Goal: Information Seeking & Learning: Find specific fact

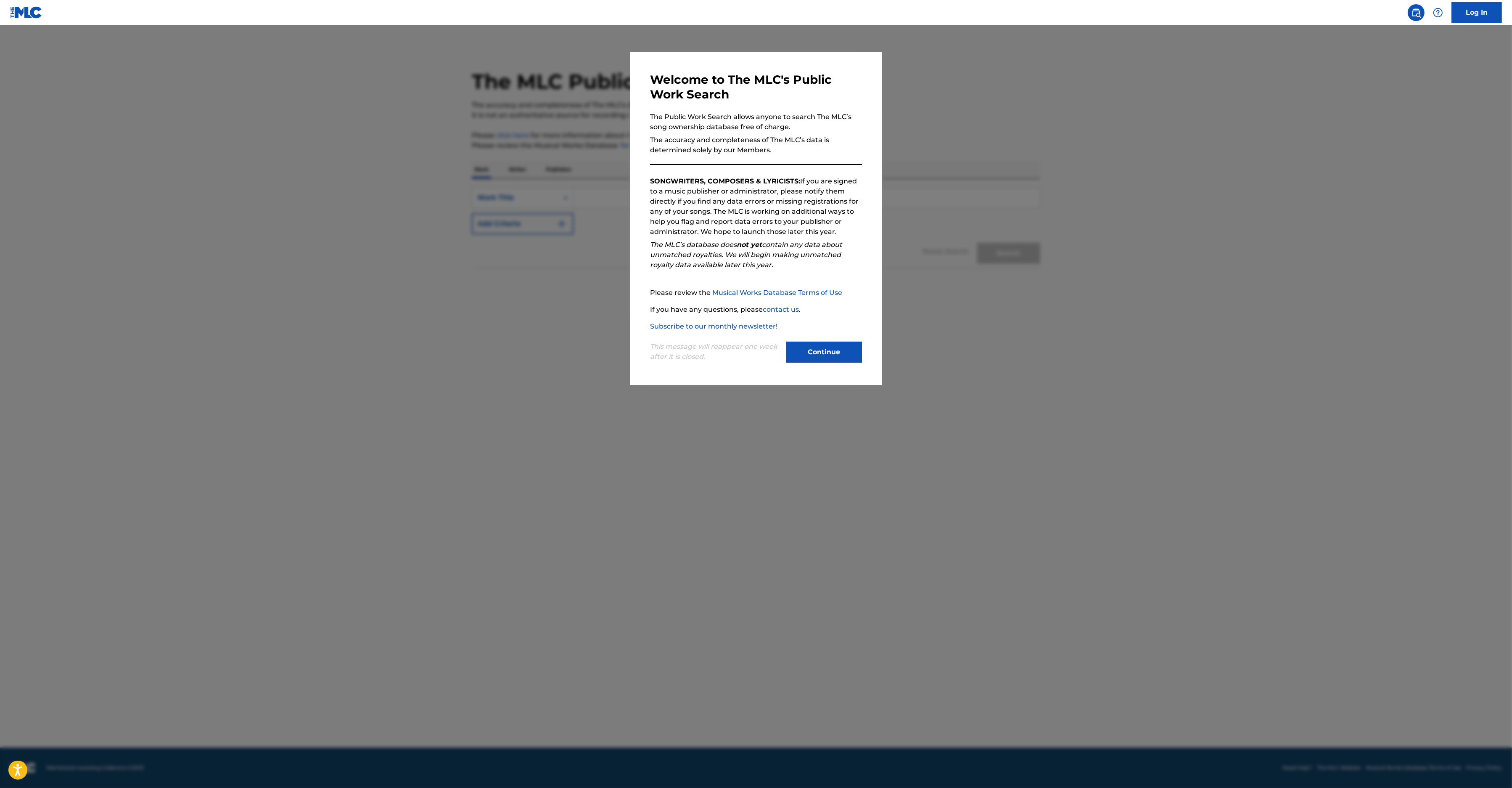
click at [819, 332] on div "Please review the Musical Works Database Terms of Use If you have any questions…" at bounding box center [756, 309] width 212 height 43
click at [814, 351] on button "Continue" at bounding box center [823, 352] width 75 height 21
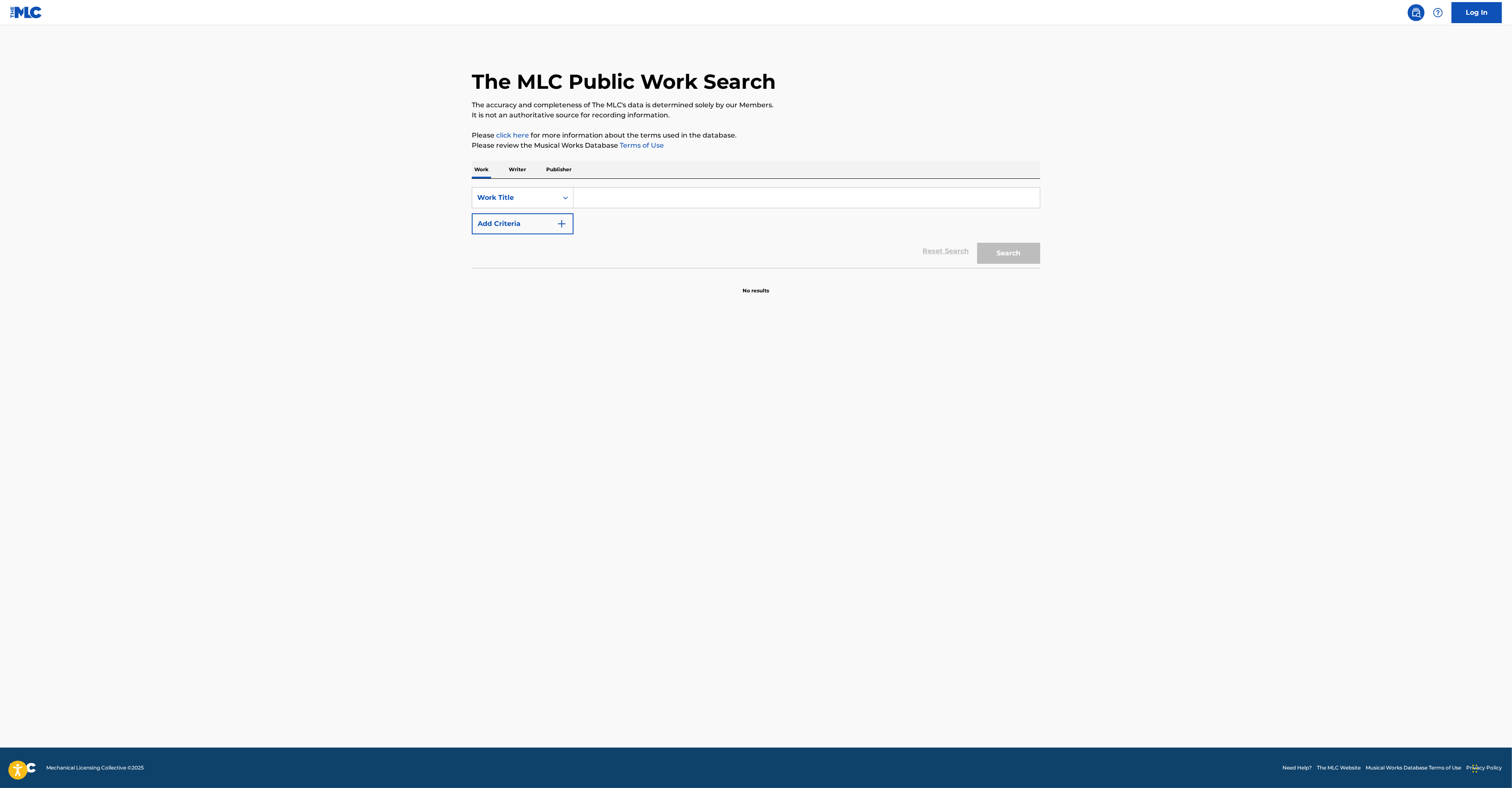
click at [691, 200] on input "Search Form" at bounding box center [807, 197] width 466 height 20
paste input "GIRLS LIKE"
type input "GIRLS LIKE"
click at [566, 216] on button "Add Criteria" at bounding box center [523, 224] width 102 height 21
click at [650, 223] on input "Search Form" at bounding box center [799, 223] width 451 height 20
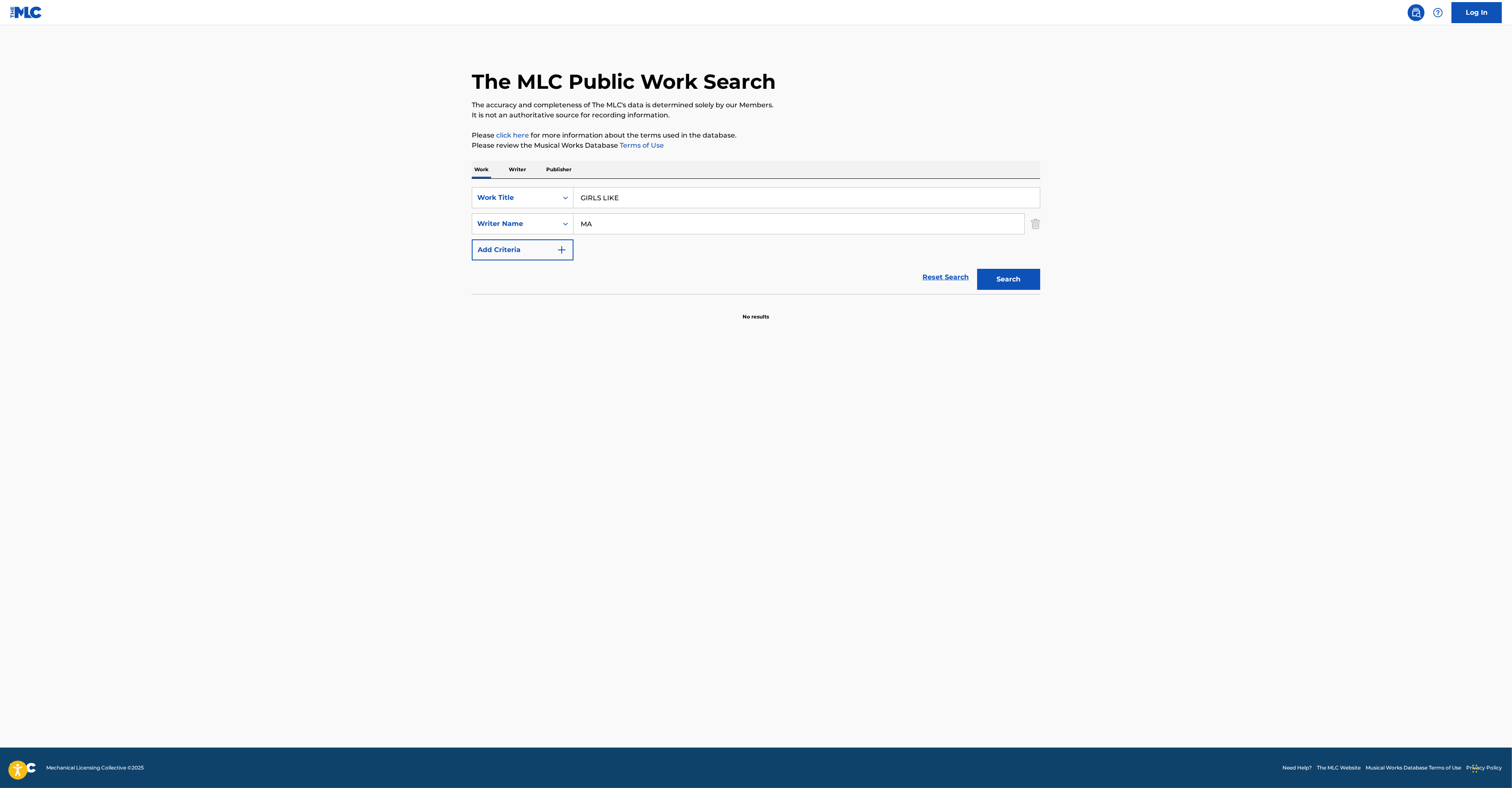
type input "M"
type input "[PERSON_NAME]"
click at [977, 269] on button "Search" at bounding box center [1009, 280] width 63 height 21
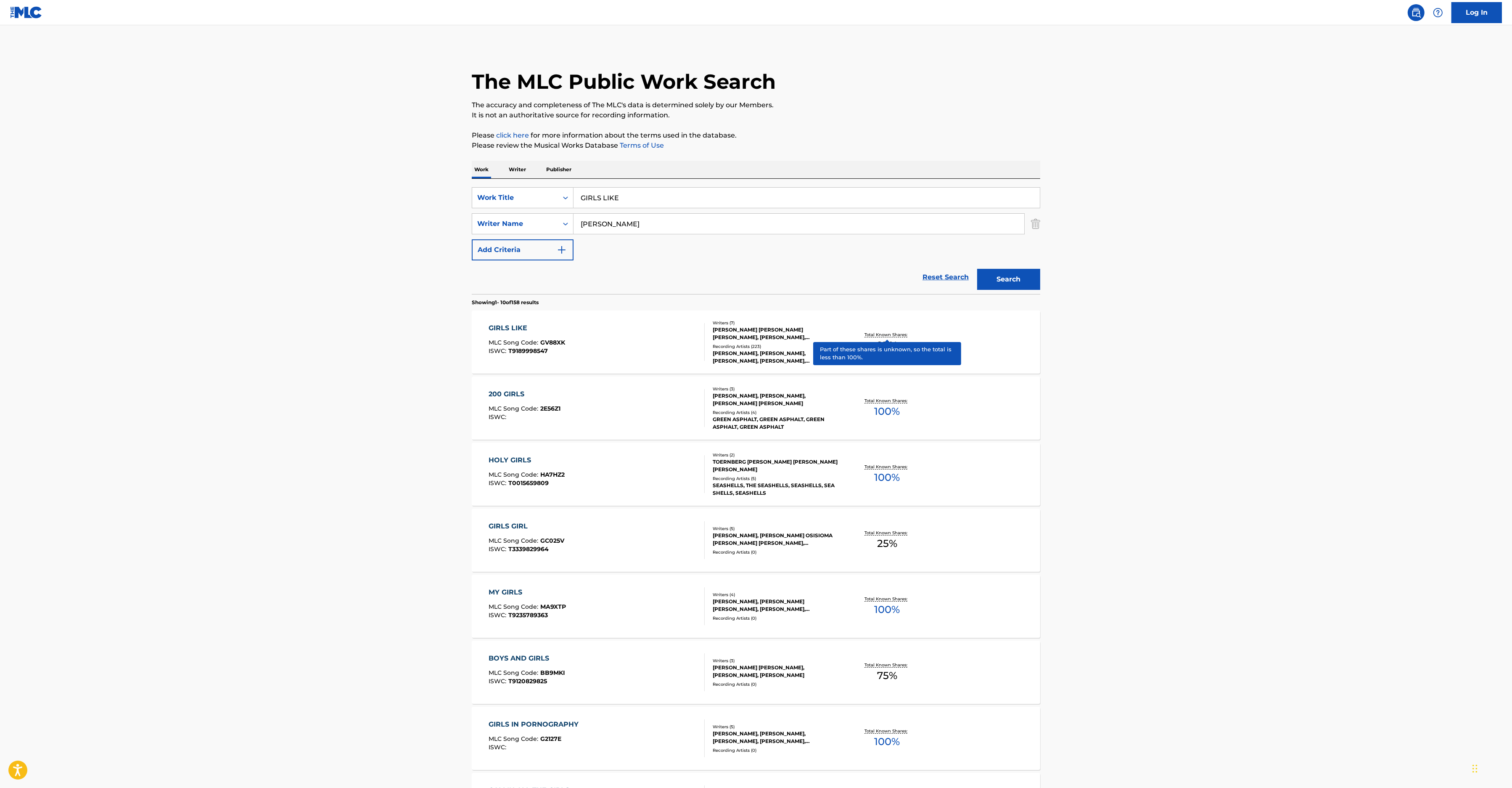
click at [894, 335] on p "Total Known Shares:" at bounding box center [887, 335] width 45 height 6
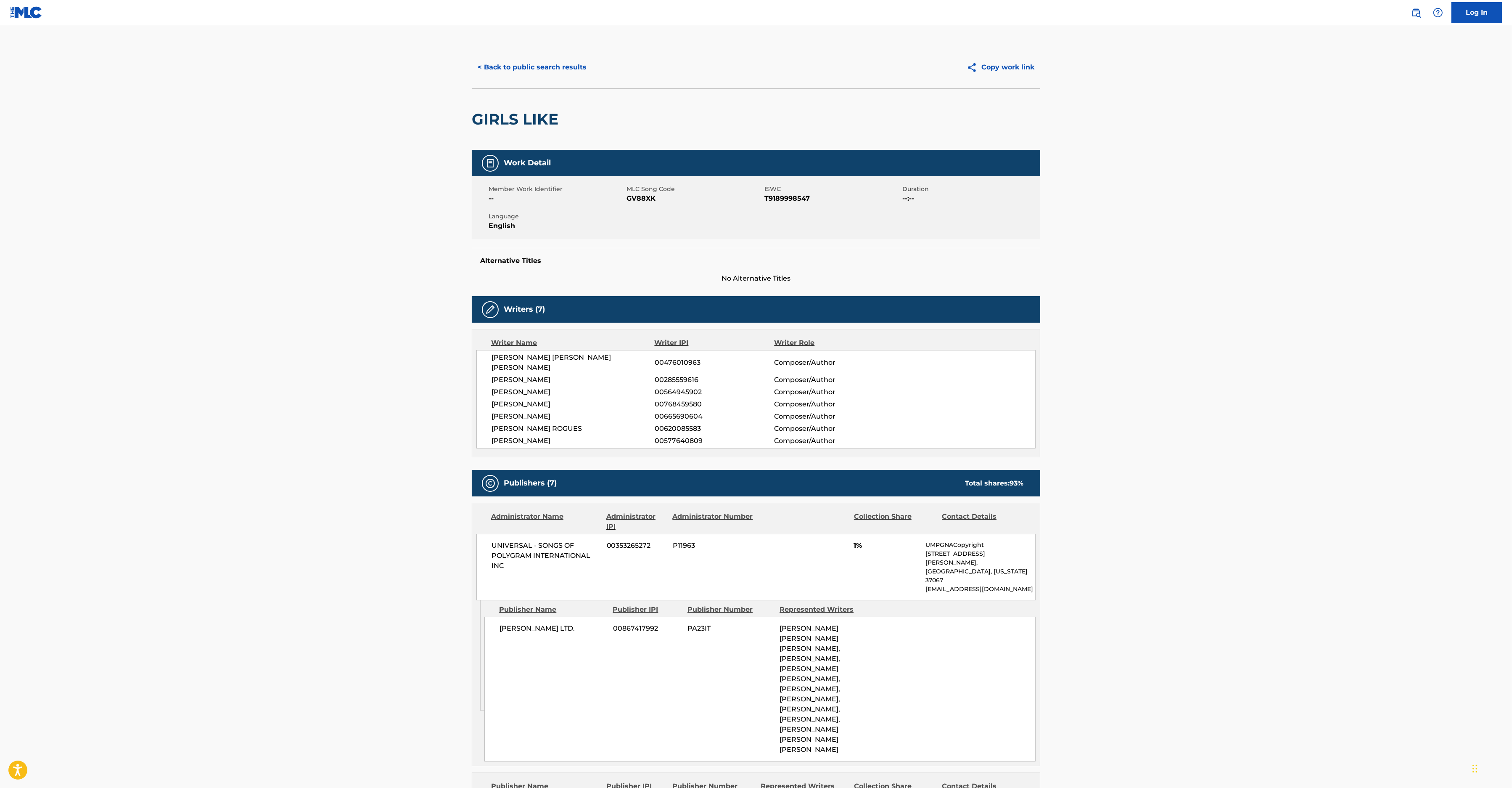
click at [637, 200] on span "GV88XK" at bounding box center [694, 198] width 136 height 10
copy span "GV88XK"
click at [549, 74] on button "< Back to public search results" at bounding box center [532, 68] width 120 height 21
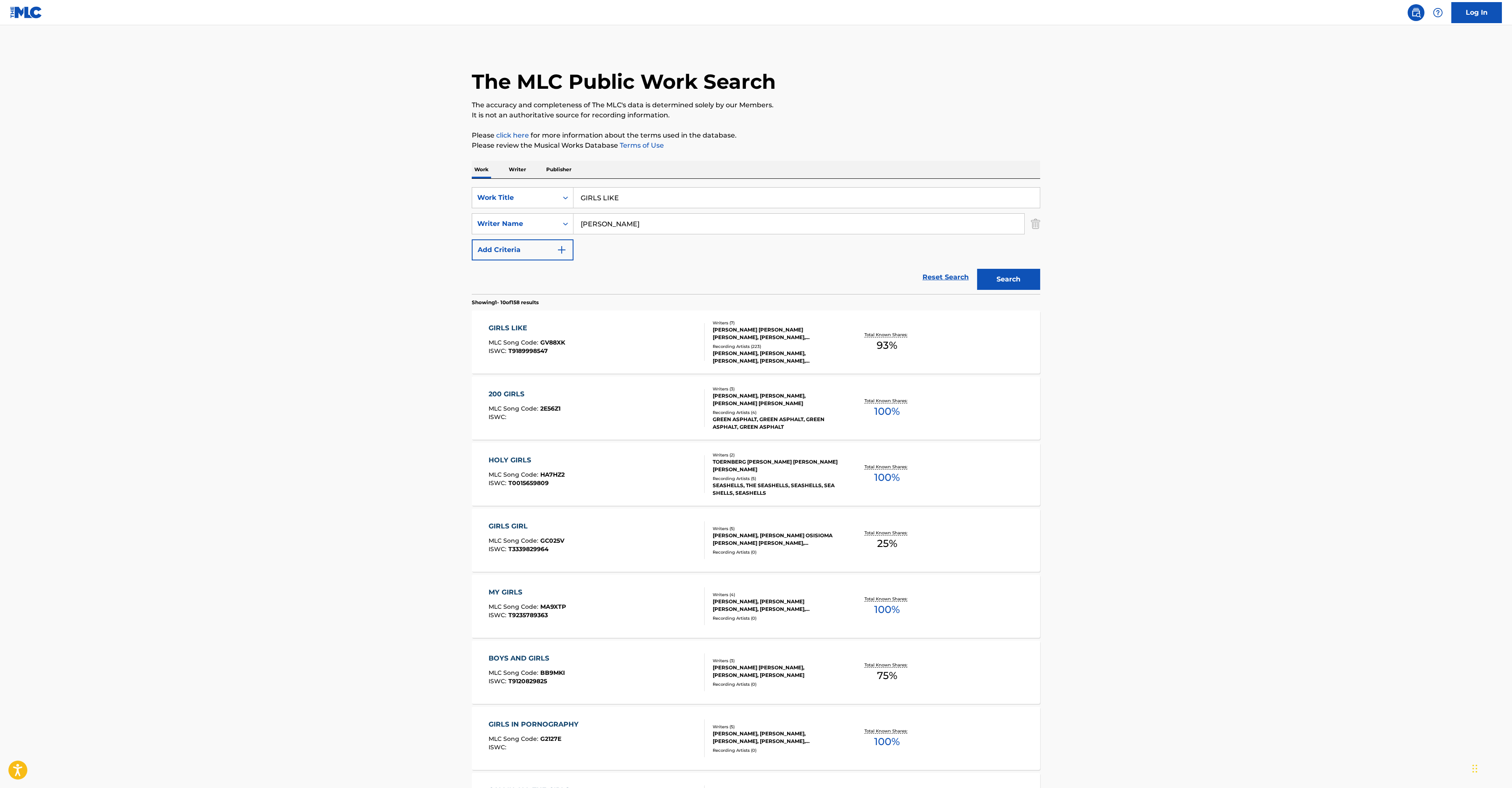
drag, startPoint x: 647, startPoint y: 206, endPoint x: 507, endPoint y: 209, distance: 140.0
click at [574, 201] on input "GIRLS LIKE" at bounding box center [807, 197] width 466 height 20
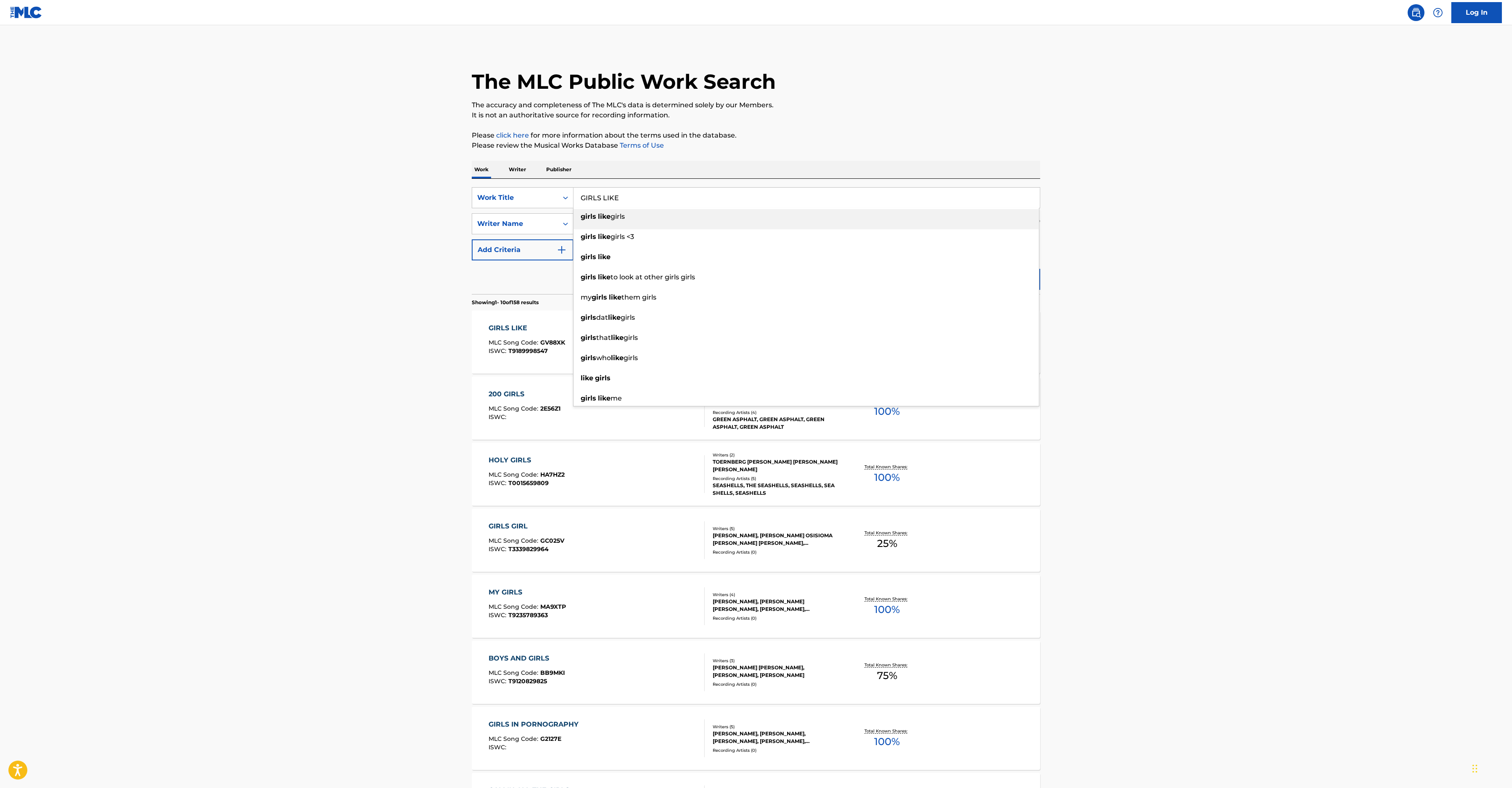
paste input "ALL I EVER NEED"
type input "ALL I EVER NEED"
click at [846, 140] on p "Please click here for more information about the terms used in the database." at bounding box center [756, 135] width 568 height 10
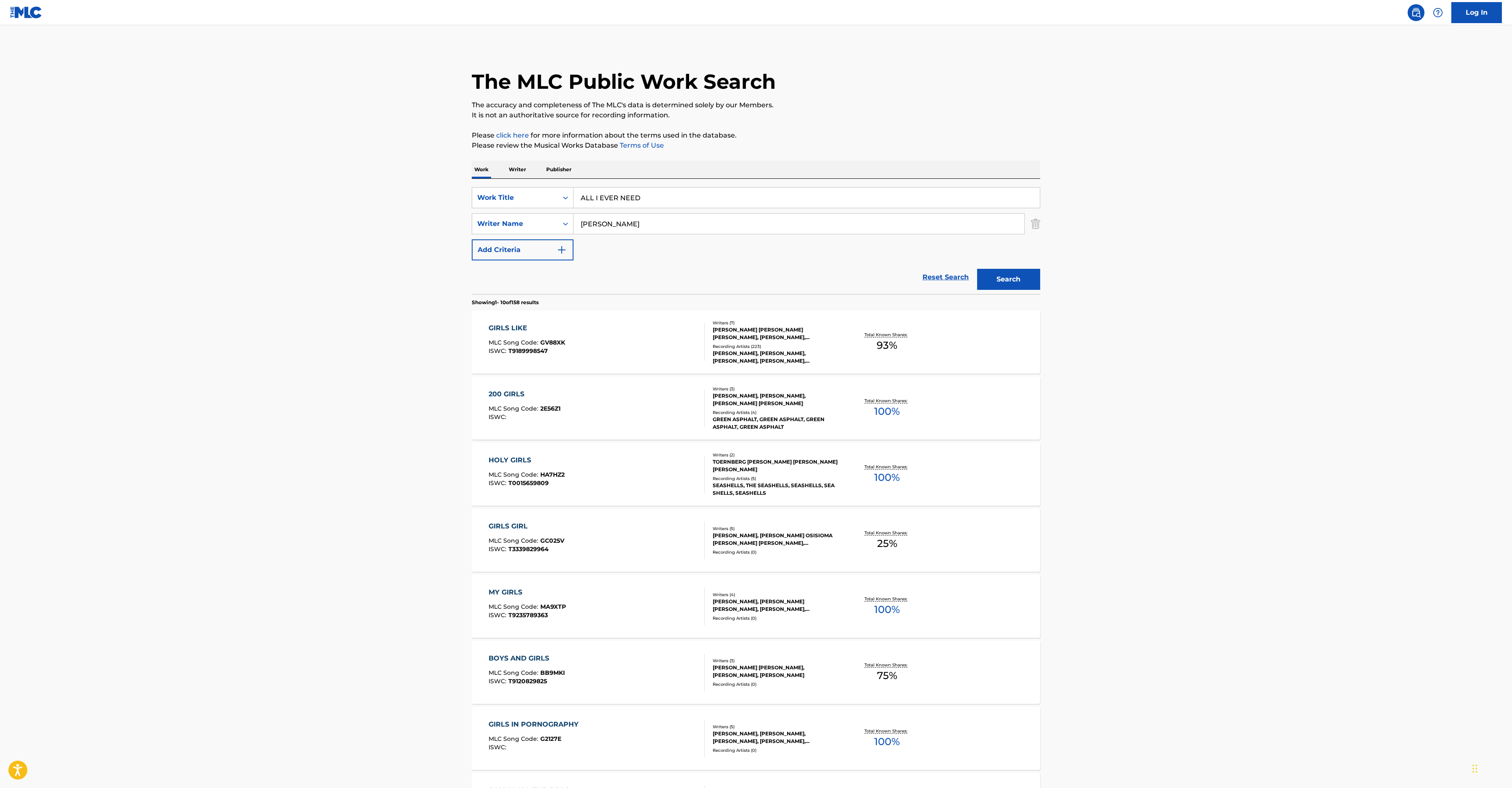
drag, startPoint x: 643, startPoint y: 224, endPoint x: 544, endPoint y: 223, distance: 99.0
click at [574, 223] on input "[PERSON_NAME]" at bounding box center [799, 223] width 451 height 20
type input "N"
type input "[PERSON_NAME]"
click at [1005, 279] on button "Search" at bounding box center [1009, 280] width 63 height 21
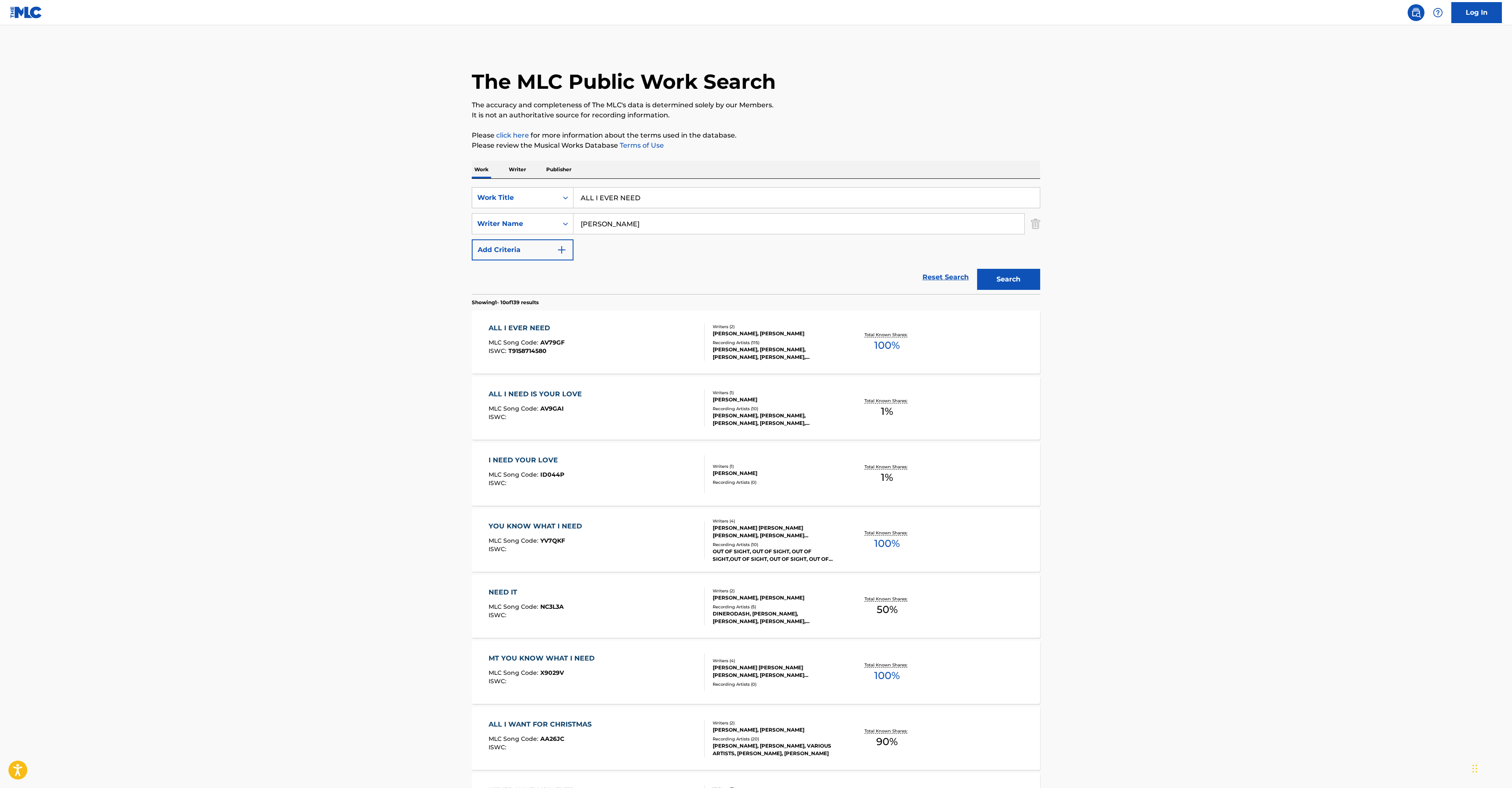
click at [638, 342] on div "ALL I EVER NEED MLC Song Code : AV79GF ISWC : T9158714580" at bounding box center [597, 342] width 216 height 38
click at [591, 321] on div "ALL I EVER NEED MLC Song Code : AV79GF ISWC : T9158714580 Writers ( 2 ) [PERSON…" at bounding box center [756, 341] width 568 height 63
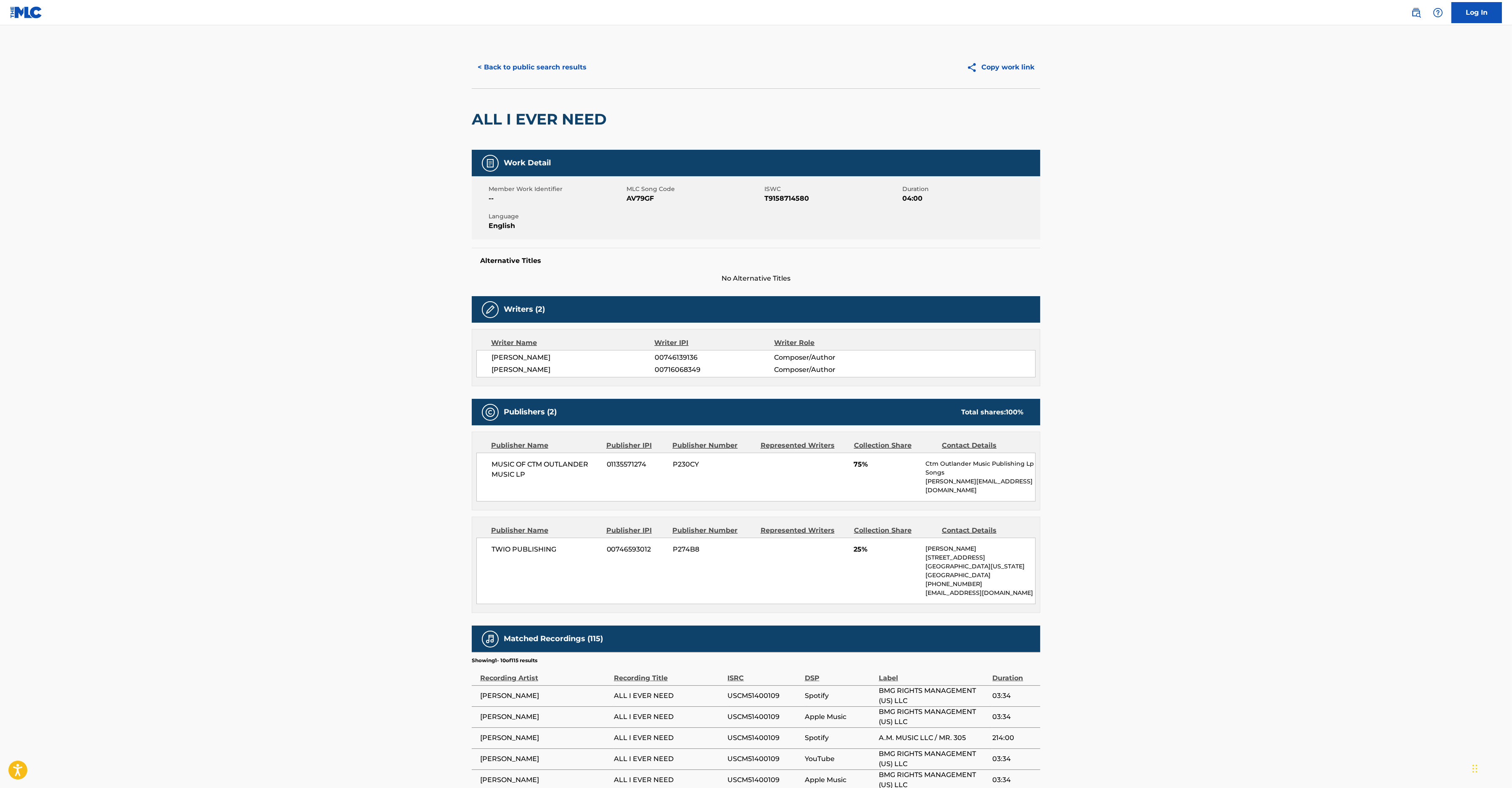
click at [637, 196] on span "AV79GF" at bounding box center [694, 198] width 136 height 10
copy span "AV79GF"
click at [497, 62] on button "< Back to public search results" at bounding box center [532, 68] width 120 height 21
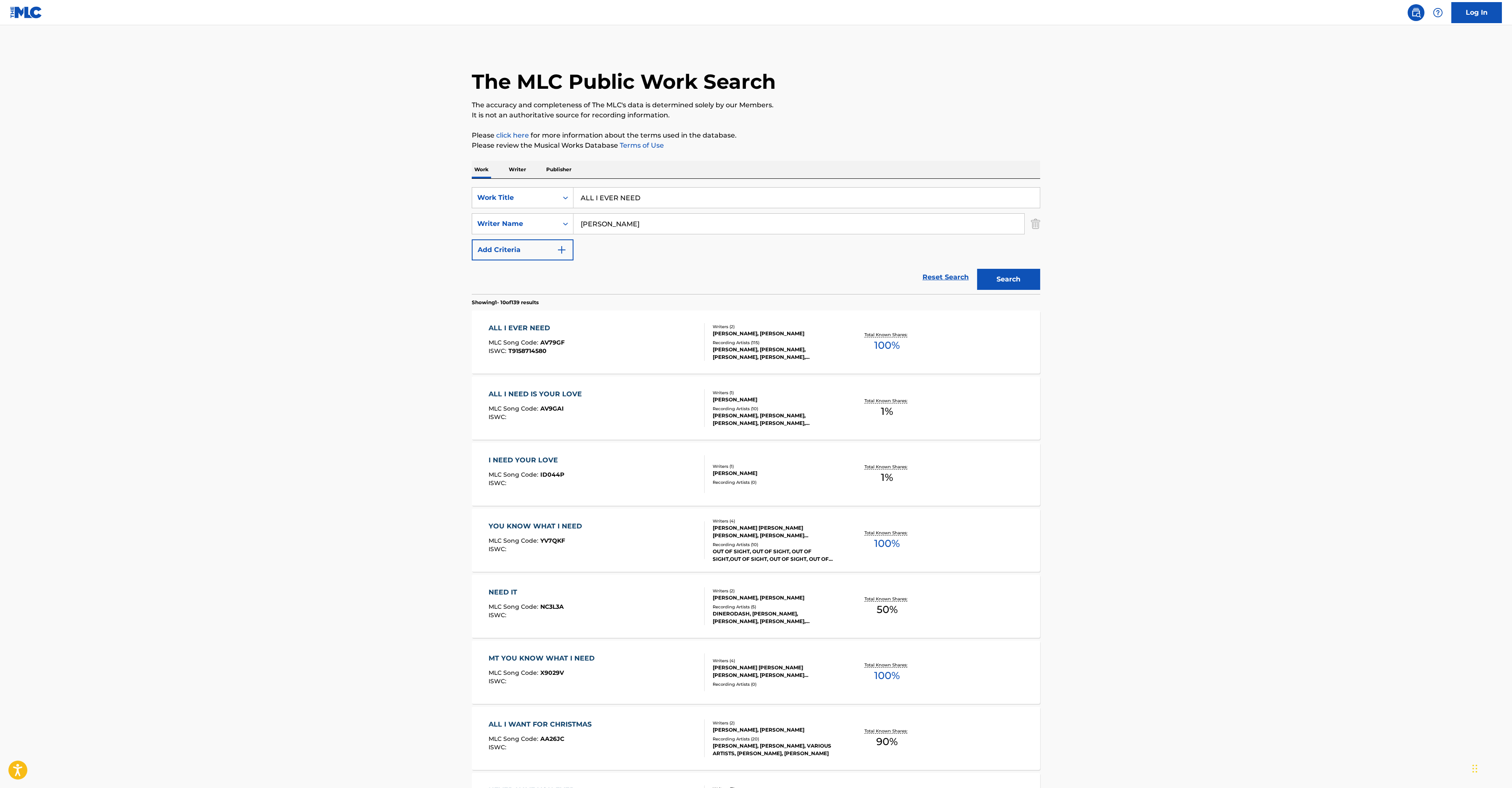
drag, startPoint x: 670, startPoint y: 191, endPoint x: 325, endPoint y: 178, distance: 345.2
click at [574, 187] on input "ALL I EVER NEED" at bounding box center [807, 197] width 466 height 20
paste input "I KNOW YOU"
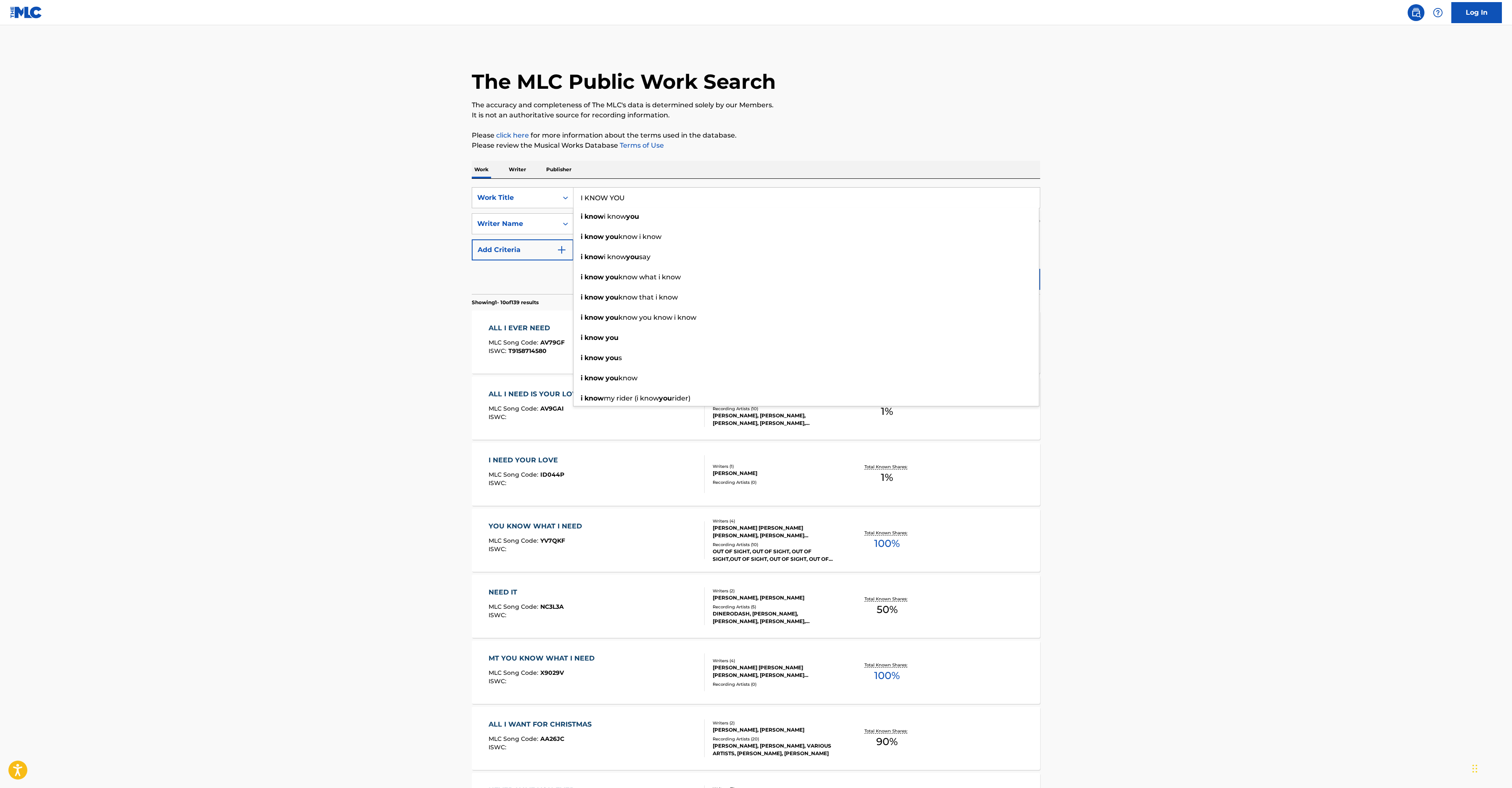
type input "I KNOW YOU"
click at [807, 143] on p "Please review the Musical Works Database Terms of Use" at bounding box center [756, 145] width 568 height 10
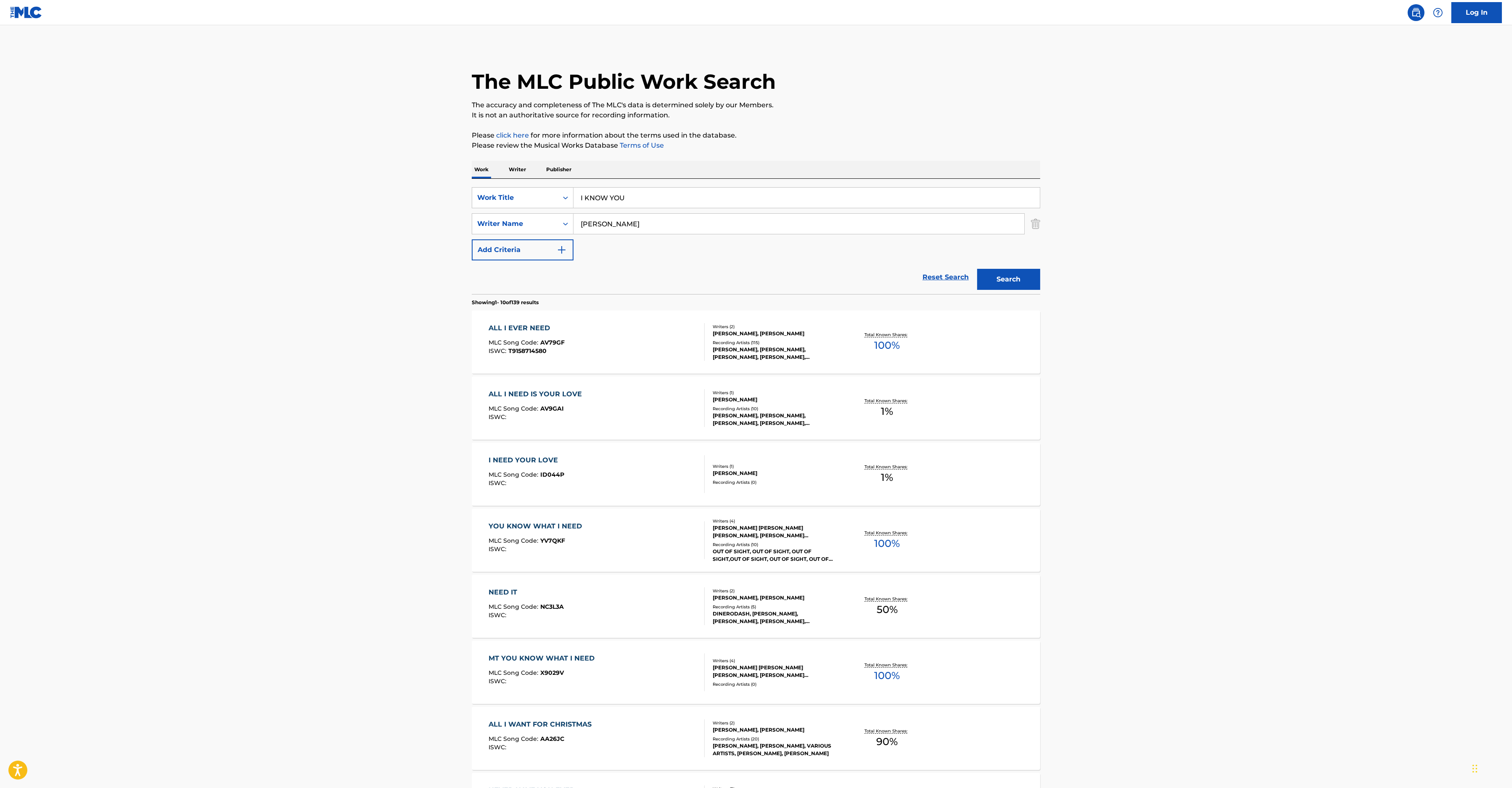
drag, startPoint x: 651, startPoint y: 223, endPoint x: 485, endPoint y: 217, distance: 166.1
click at [574, 217] on input "[PERSON_NAME]" at bounding box center [799, 223] width 451 height 20
type input "[PERSON_NAME]"
click at [1002, 281] on button "Search" at bounding box center [1009, 280] width 63 height 21
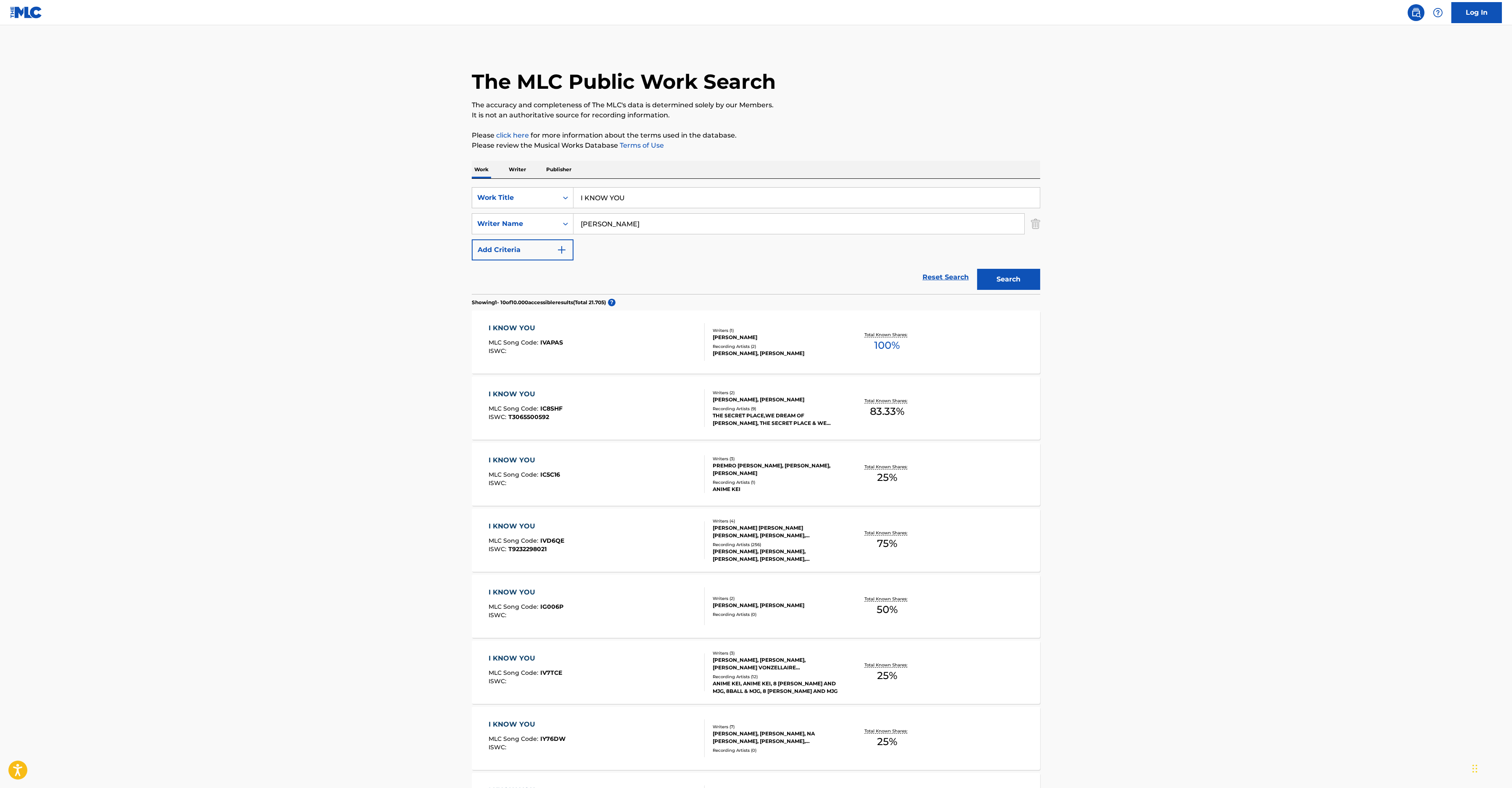
click at [622, 554] on div "I KNOW YOU MLC Song Code : IVD6QE ISWC : T9232298021" at bounding box center [597, 540] width 216 height 38
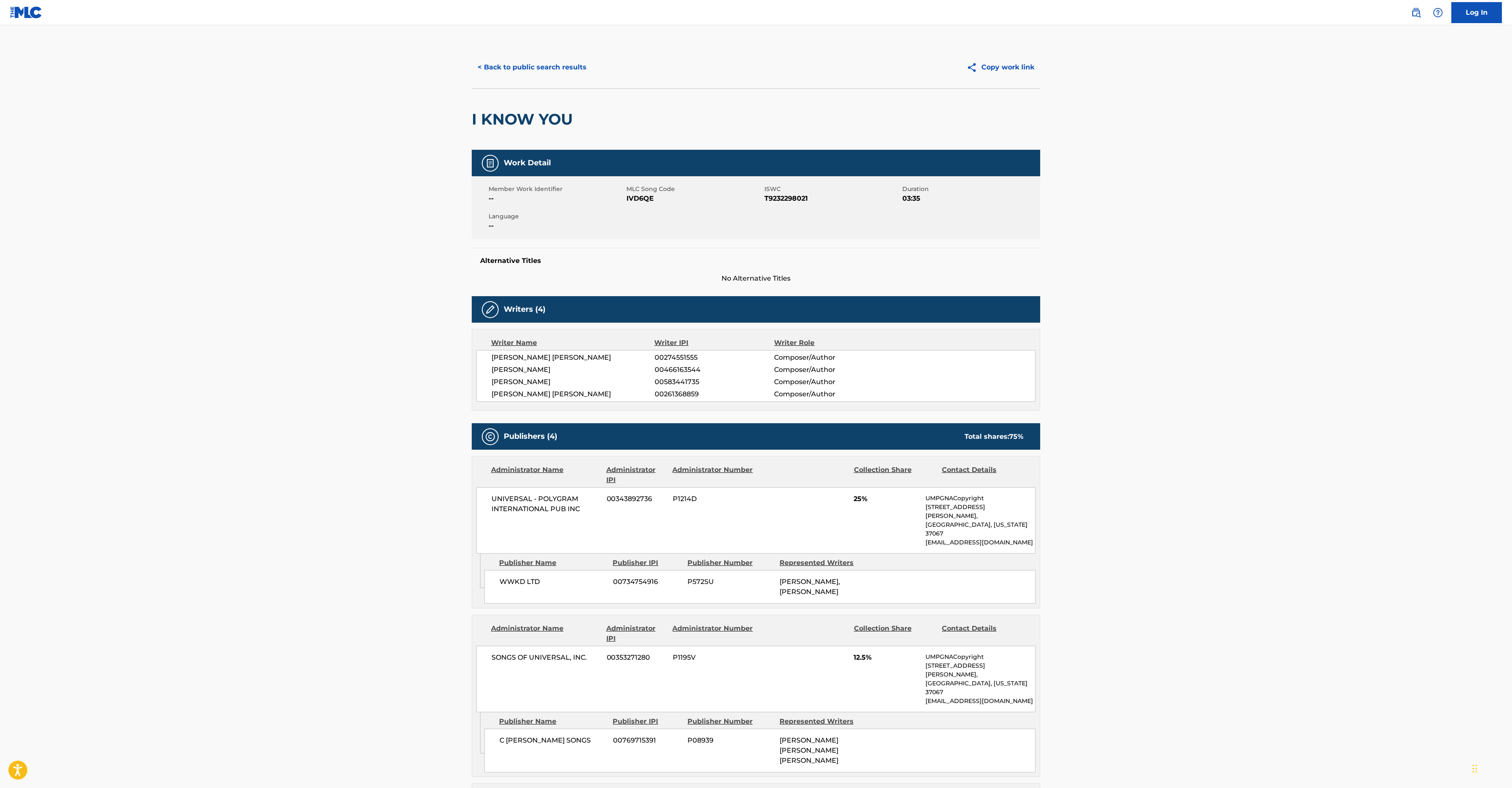
click at [626, 200] on div "Member Work Identifier --" at bounding box center [557, 194] width 138 height 19
click at [631, 197] on span "IVD6QE" at bounding box center [694, 198] width 136 height 10
copy span "IVD6QE"
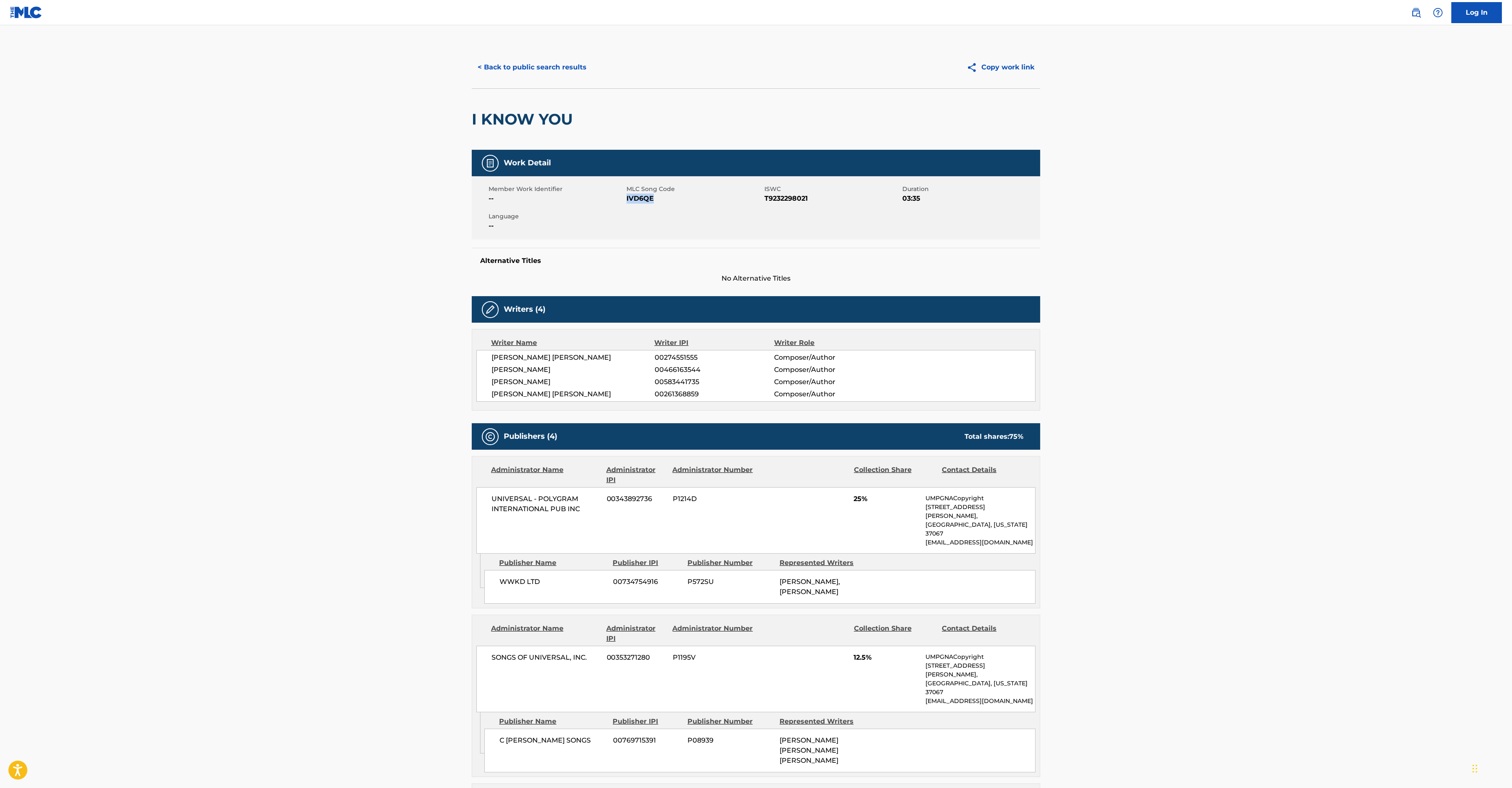
click at [503, 64] on button "< Back to public search results" at bounding box center [532, 68] width 120 height 21
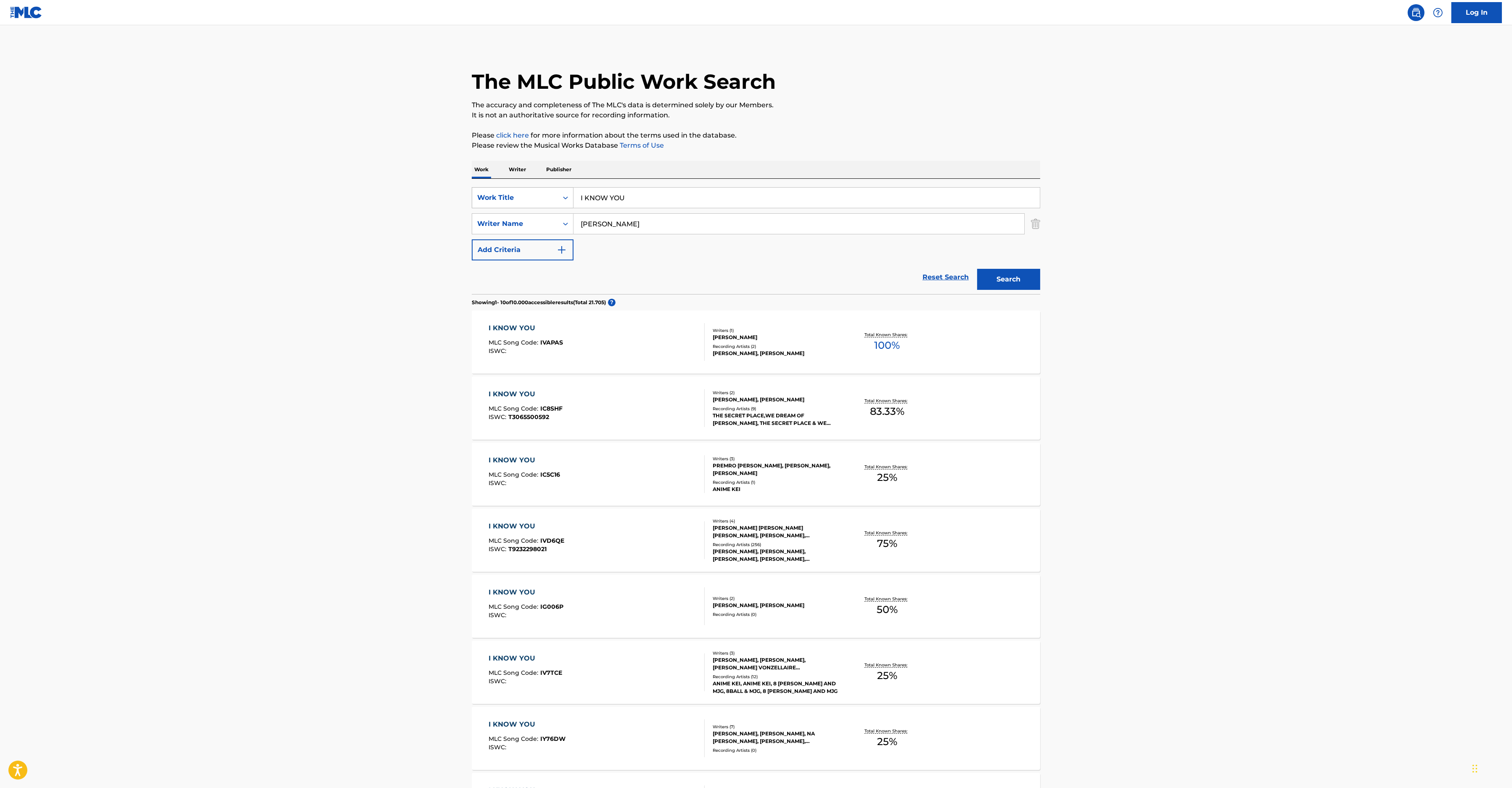
drag, startPoint x: 633, startPoint y: 204, endPoint x: 510, endPoint y: 197, distance: 123.2
click at [574, 197] on input "I KNOW YOU" at bounding box center [807, 197] width 466 height 20
paste input "FUNKY [DATE]"
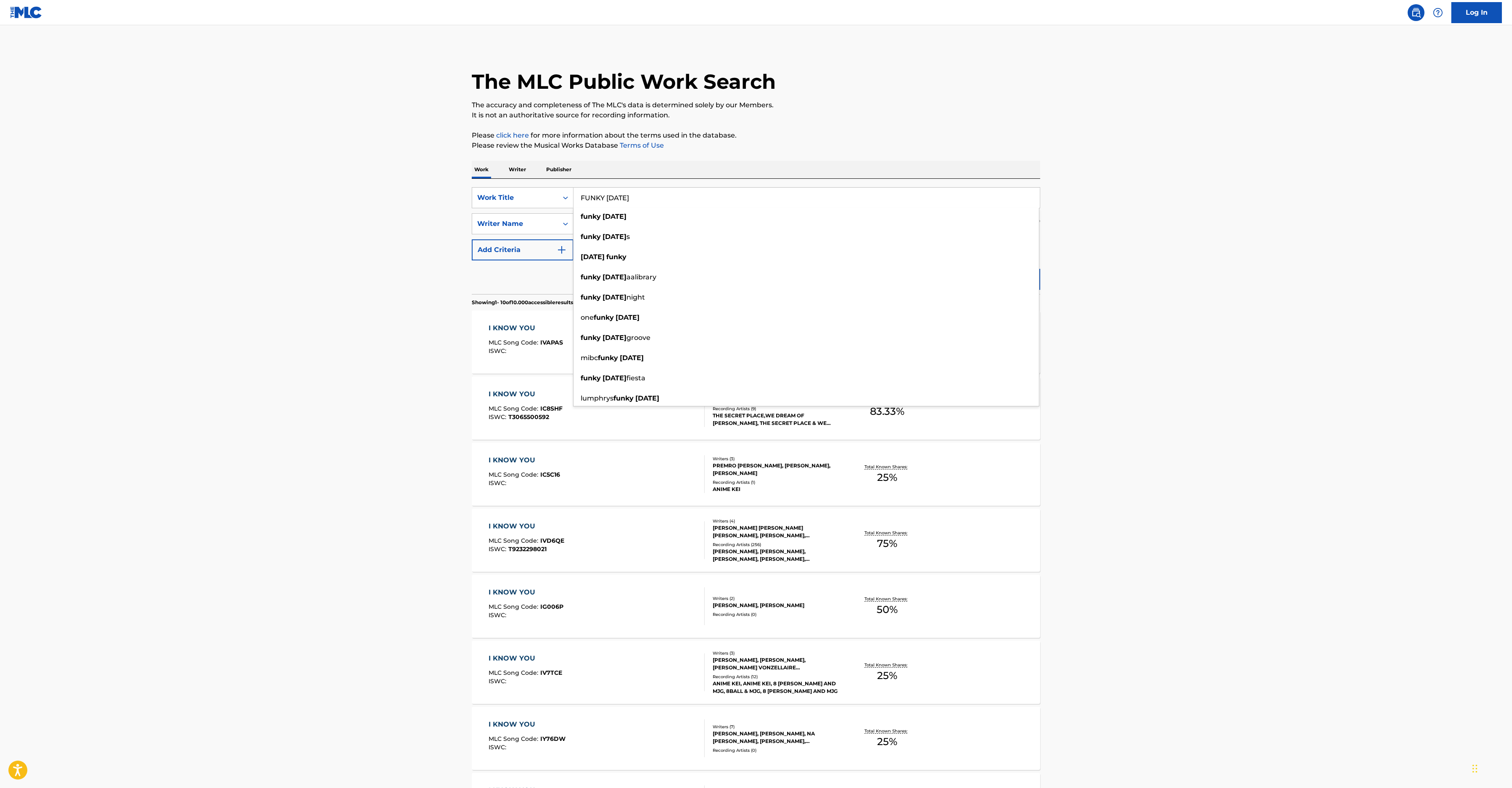
type input "FUNKY [DATE]"
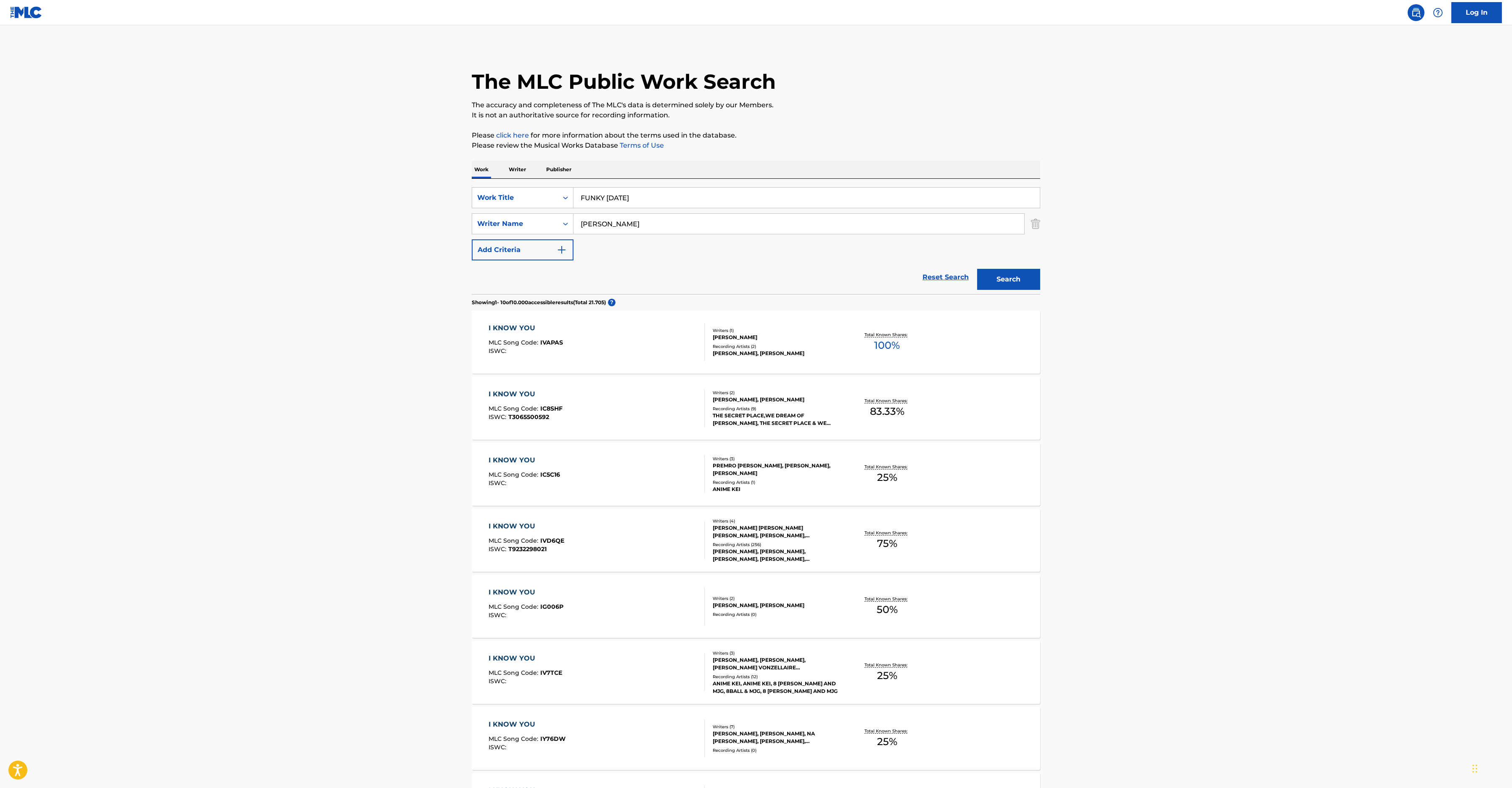
click at [1207, 303] on main "The MLC Public Work Search The accuracy and completeness of The MLC's data is d…" at bounding box center [756, 520] width 1512 height 990
click at [1029, 273] on button "Search" at bounding box center [1009, 280] width 63 height 21
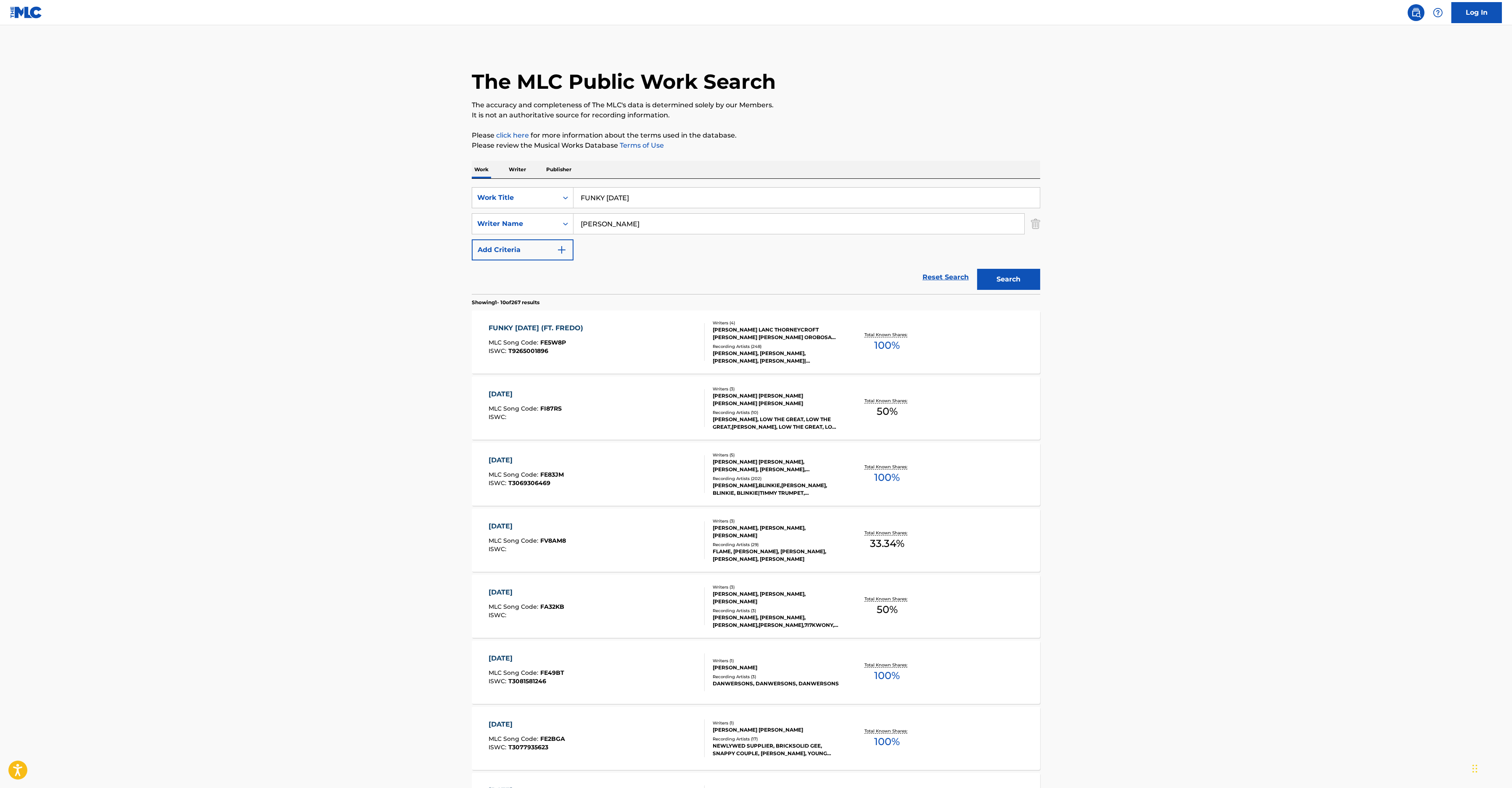
click at [622, 335] on div "FUNKY [DATE] (FT. FREDO) MLC Song Code : FE5W8P ISWC : T9265001896" at bounding box center [597, 342] width 216 height 38
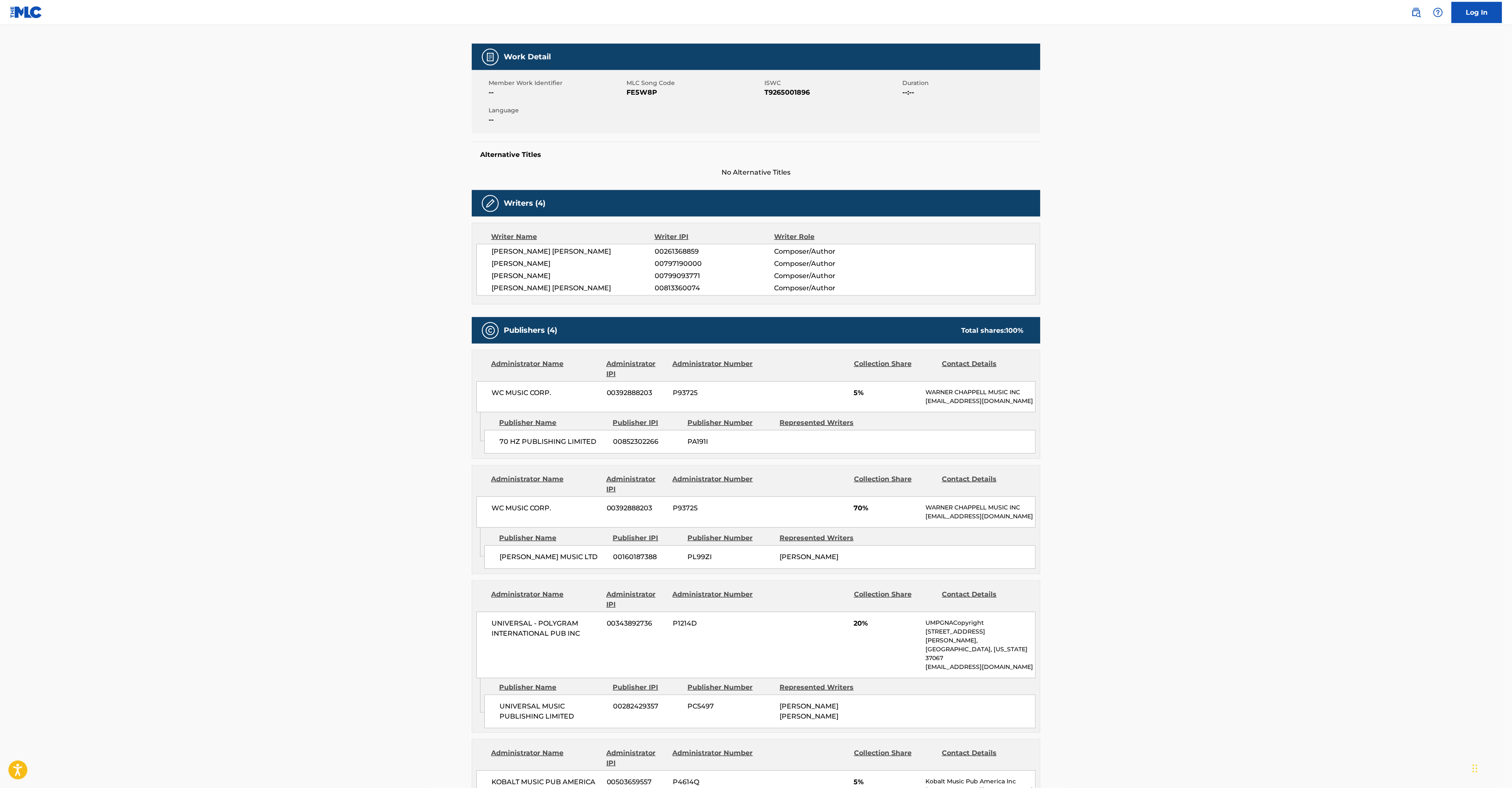
scroll to position [87, 0]
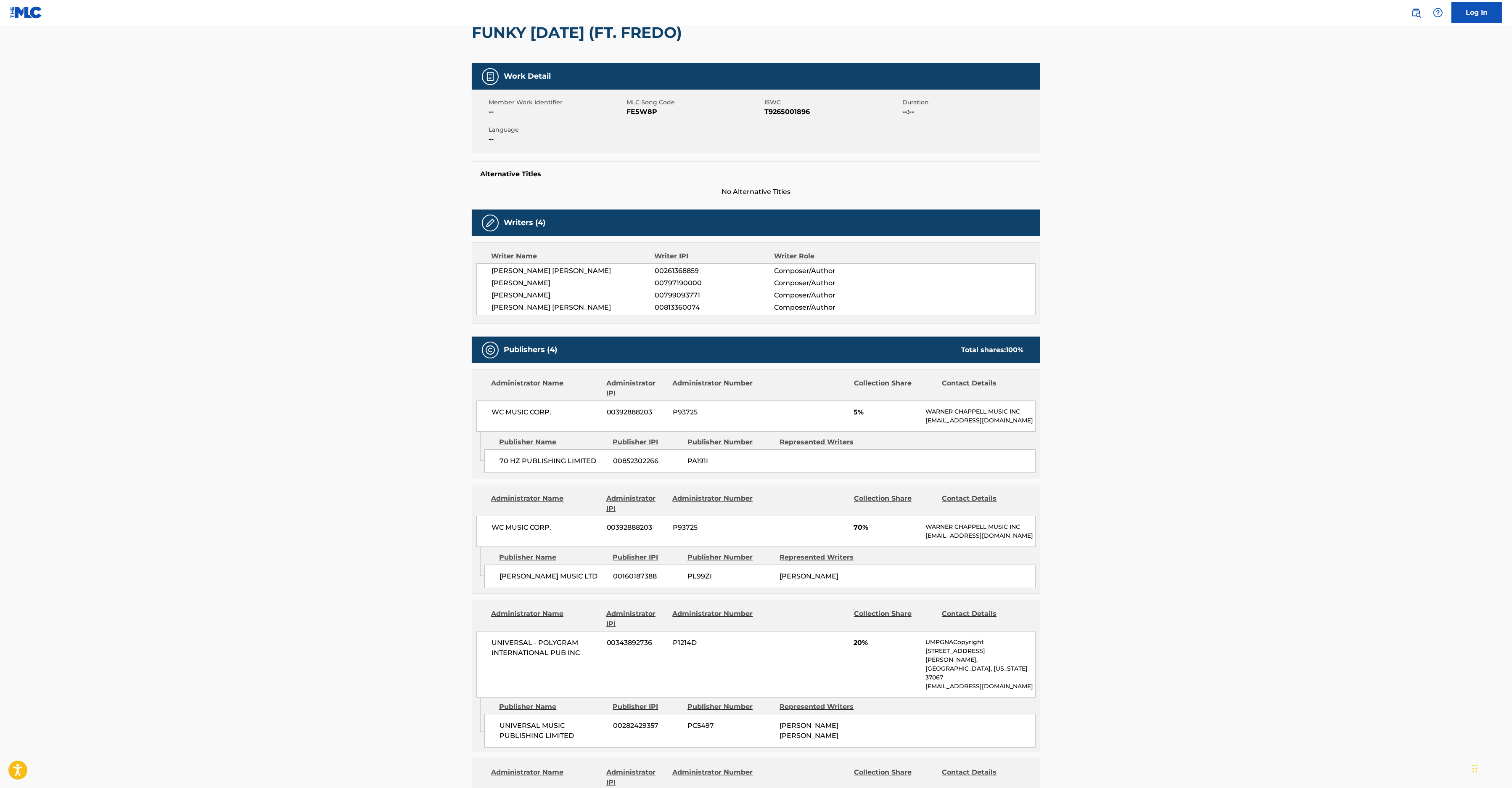
click at [640, 113] on span "FE5W8P" at bounding box center [694, 111] width 136 height 10
copy span "FE5W8P"
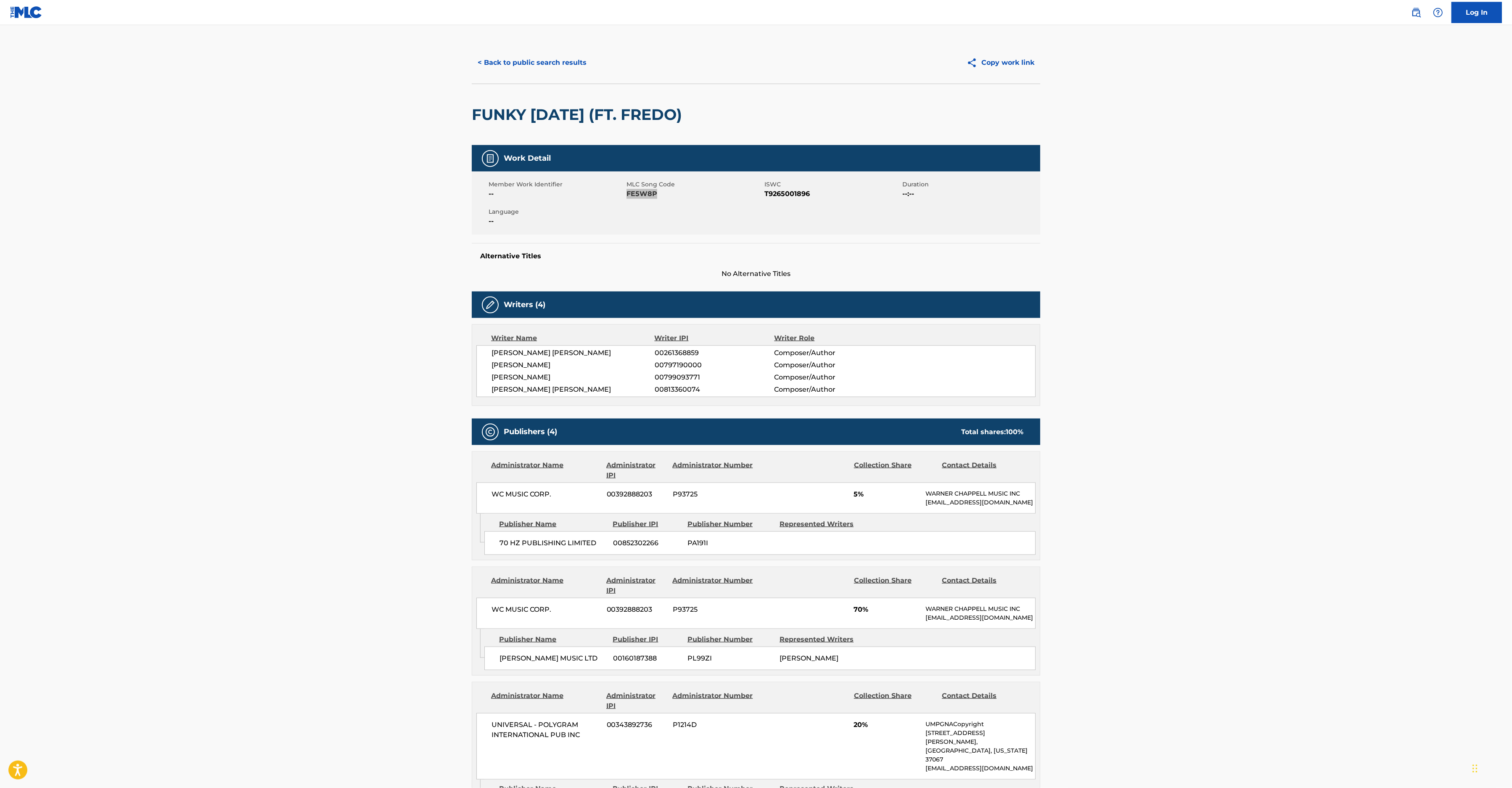
scroll to position [0, 0]
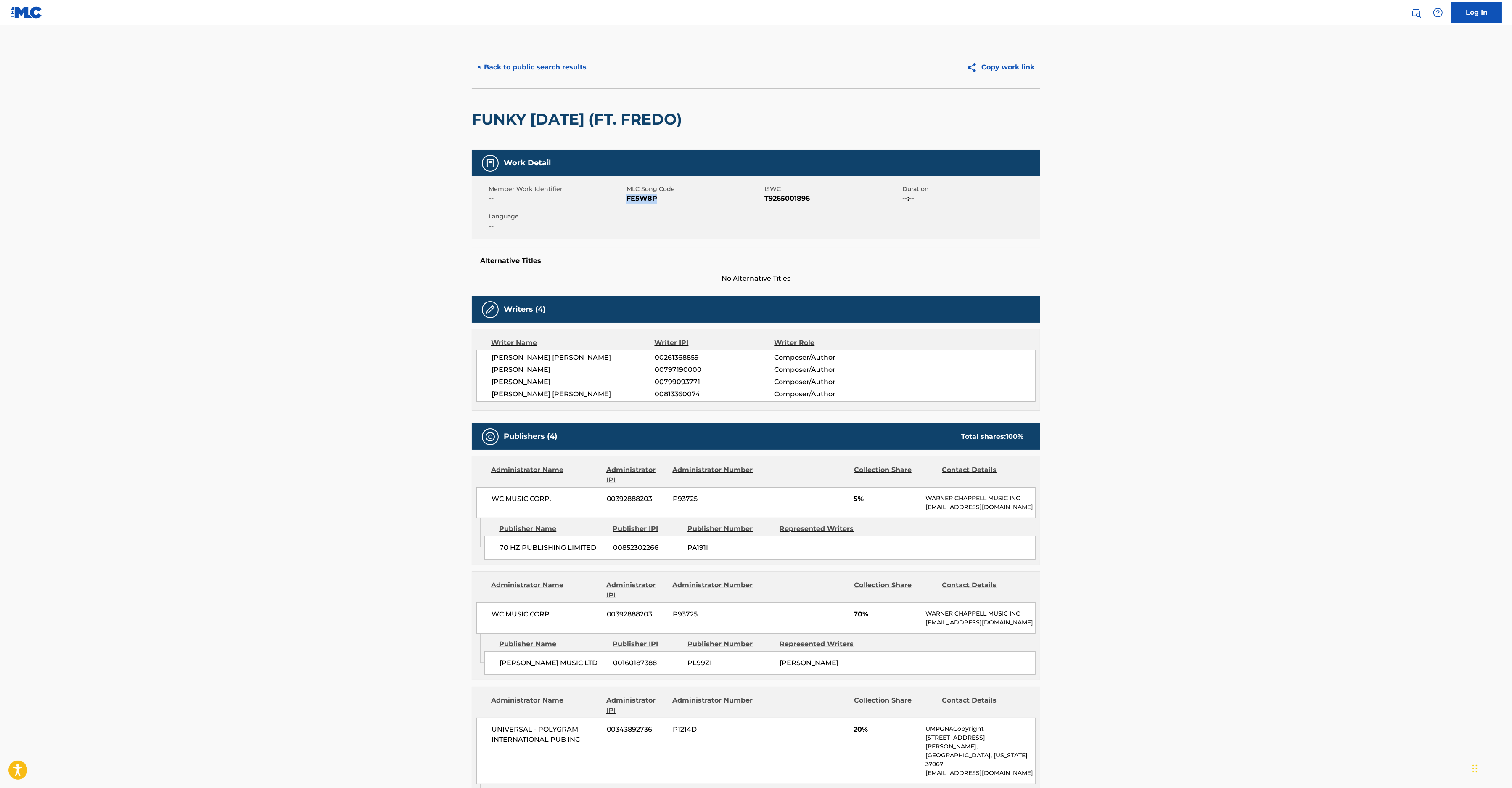
click at [542, 68] on button "< Back to public search results" at bounding box center [532, 68] width 120 height 21
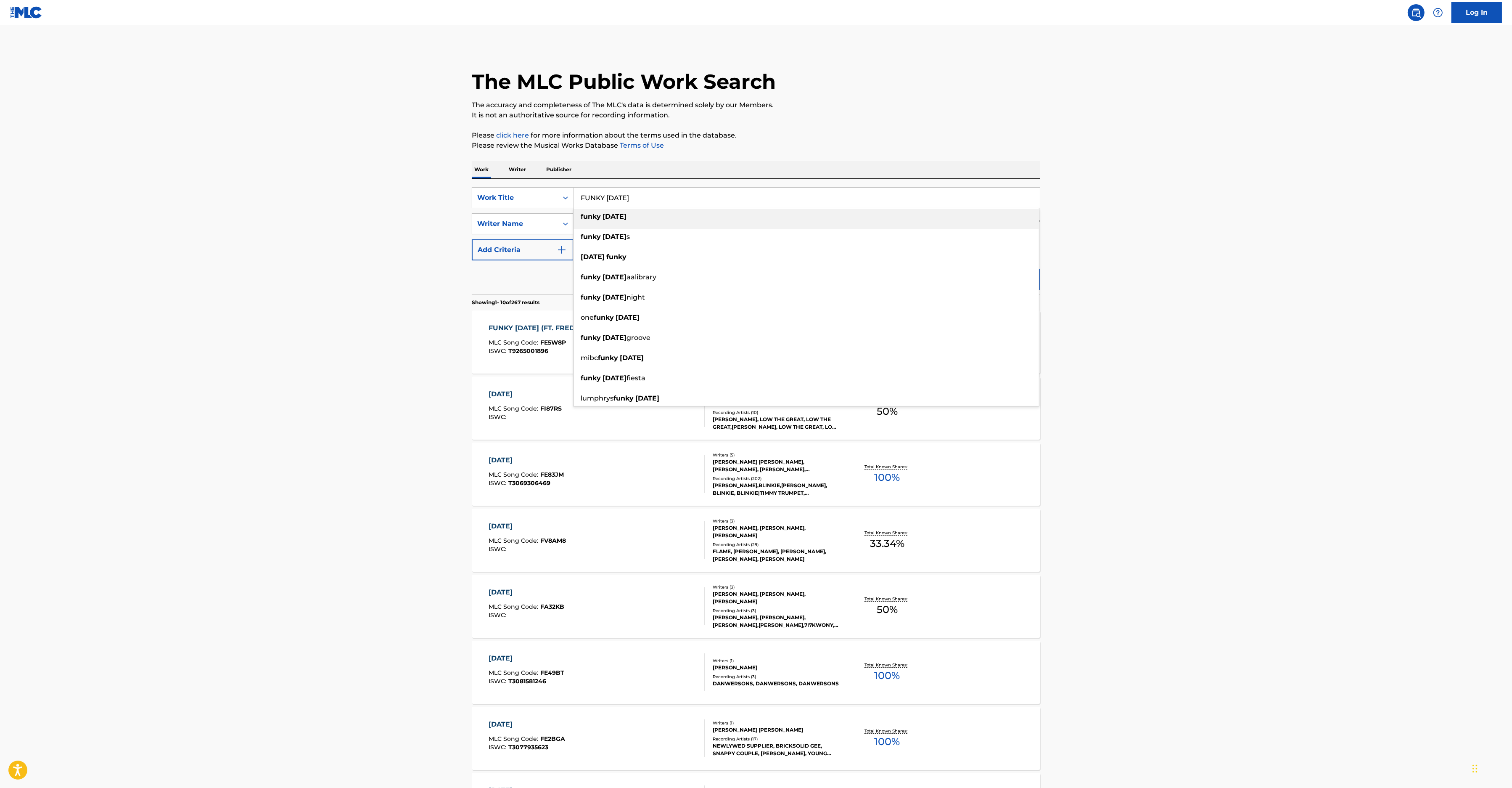
drag, startPoint x: 647, startPoint y: 200, endPoint x: 428, endPoint y: 191, distance: 219.2
click at [574, 191] on input "FUNKY [DATE]" at bounding box center [807, 197] width 466 height 20
paste input "AMILY TREE"
type input "FAMILY TREE"
drag, startPoint x: 1203, startPoint y: 307, endPoint x: 1101, endPoint y: 275, distance: 106.9
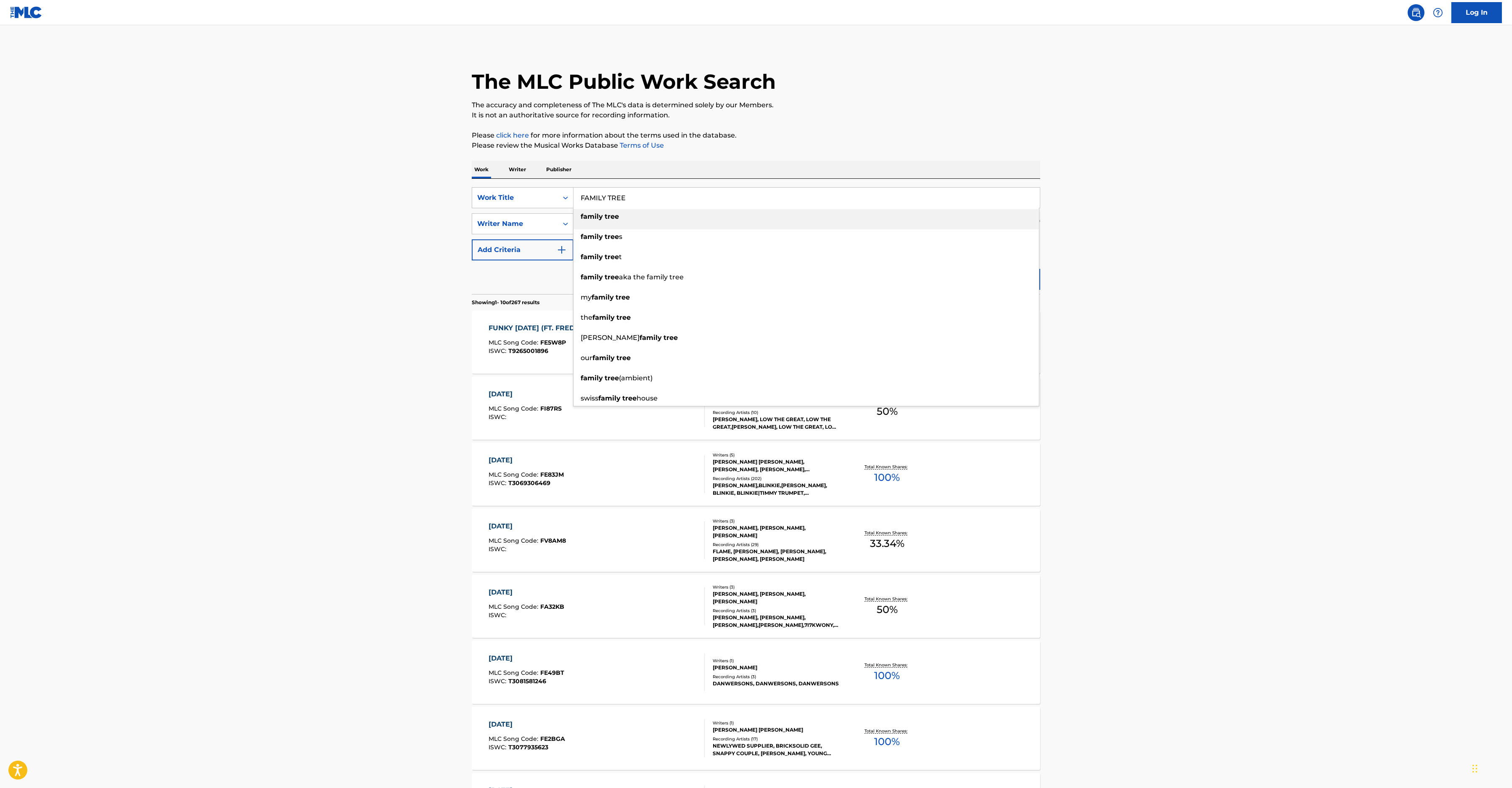
click at [1201, 307] on main "The MLC Public Work Search The accuracy and completeness of The MLC's data is d…" at bounding box center [756, 520] width 1512 height 990
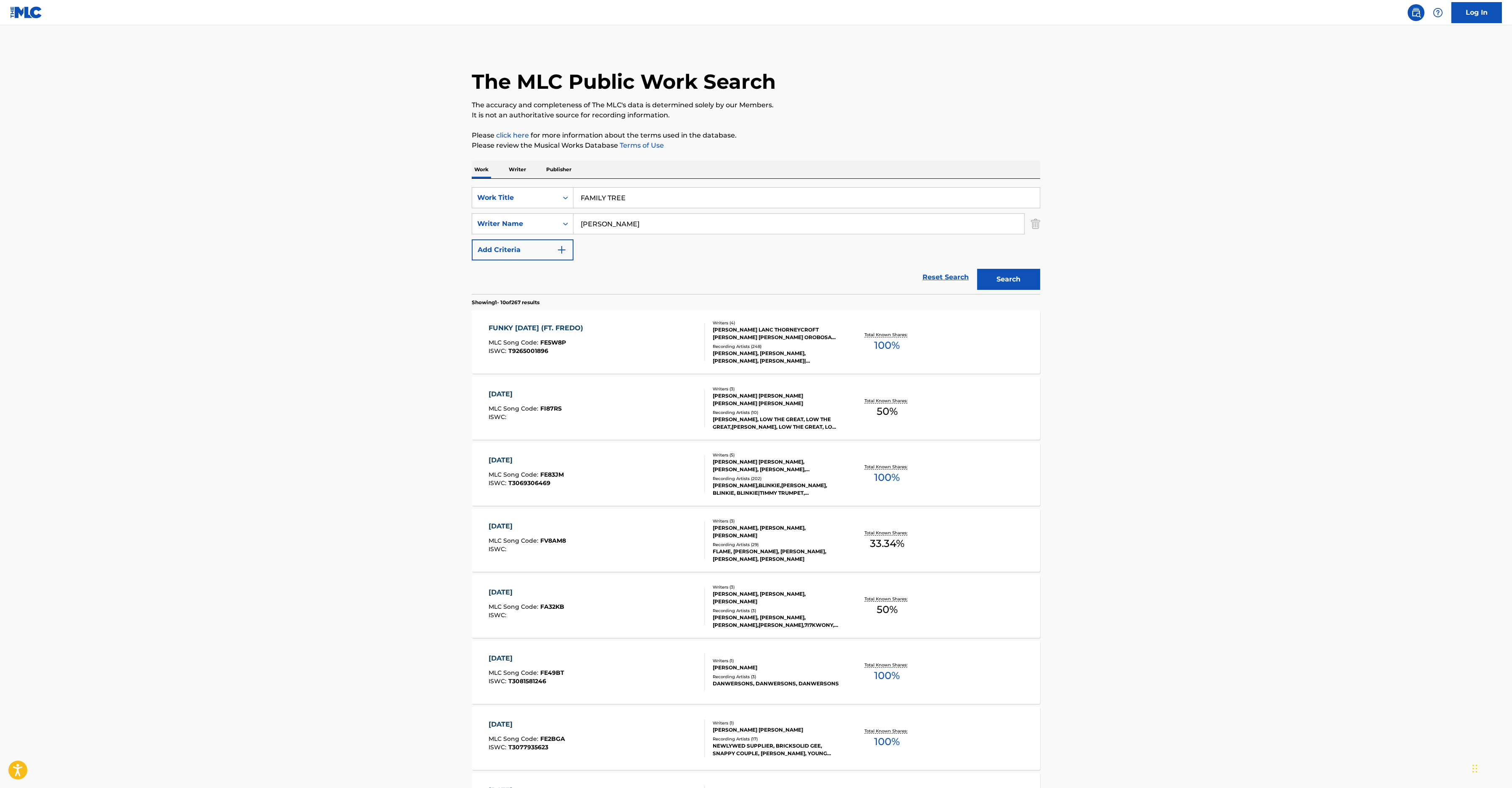
click at [1018, 285] on button "Search" at bounding box center [1009, 280] width 63 height 21
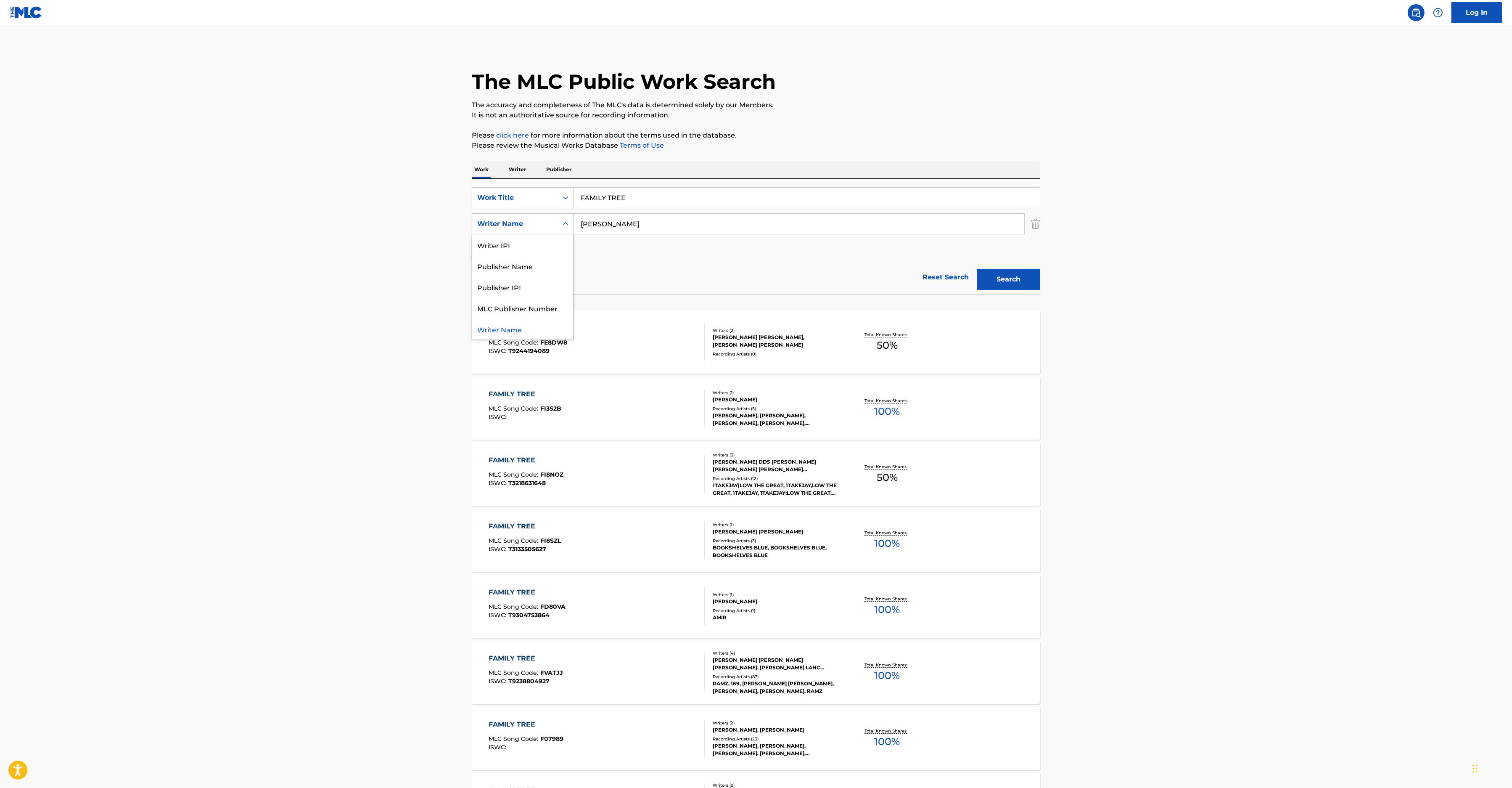
click at [533, 219] on div "Writer Name" at bounding box center [514, 223] width 75 height 10
click at [321, 315] on main "The MLC Public Work Search The accuracy and completeness of The MLC's data is d…" at bounding box center [756, 520] width 1512 height 990
click at [662, 672] on div "FAMILY TREE MLC Song Code : FVATJJ ISWC : T9238804927" at bounding box center [597, 672] width 216 height 38
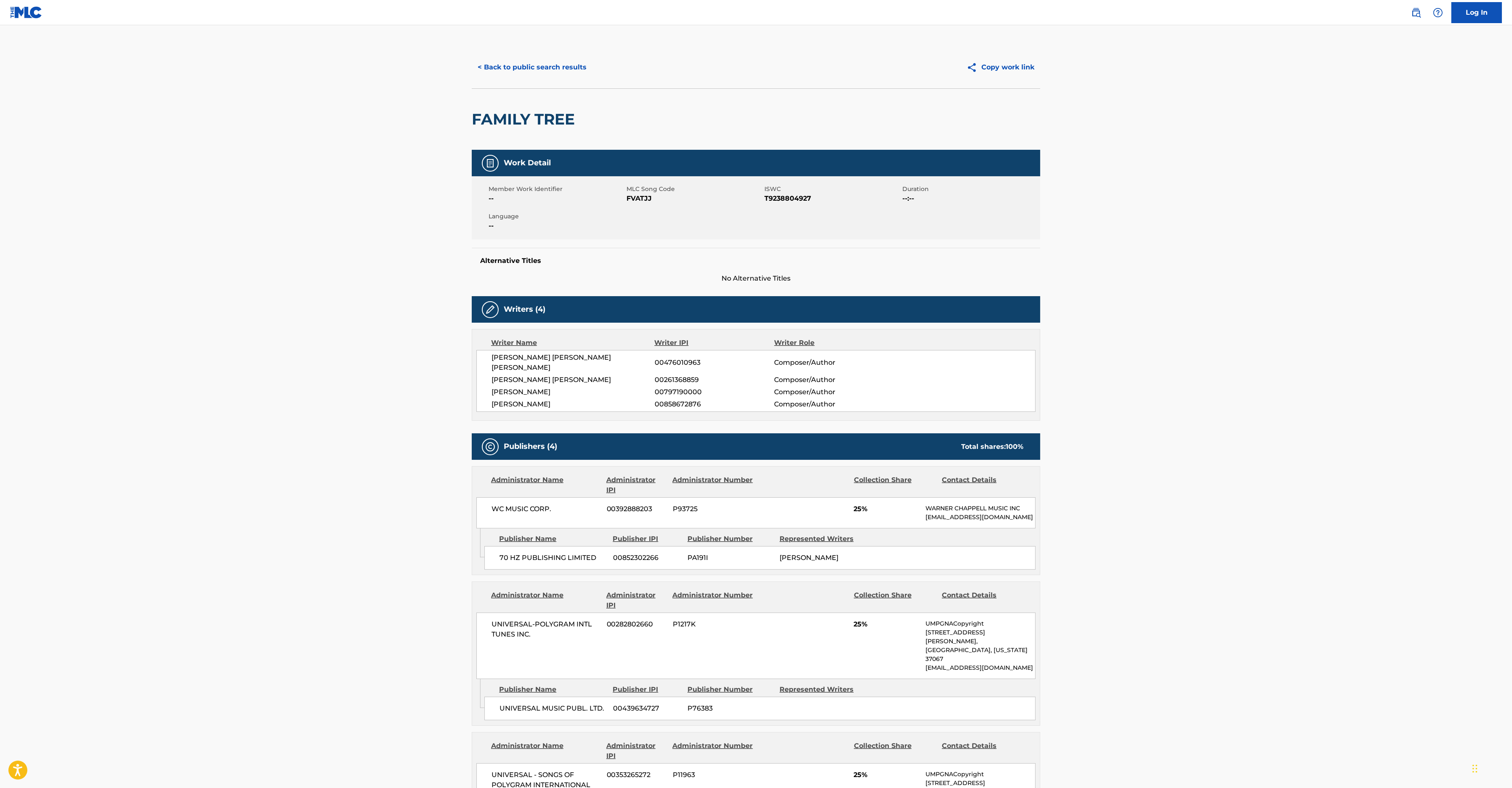
click at [637, 196] on span "FVATJJ" at bounding box center [694, 198] width 136 height 10
copy span "FVATJJ"
click at [519, 63] on button "< Back to public search results" at bounding box center [532, 68] width 120 height 21
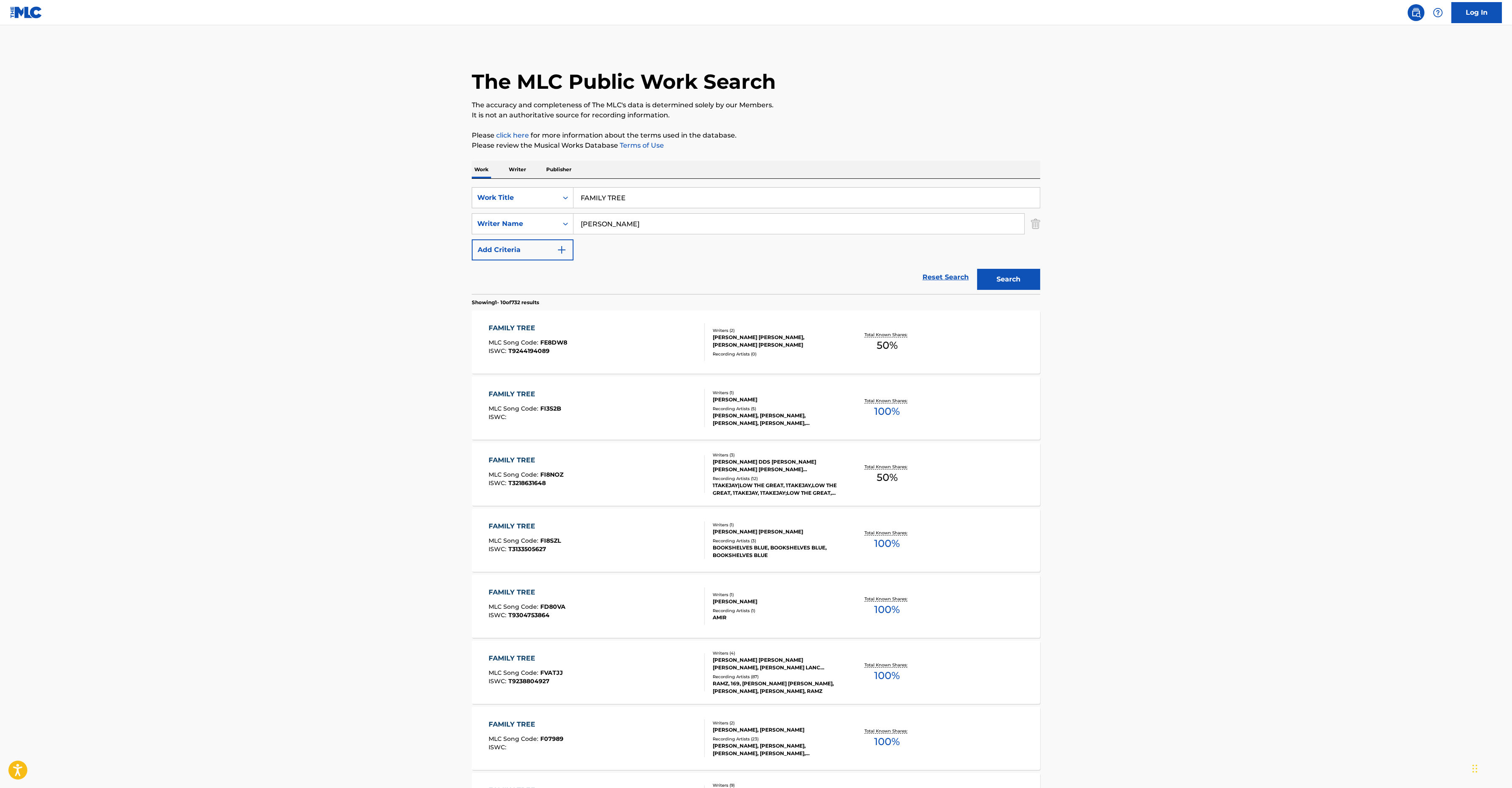
drag, startPoint x: 642, startPoint y: 205, endPoint x: 497, endPoint y: 195, distance: 145.3
click at [574, 195] on input "FAMILY TREE" at bounding box center [807, 197] width 466 height 20
paste input "DECLIN"
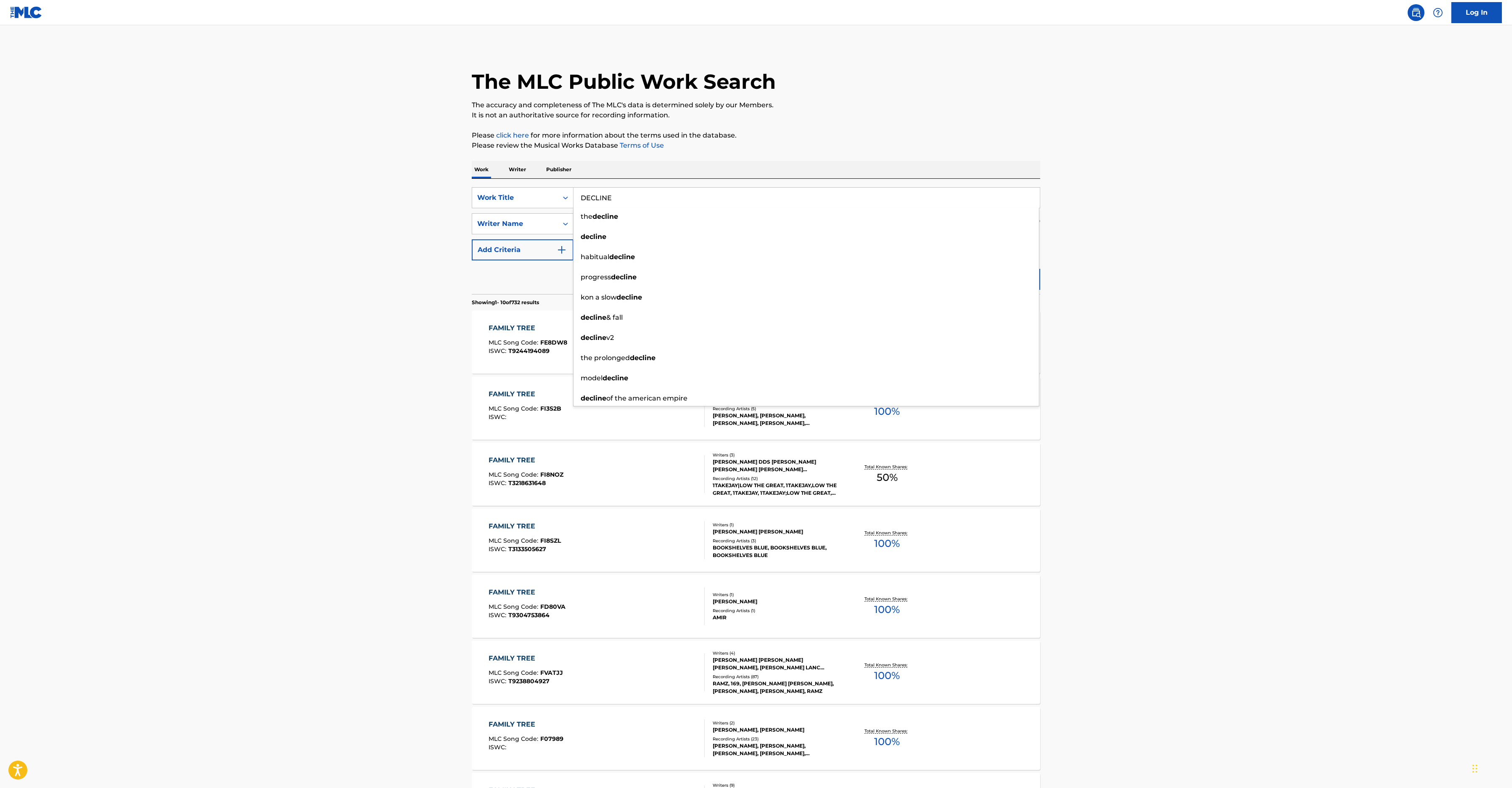
type input "DECLINE"
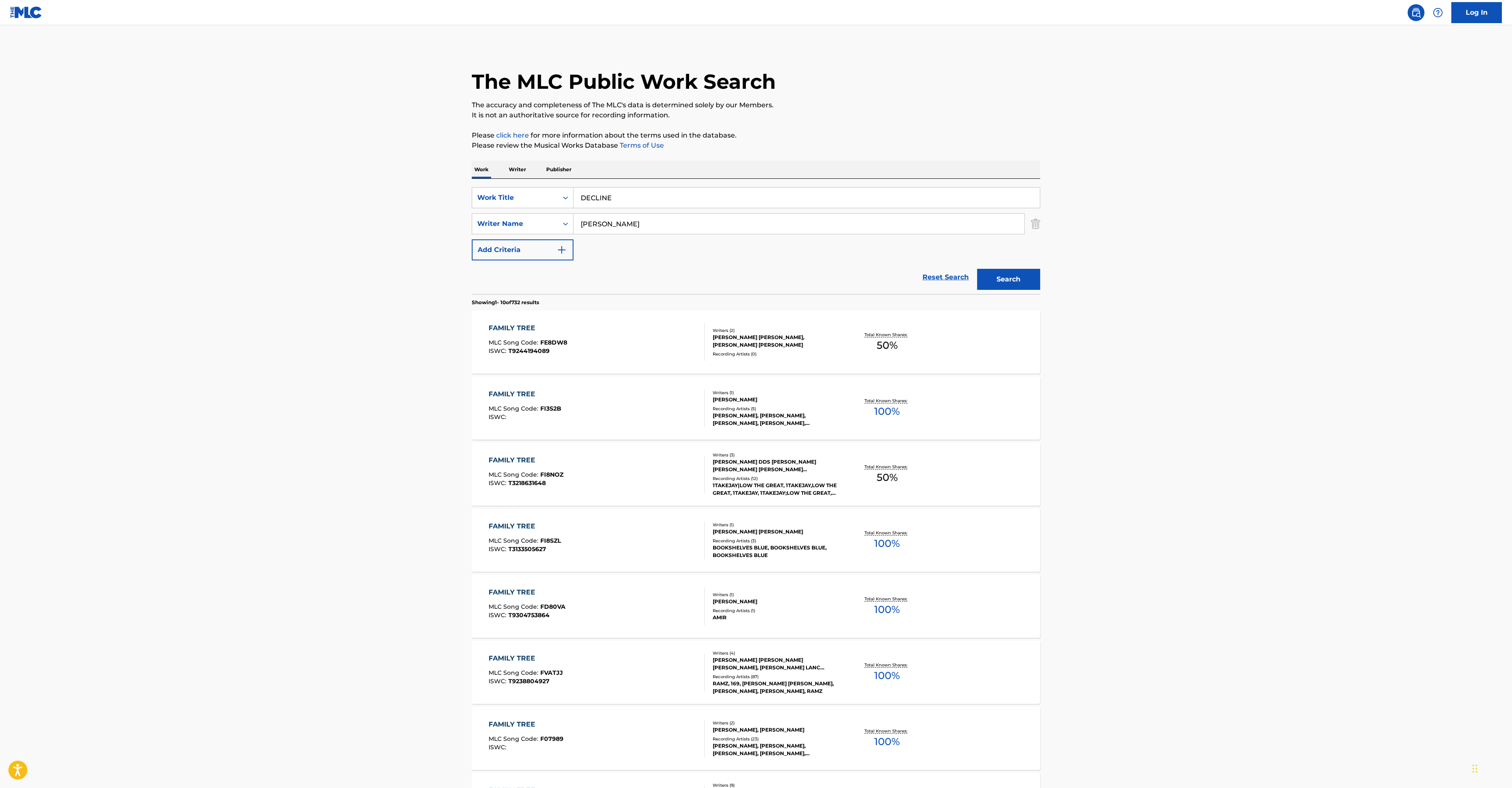
click at [1266, 307] on main "The MLC Public Work Search The accuracy and completeness of The MLC's data is d…" at bounding box center [756, 520] width 1512 height 990
click at [1000, 277] on button "Search" at bounding box center [1009, 280] width 63 height 21
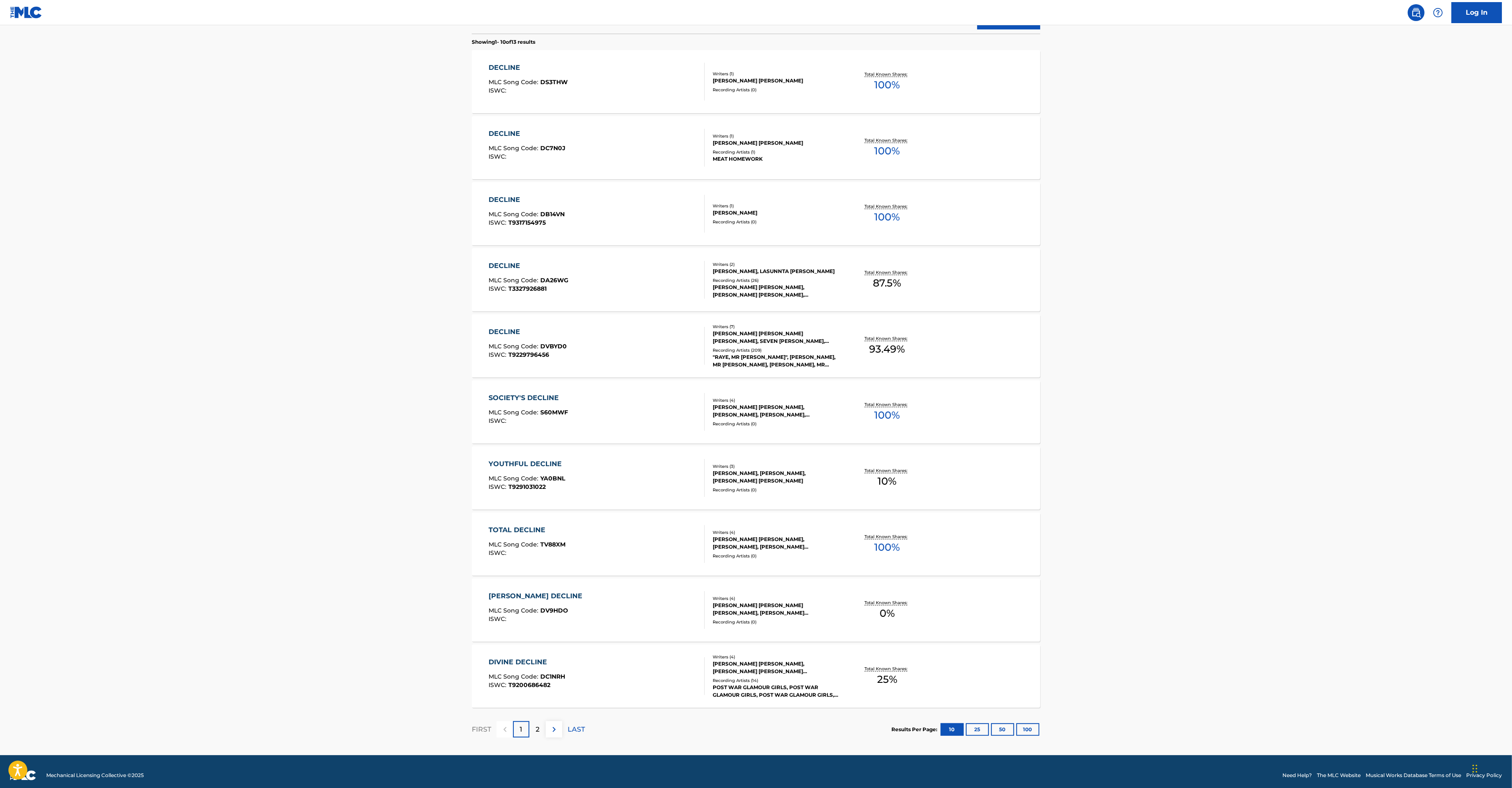
scroll to position [87, 0]
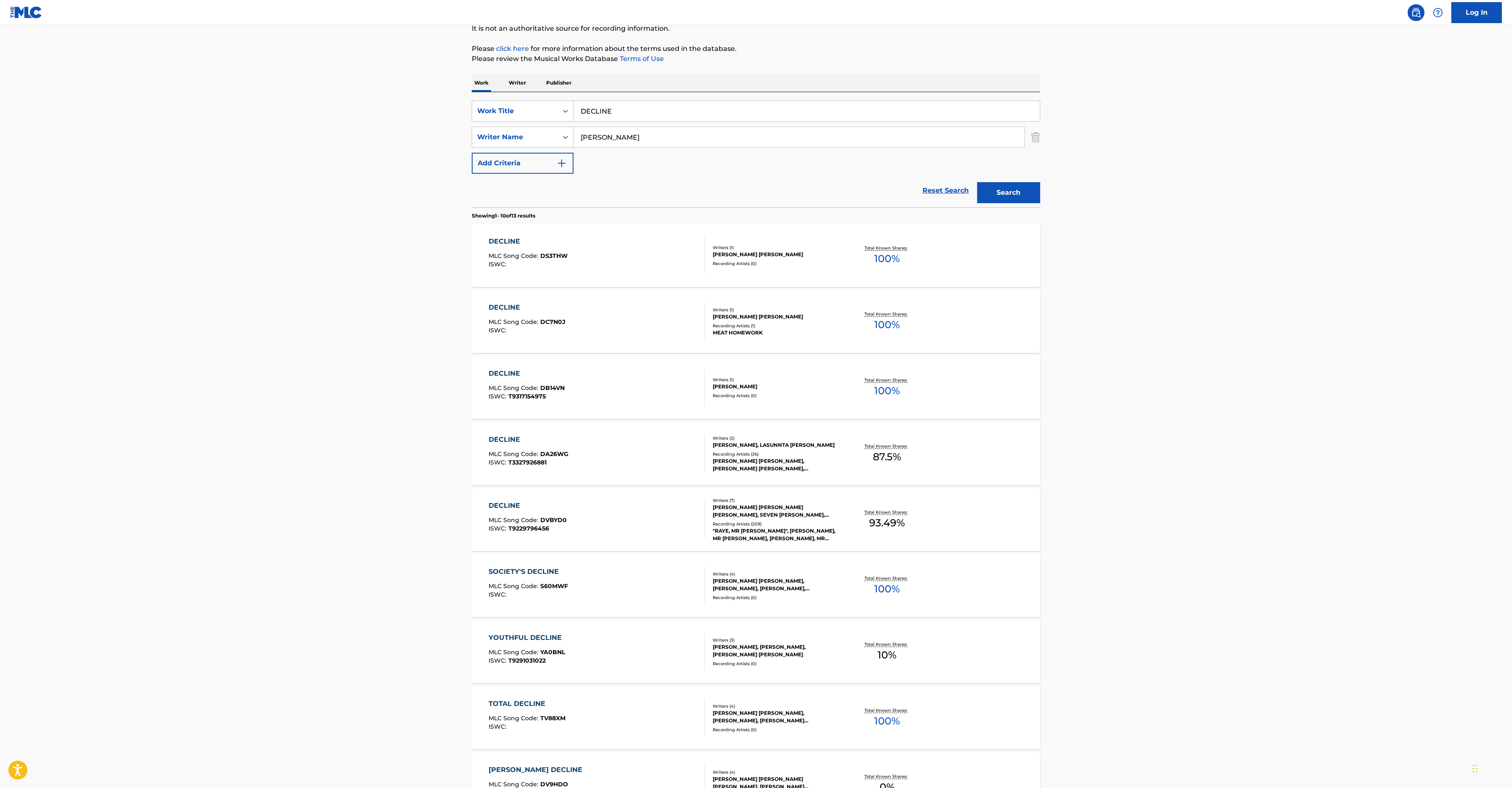
click at [577, 135] on input "[PERSON_NAME]" at bounding box center [799, 137] width 451 height 20
paste input "Fraser"
type input "[PERSON_NAME]"
click at [1012, 186] on button "Search" at bounding box center [1009, 193] width 63 height 21
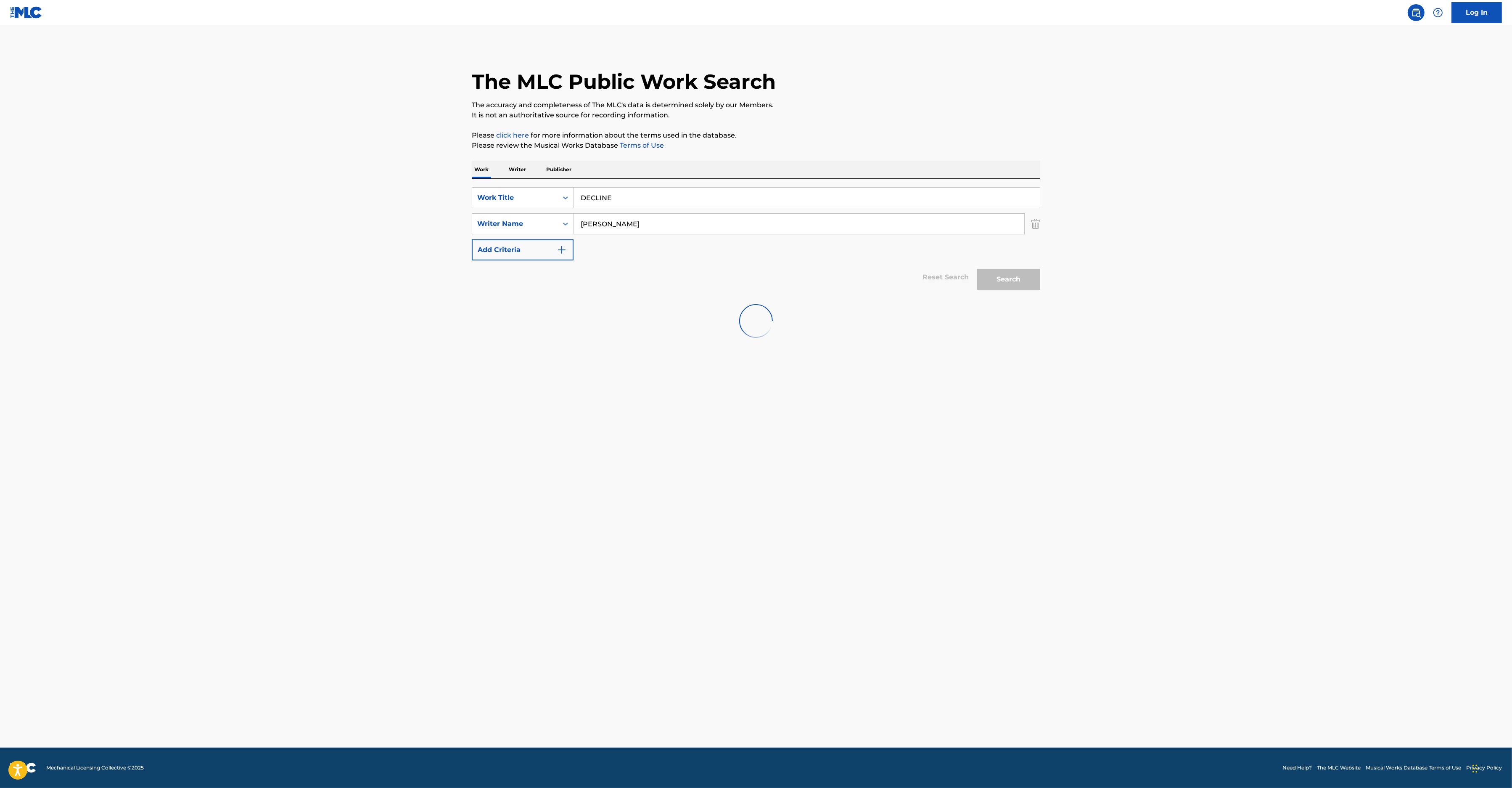
scroll to position [0, 0]
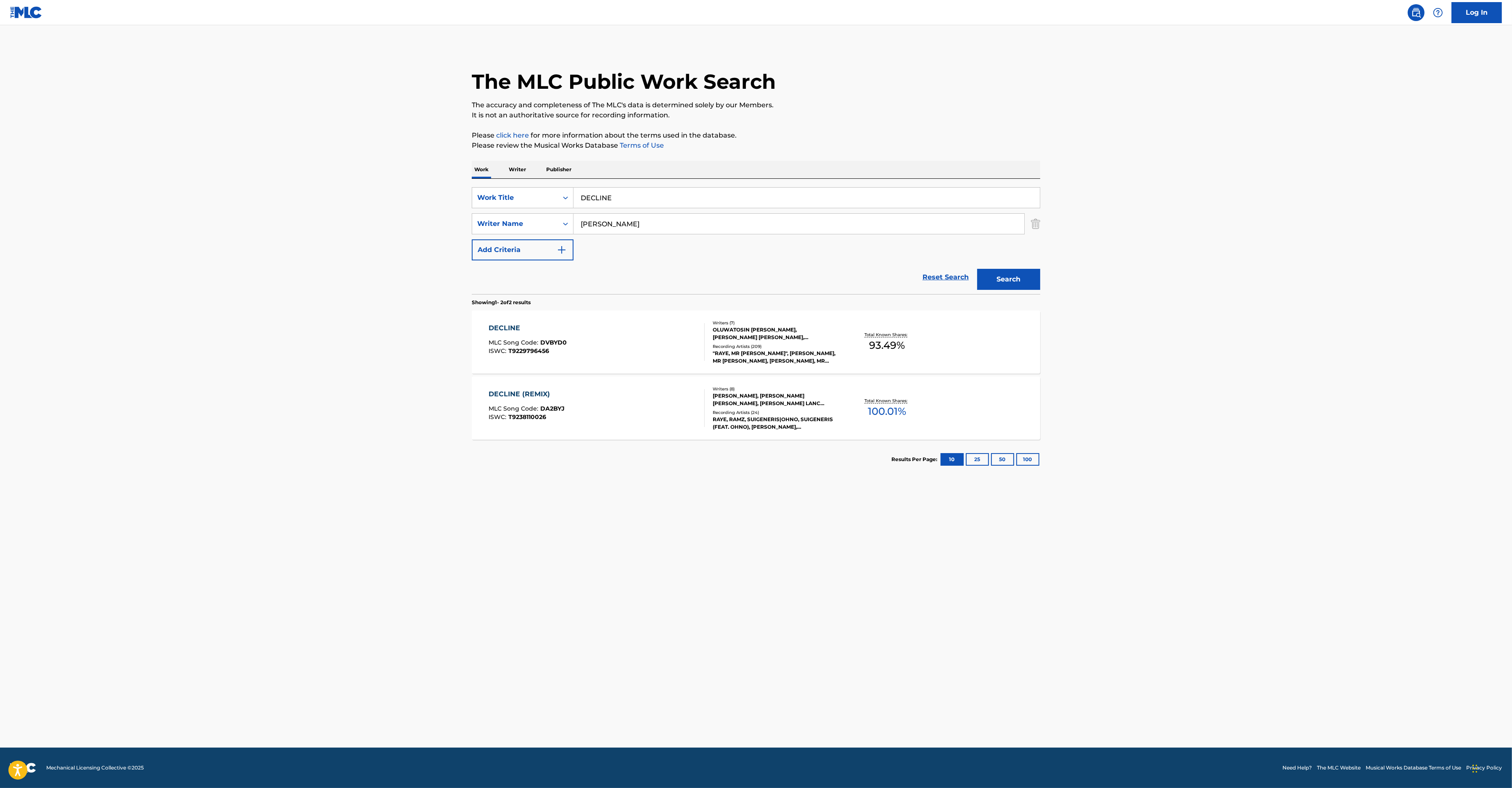
click at [607, 329] on div "DECLINE MLC Song Code : DVBYD0 ISWC : T9229796456" at bounding box center [597, 342] width 216 height 38
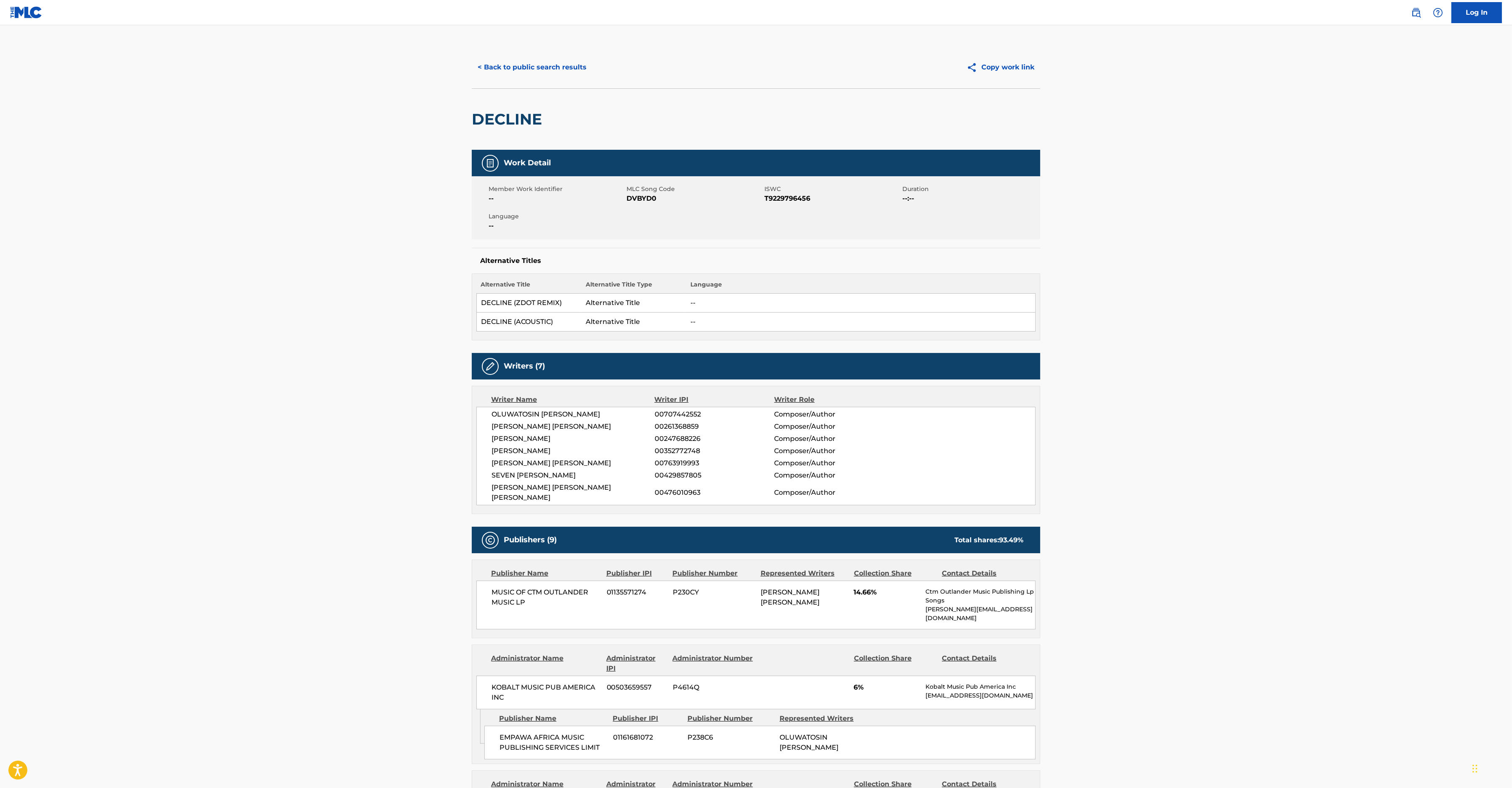
click at [645, 203] on span "DVBYD0" at bounding box center [694, 198] width 136 height 10
copy span "DVBYD0"
click at [518, 66] on button "< Back to public search results" at bounding box center [532, 68] width 120 height 21
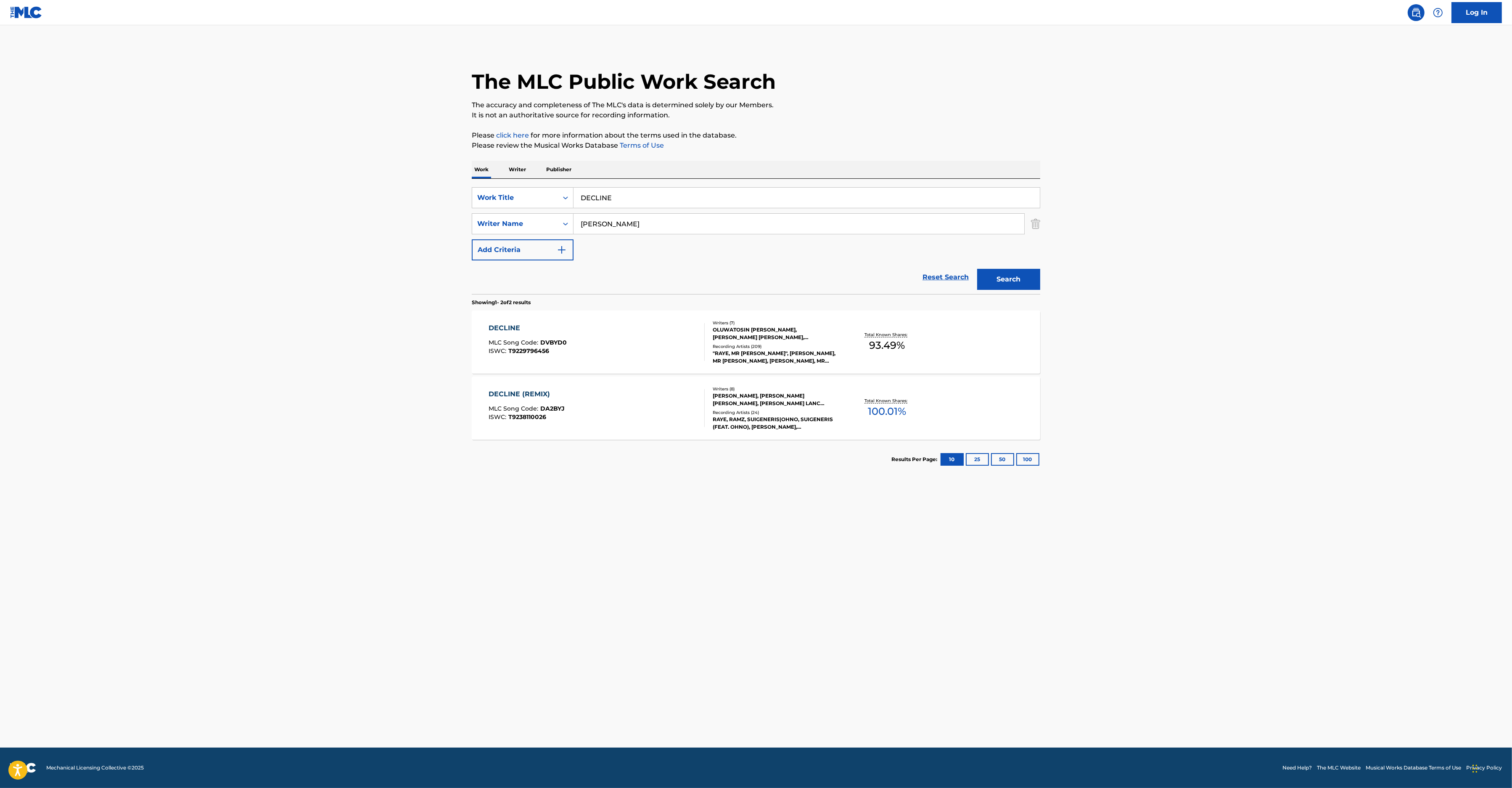
drag, startPoint x: 633, startPoint y: 190, endPoint x: 440, endPoint y: 194, distance: 193.0
click at [574, 194] on input "DECLINE" at bounding box center [807, 197] width 466 height 20
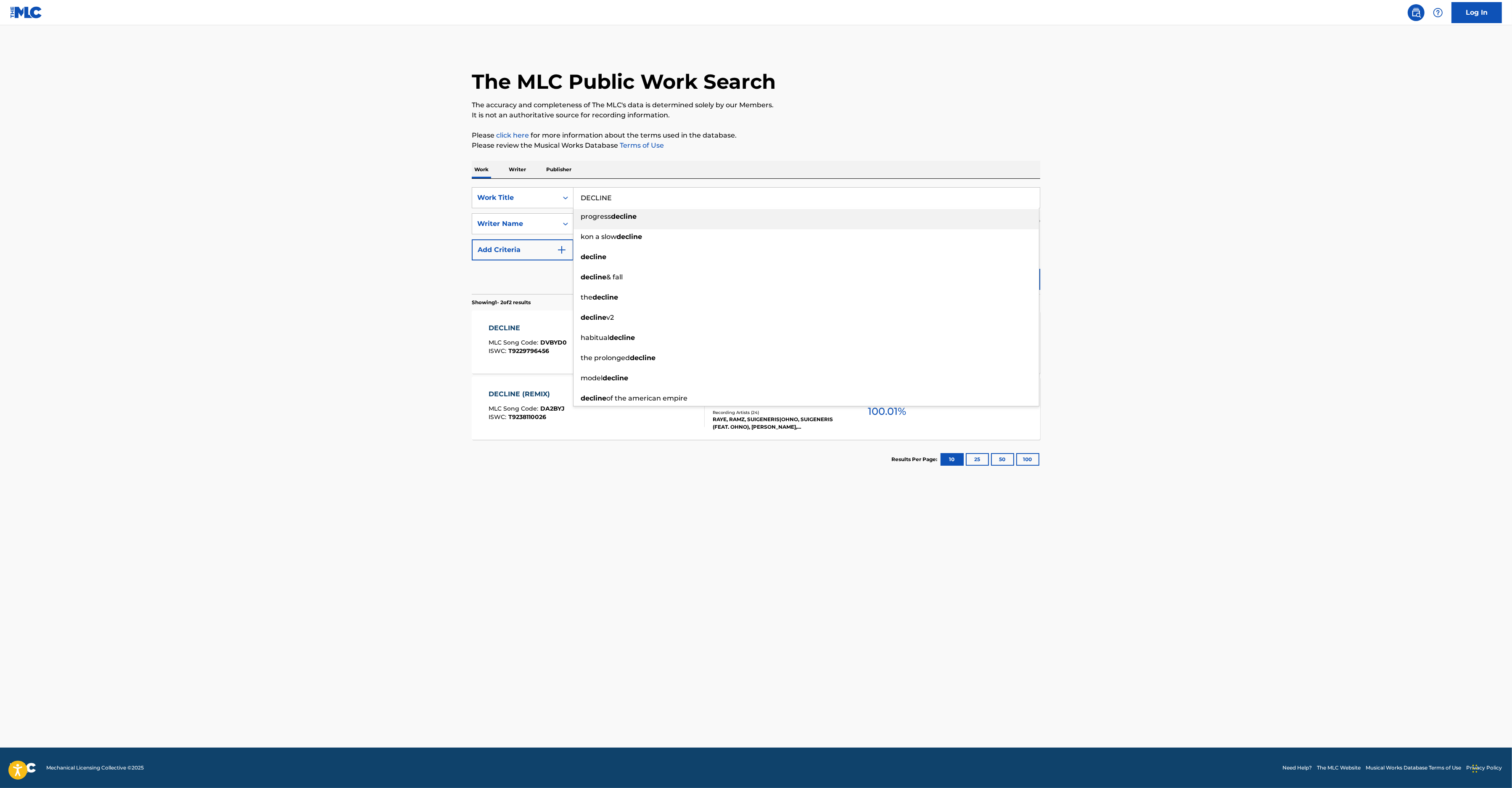
paste input "LOVE AGAIN"
type input "LOVE AGAIN"
drag, startPoint x: 823, startPoint y: 155, endPoint x: 833, endPoint y: 154, distance: 10.0
click at [823, 155] on div "The MLC Public Work Search The accuracy and completeness of The MLC's data is d…" at bounding box center [756, 263] width 589 height 433
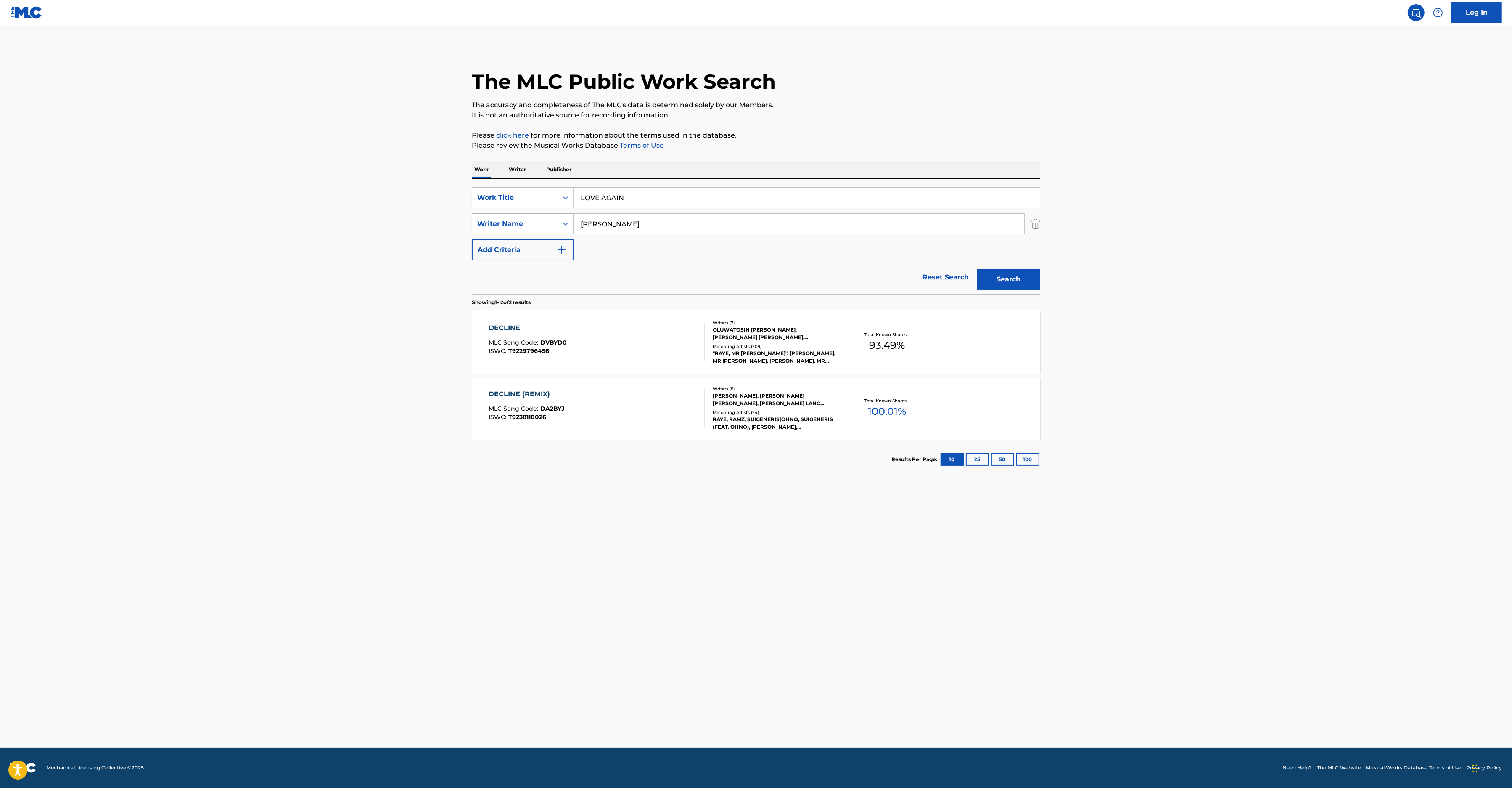
drag, startPoint x: 635, startPoint y: 221, endPoint x: 538, endPoint y: 214, distance: 97.3
click at [574, 221] on input "[PERSON_NAME]" at bounding box center [799, 223] width 451 height 20
click at [662, 227] on input "[PERSON_NAME]" at bounding box center [799, 223] width 451 height 20
drag, startPoint x: 684, startPoint y: 231, endPoint x: 226, endPoint y: 214, distance: 458.3
click at [574, 214] on input "[PERSON_NAME]" at bounding box center [799, 223] width 451 height 20
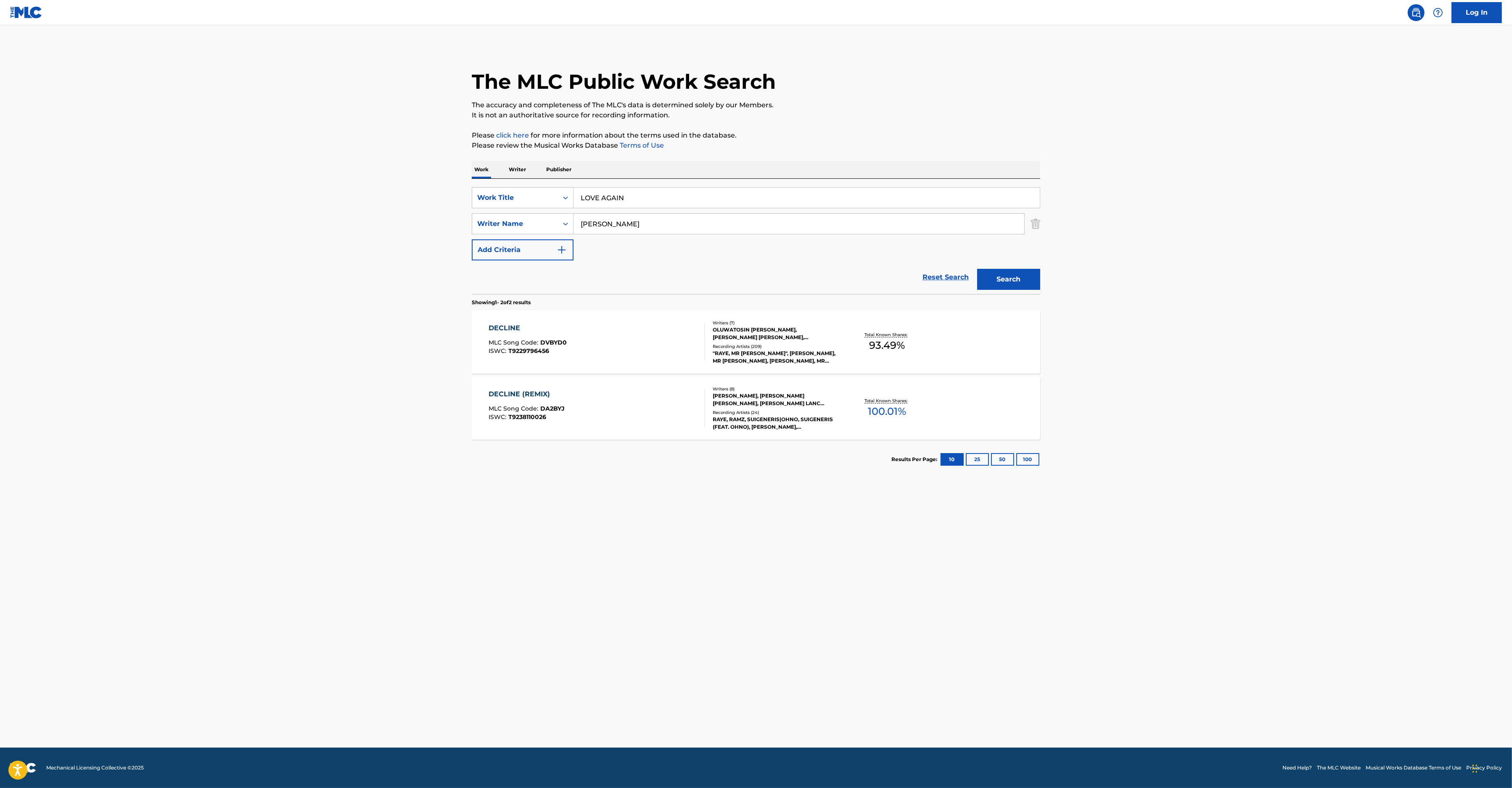
paste input "[PERSON_NAME]"
type input "[PERSON_NAME]"
click at [1021, 274] on button "Search" at bounding box center [1009, 280] width 63 height 21
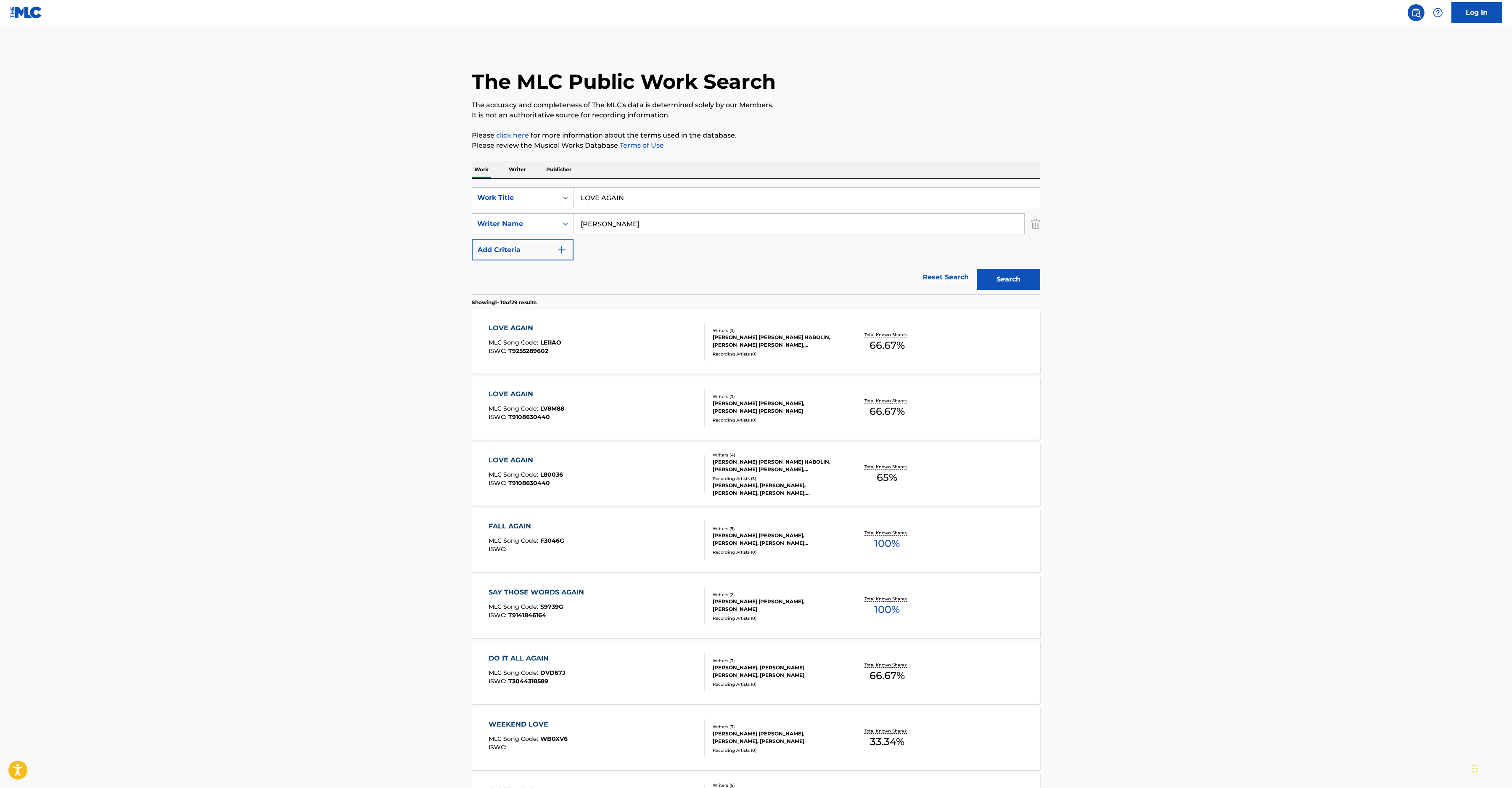
click at [619, 324] on div "LOVE AGAIN MLC Song Code : LE11AO ISWC : T9255289602" at bounding box center [597, 342] width 216 height 38
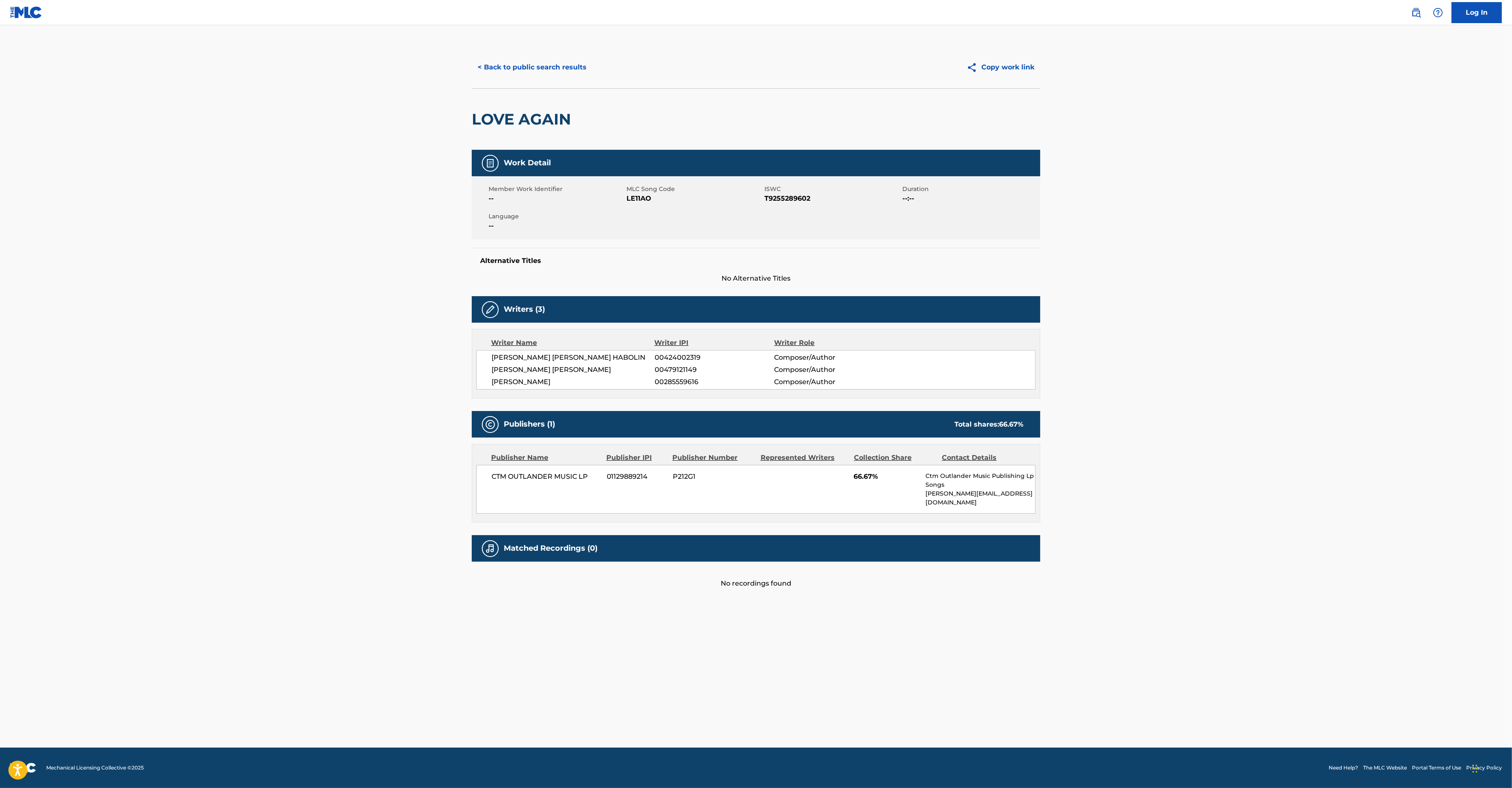
click at [524, 69] on button "< Back to public search results" at bounding box center [532, 68] width 120 height 21
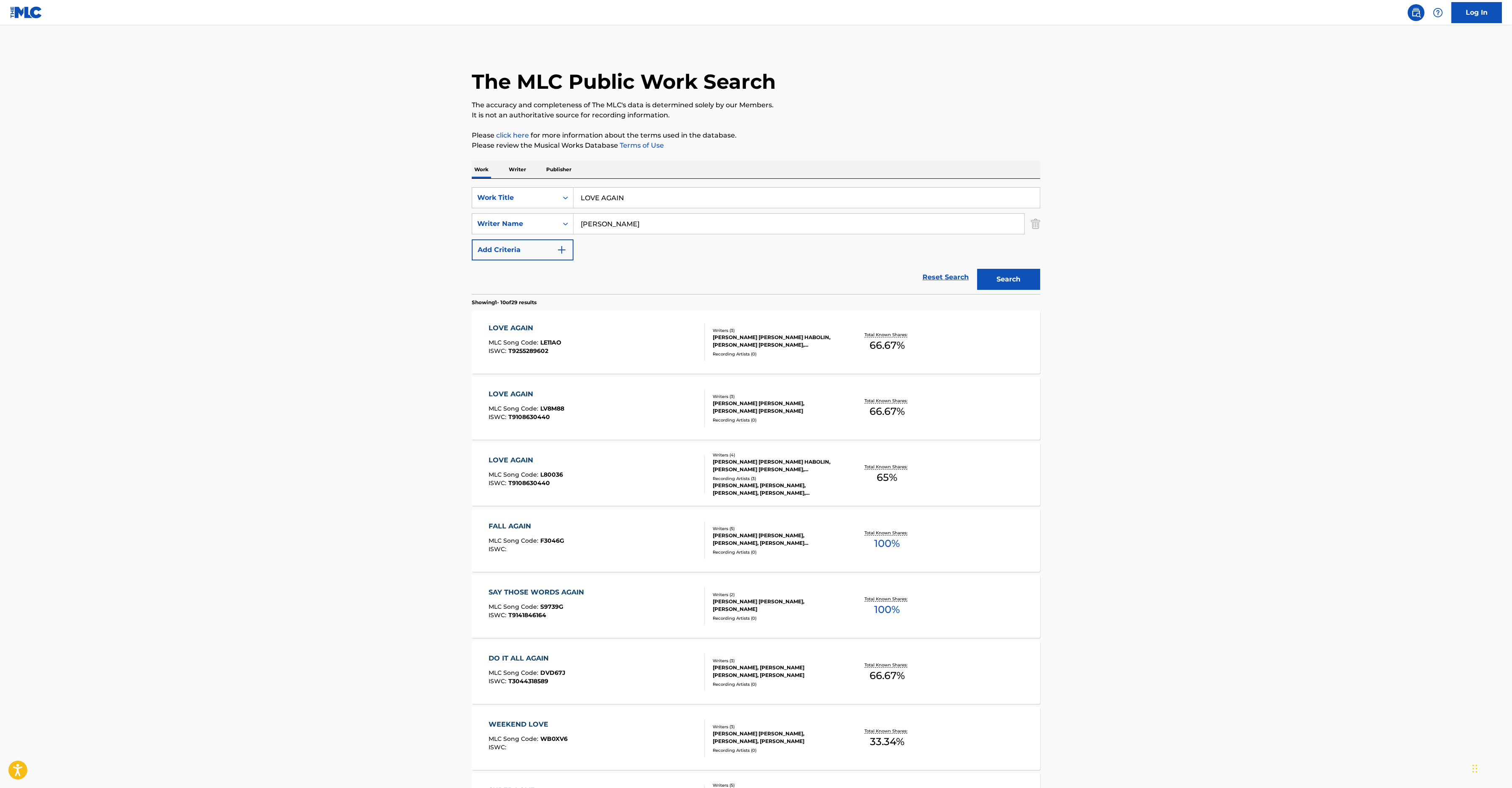
click at [611, 406] on div "LOVE AGAIN MLC Song Code : LV8M88 ISWC : T9108630440" at bounding box center [597, 408] width 216 height 38
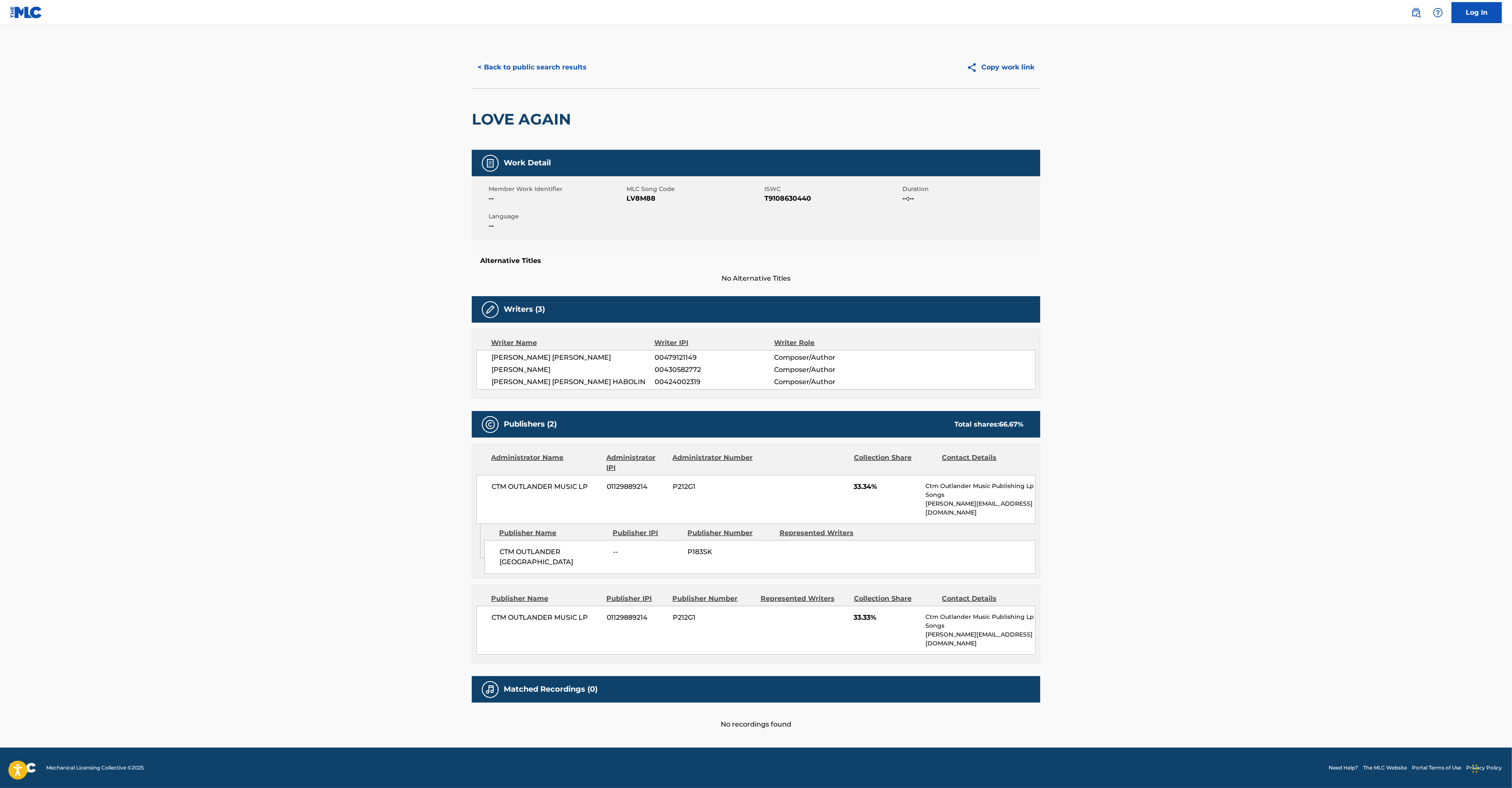
click at [509, 63] on button "< Back to public search results" at bounding box center [532, 68] width 120 height 21
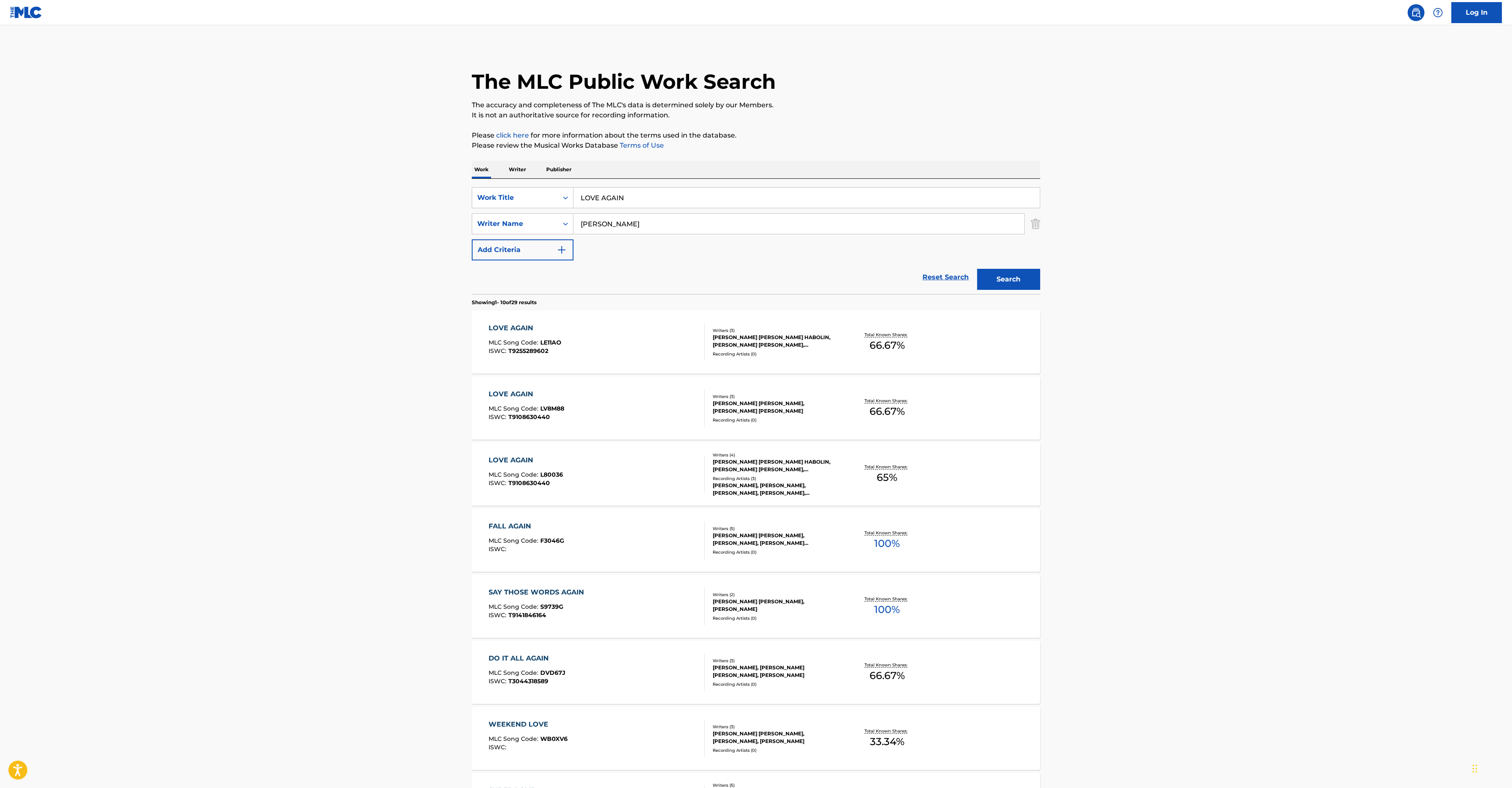
click at [605, 480] on div "LOVE AGAIN MLC Song Code : L80036 ISWC : T9108630440" at bounding box center [597, 474] width 216 height 38
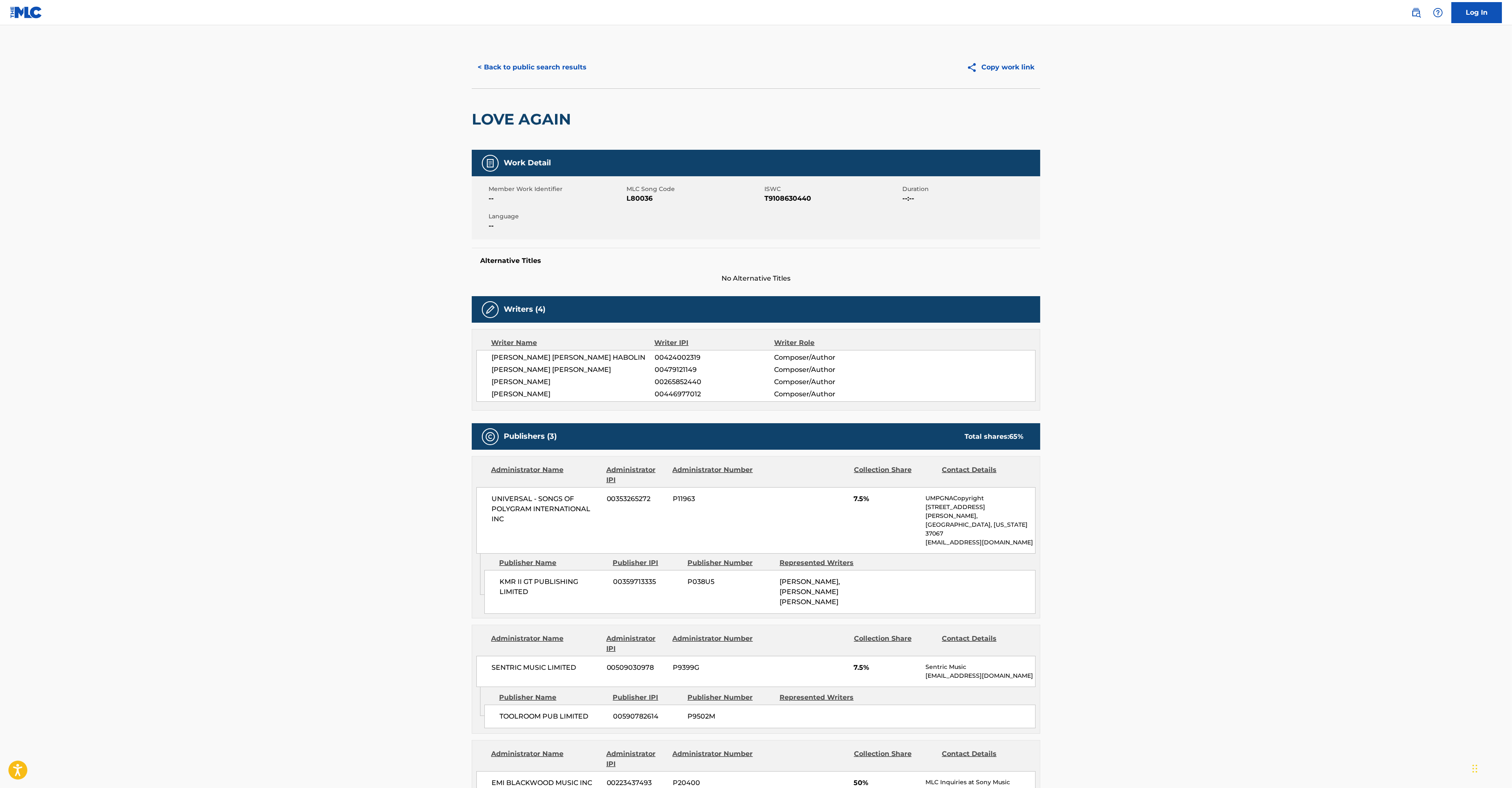
click at [639, 199] on span "L80036" at bounding box center [694, 198] width 136 height 10
copy span "L80036"
click at [529, 68] on button "< Back to public search results" at bounding box center [532, 68] width 120 height 21
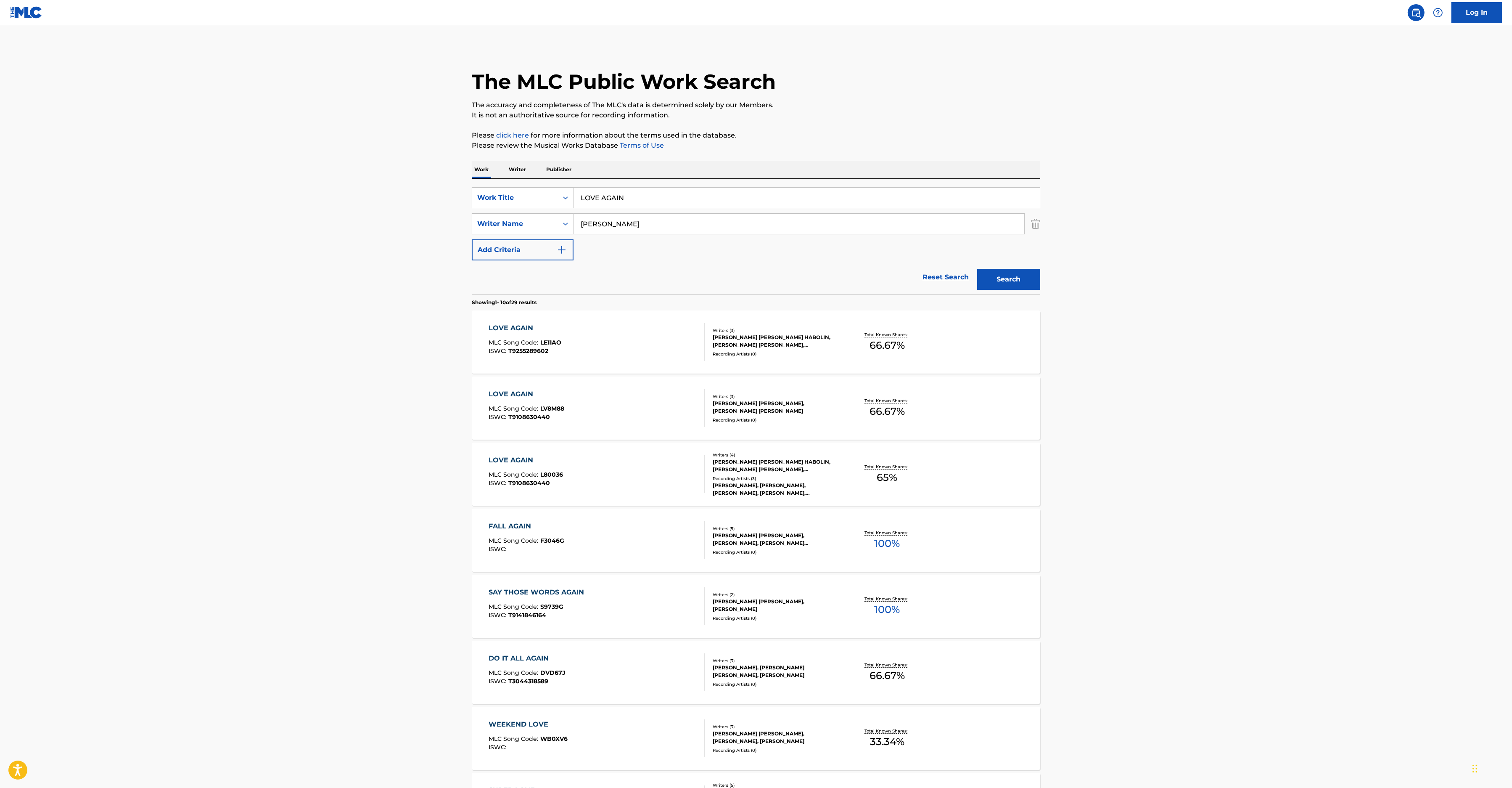
drag, startPoint x: 665, startPoint y: 198, endPoint x: 379, endPoint y: 191, distance: 286.1
click at [574, 191] on input "LOVE AGAIN" at bounding box center [807, 197] width 466 height 20
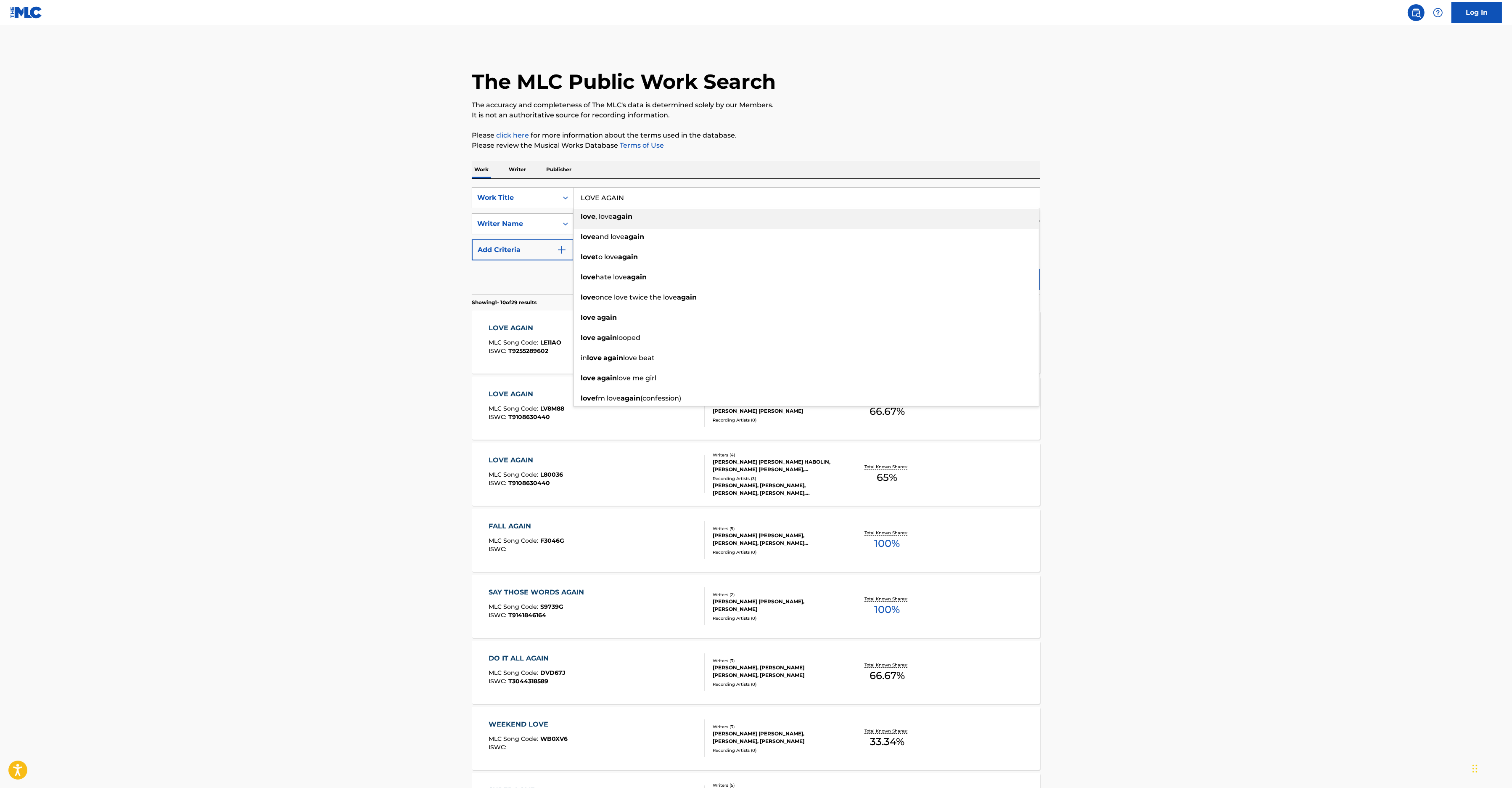
paste input "GOTTA GET MINE"
type input "GOTTA GET MINE"
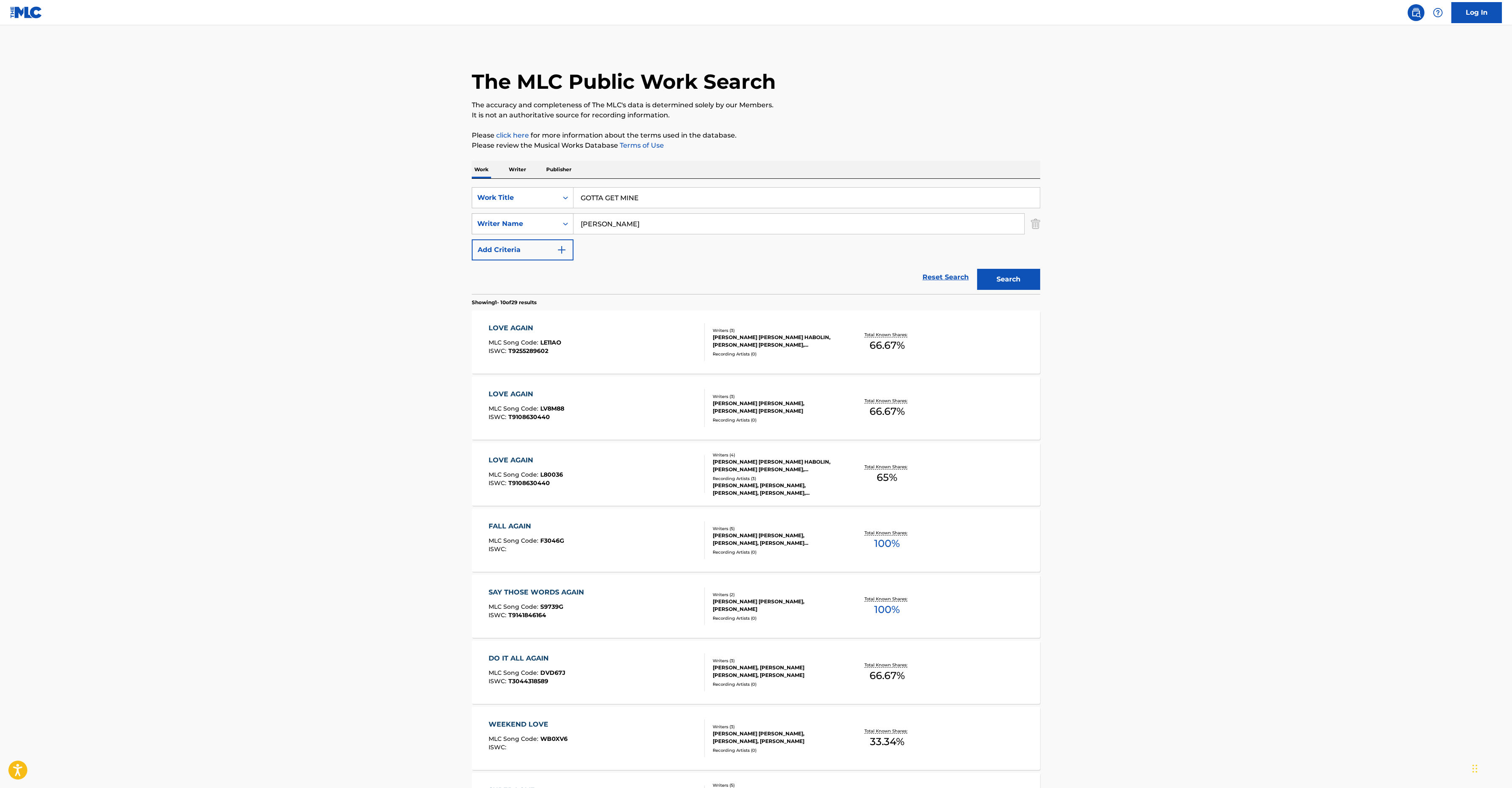
drag, startPoint x: 654, startPoint y: 216, endPoint x: 495, endPoint y: 224, distance: 159.2
click at [574, 224] on input "[PERSON_NAME]" at bounding box center [799, 223] width 451 height 20
paste input "riffin"
type input "[PERSON_NAME]"
click at [1019, 287] on button "Search" at bounding box center [1009, 280] width 63 height 21
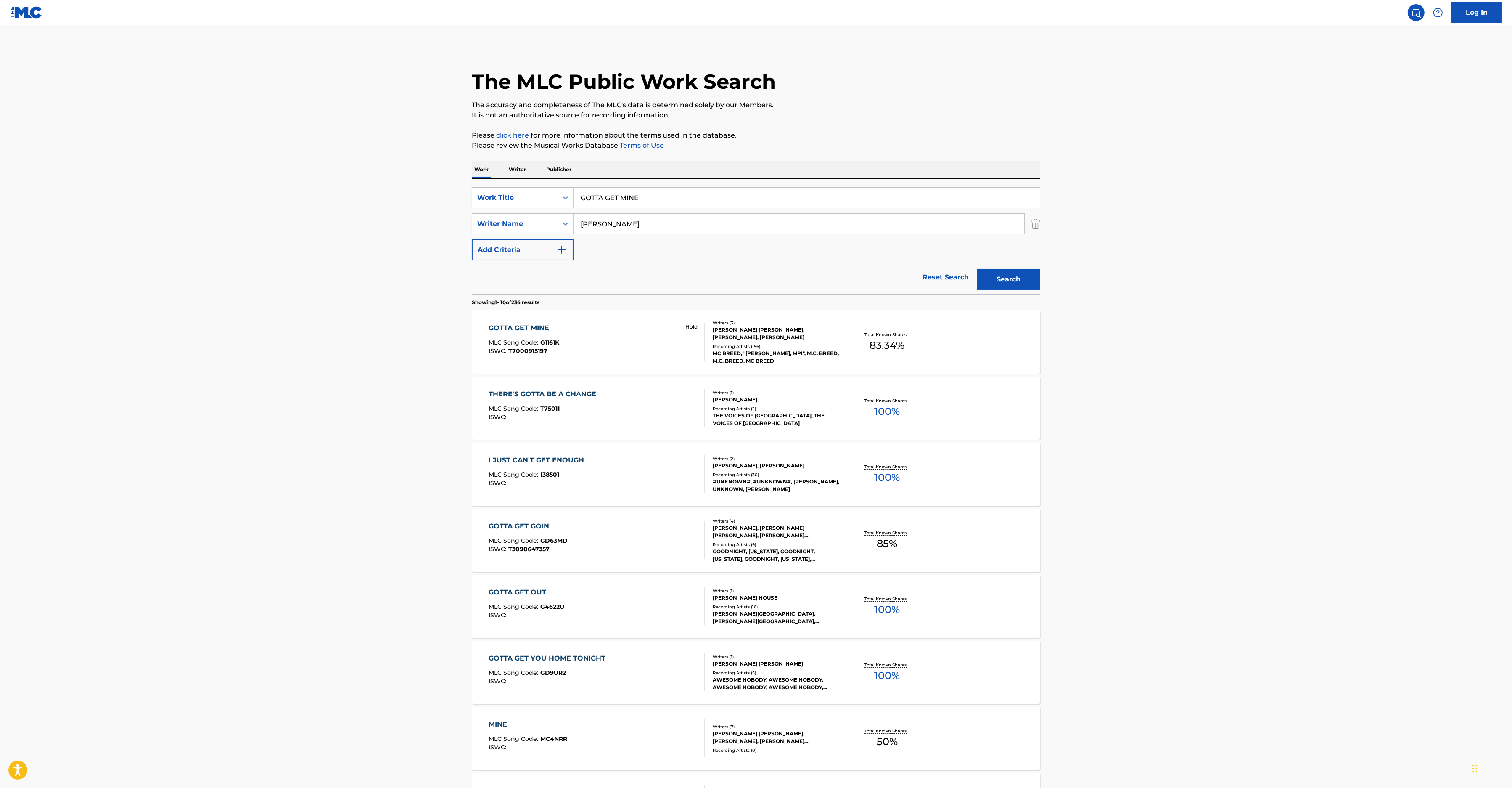
click at [596, 332] on div "GOTTA GET MINE MLC Song Code : G1161K ISWC : T7000915197 Hold" at bounding box center [597, 342] width 216 height 38
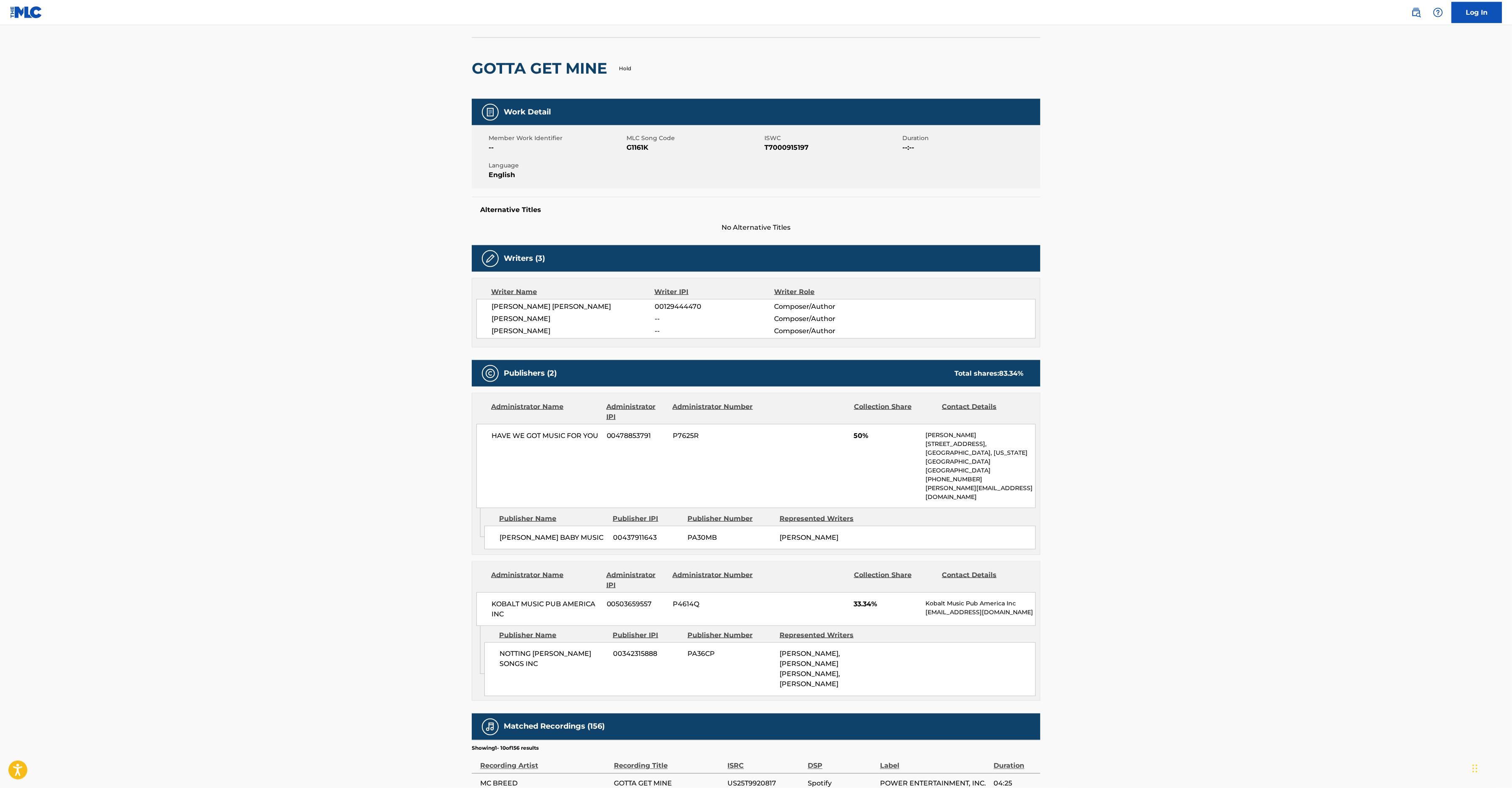
scroll to position [43, 0]
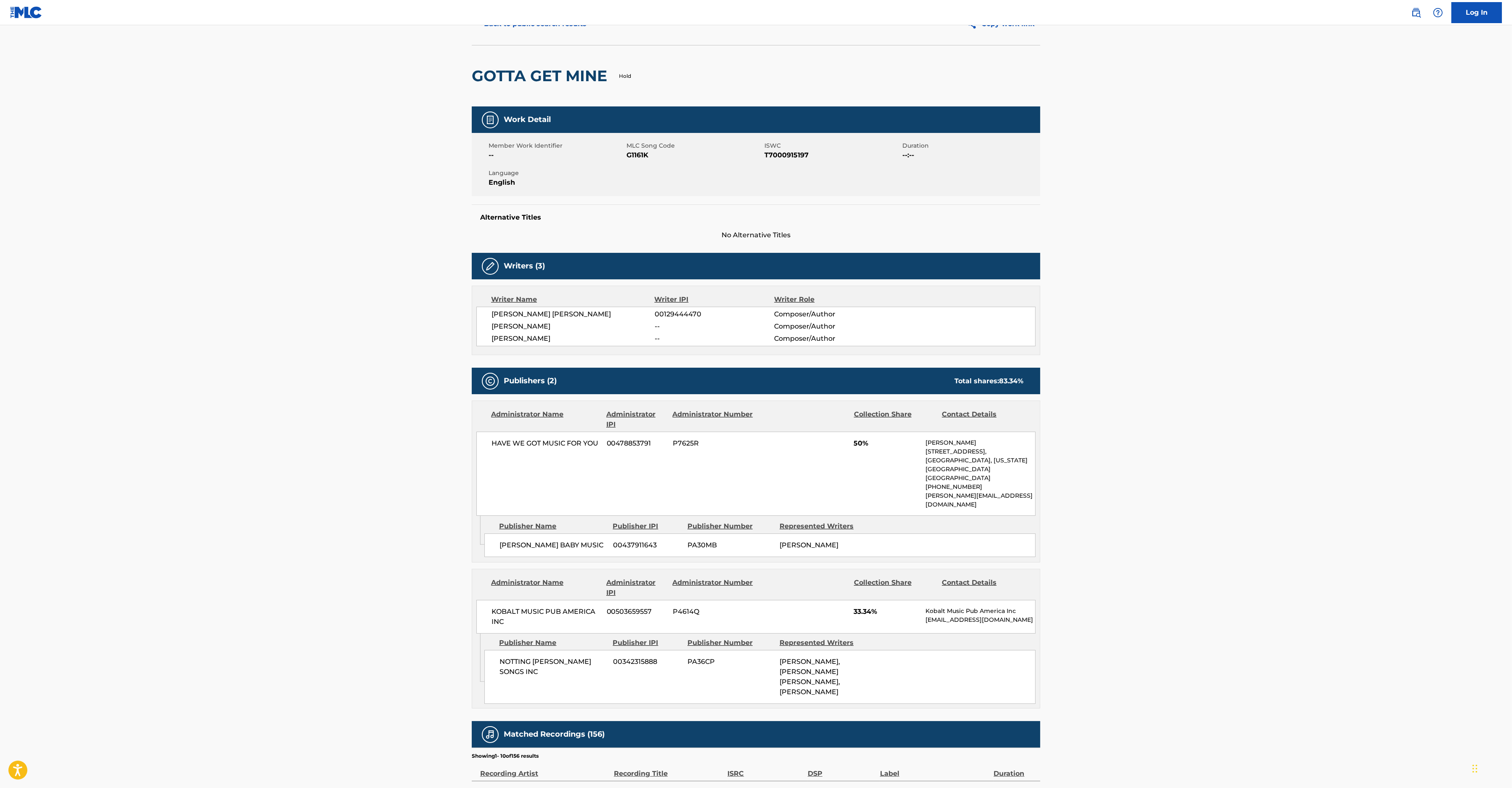
click at [635, 152] on span "G1161K" at bounding box center [694, 155] width 136 height 10
copy span "G1161K"
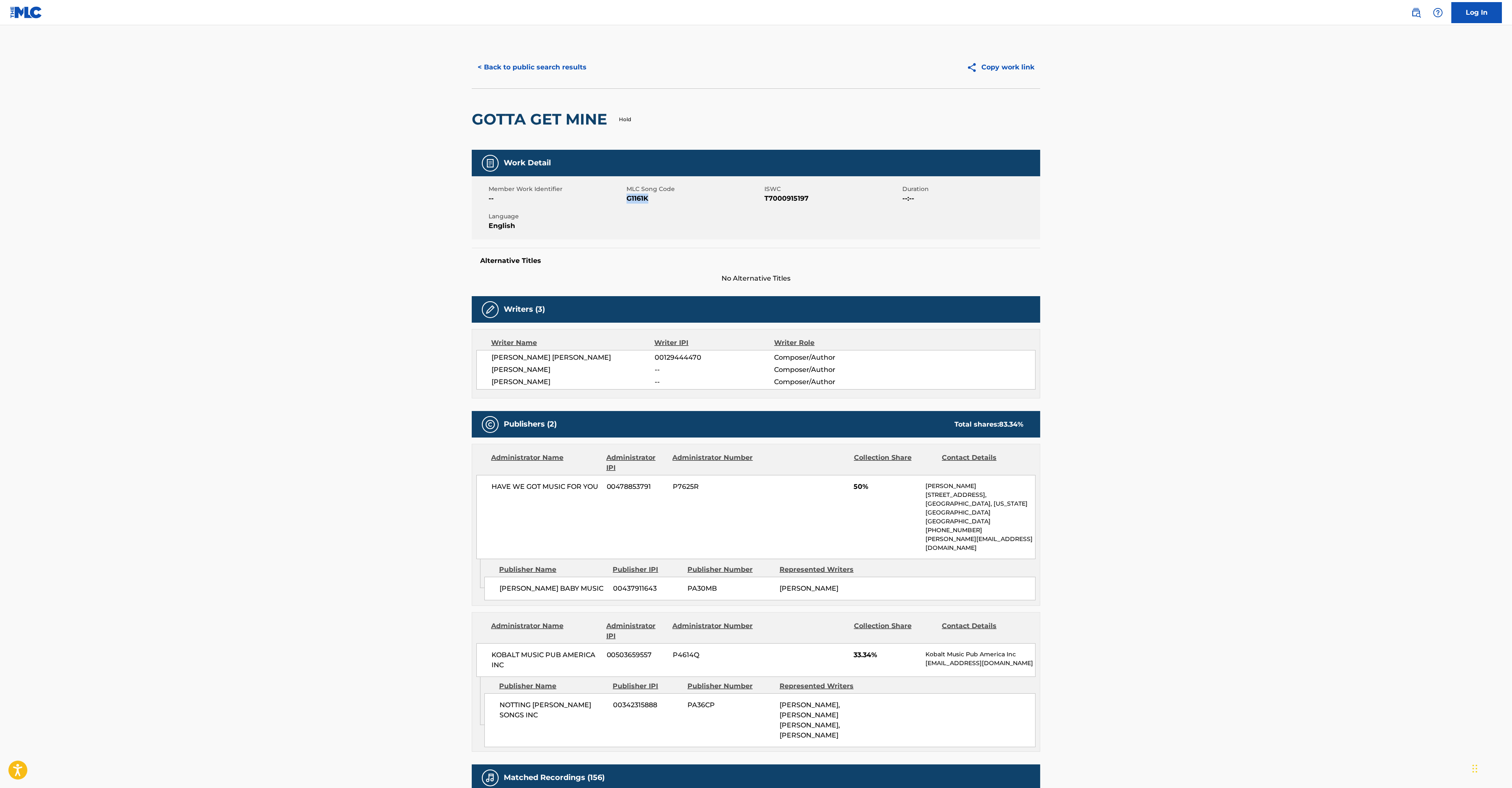
click at [500, 64] on button "< Back to public search results" at bounding box center [532, 68] width 120 height 21
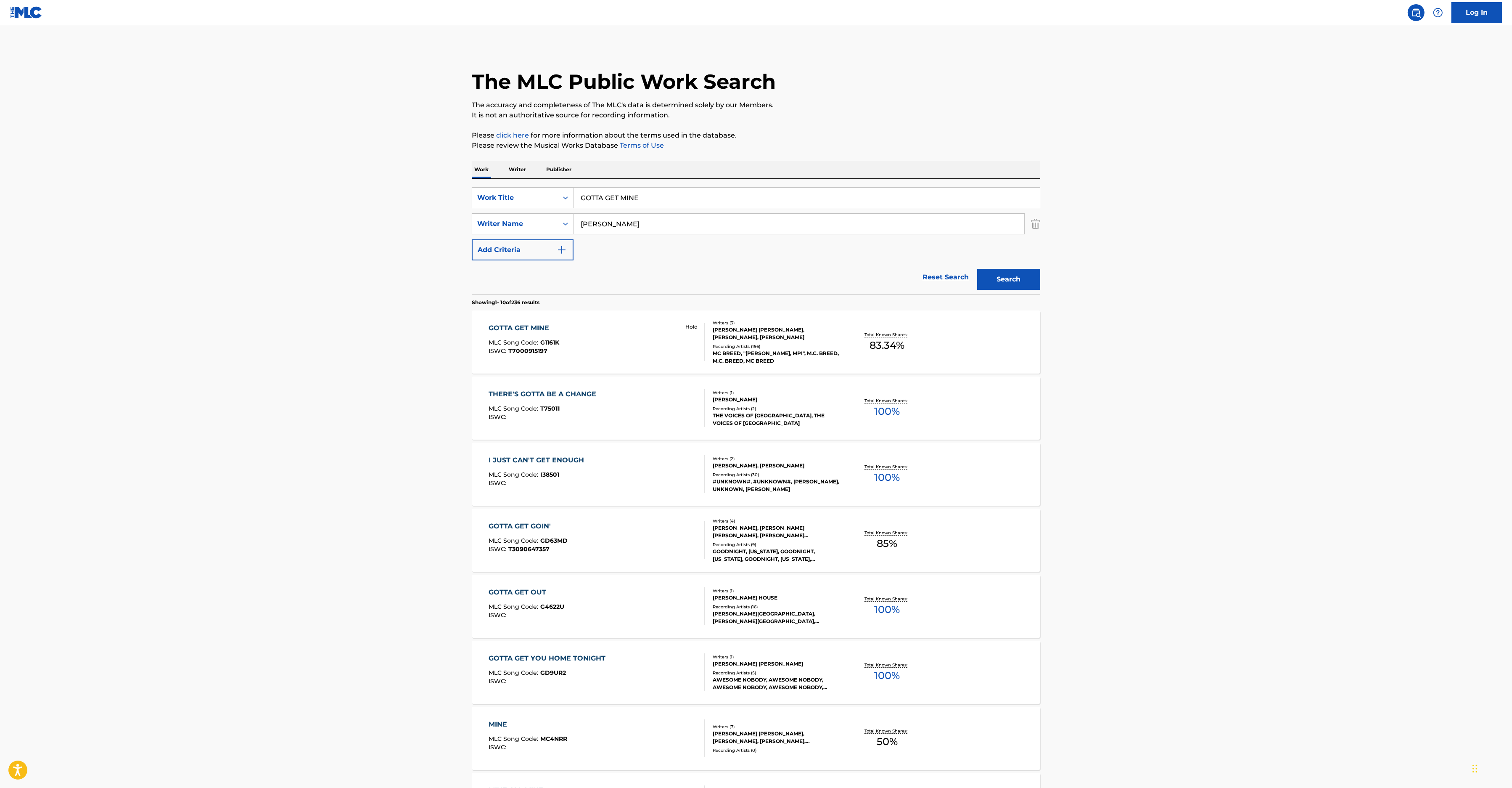
drag, startPoint x: 651, startPoint y: 193, endPoint x: 364, endPoint y: 176, distance: 287.5
click at [574, 187] on input "GOTTA GET MINE" at bounding box center [807, 197] width 466 height 20
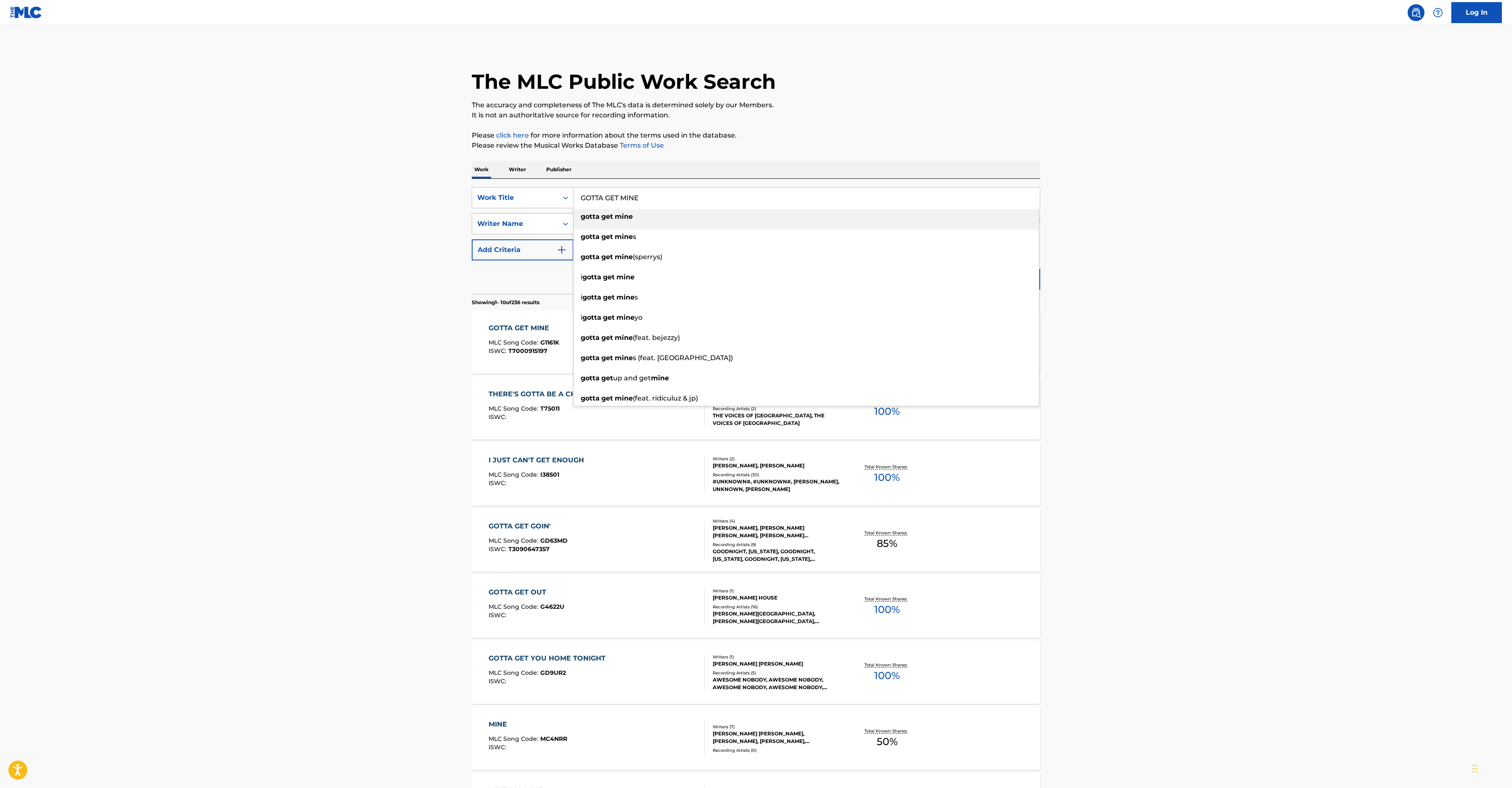
paste input "DIRTY WORK"
type input "DIRTY WORK"
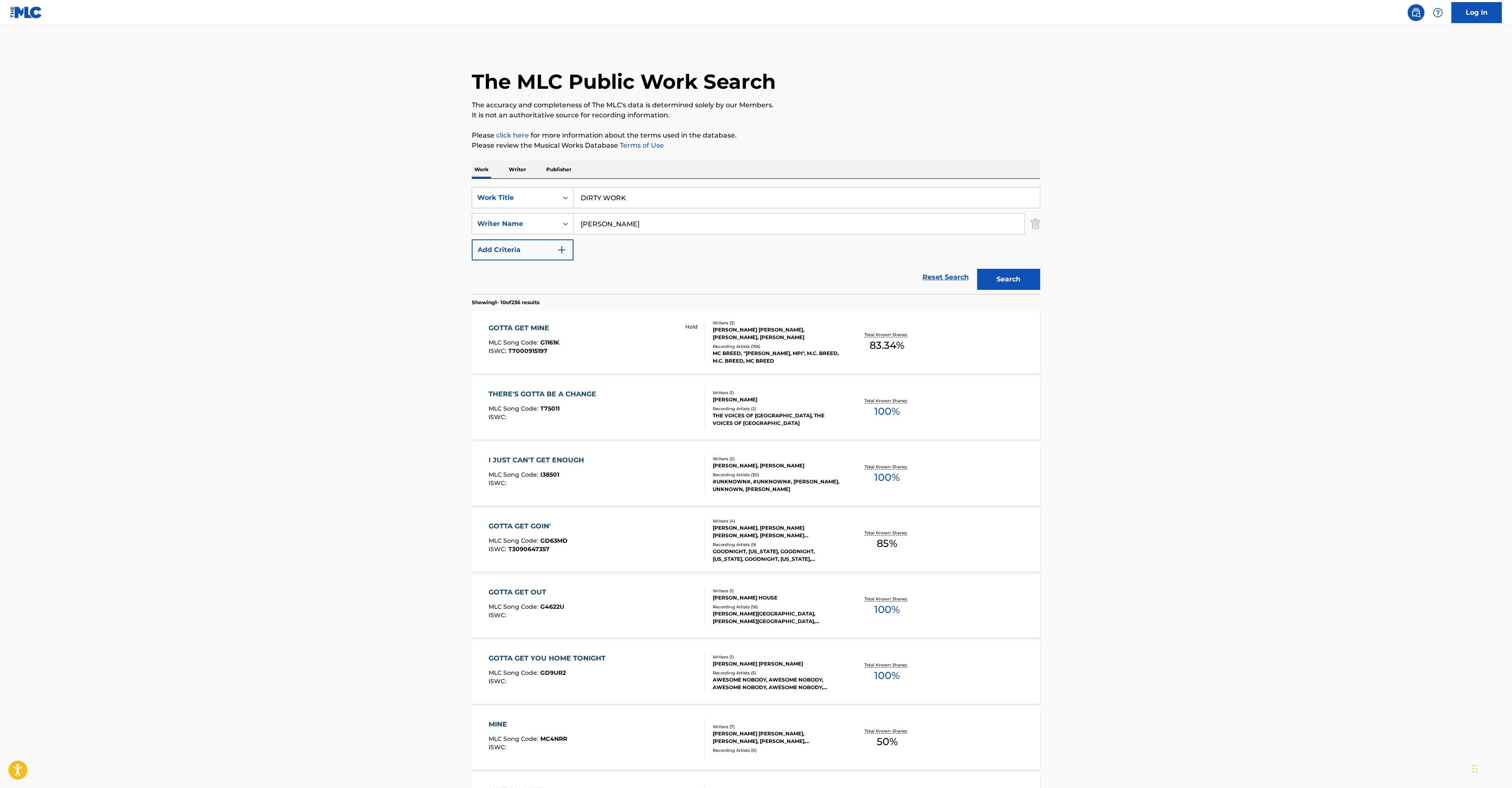
click at [817, 145] on p "Please review the Musical Works Database Terms of Use" at bounding box center [756, 145] width 568 height 10
drag, startPoint x: 619, startPoint y: 218, endPoint x: 497, endPoint y: 222, distance: 122.1
click at [574, 222] on input "[PERSON_NAME]" at bounding box center [799, 223] width 451 height 20
type input "[PERSON_NAME]"
click at [977, 269] on button "Search" at bounding box center [1009, 280] width 63 height 21
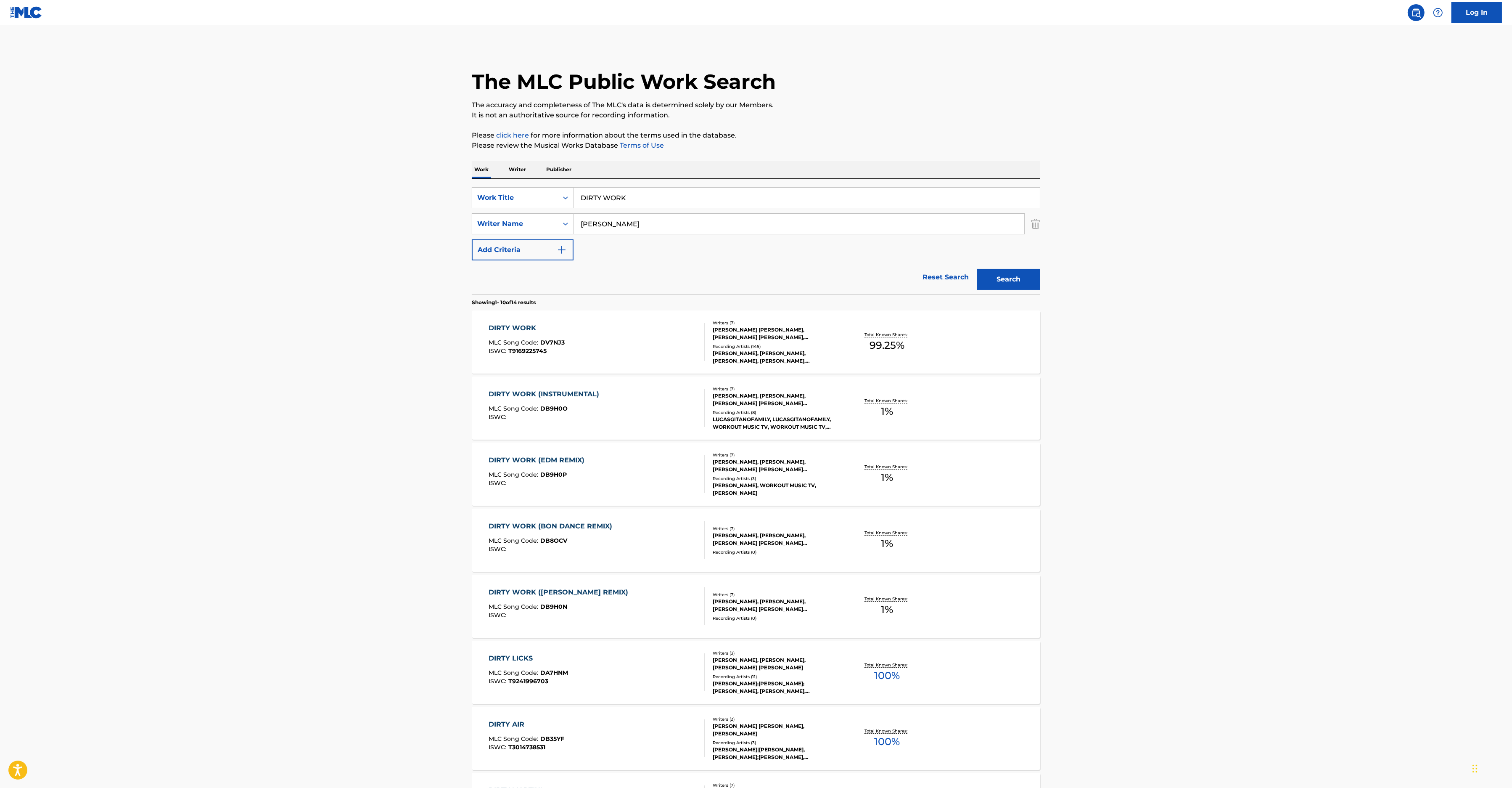
click at [625, 330] on div "DIRTY WORK MLC Song Code : DV7NJ3 ISWC : T9169225745" at bounding box center [597, 342] width 216 height 38
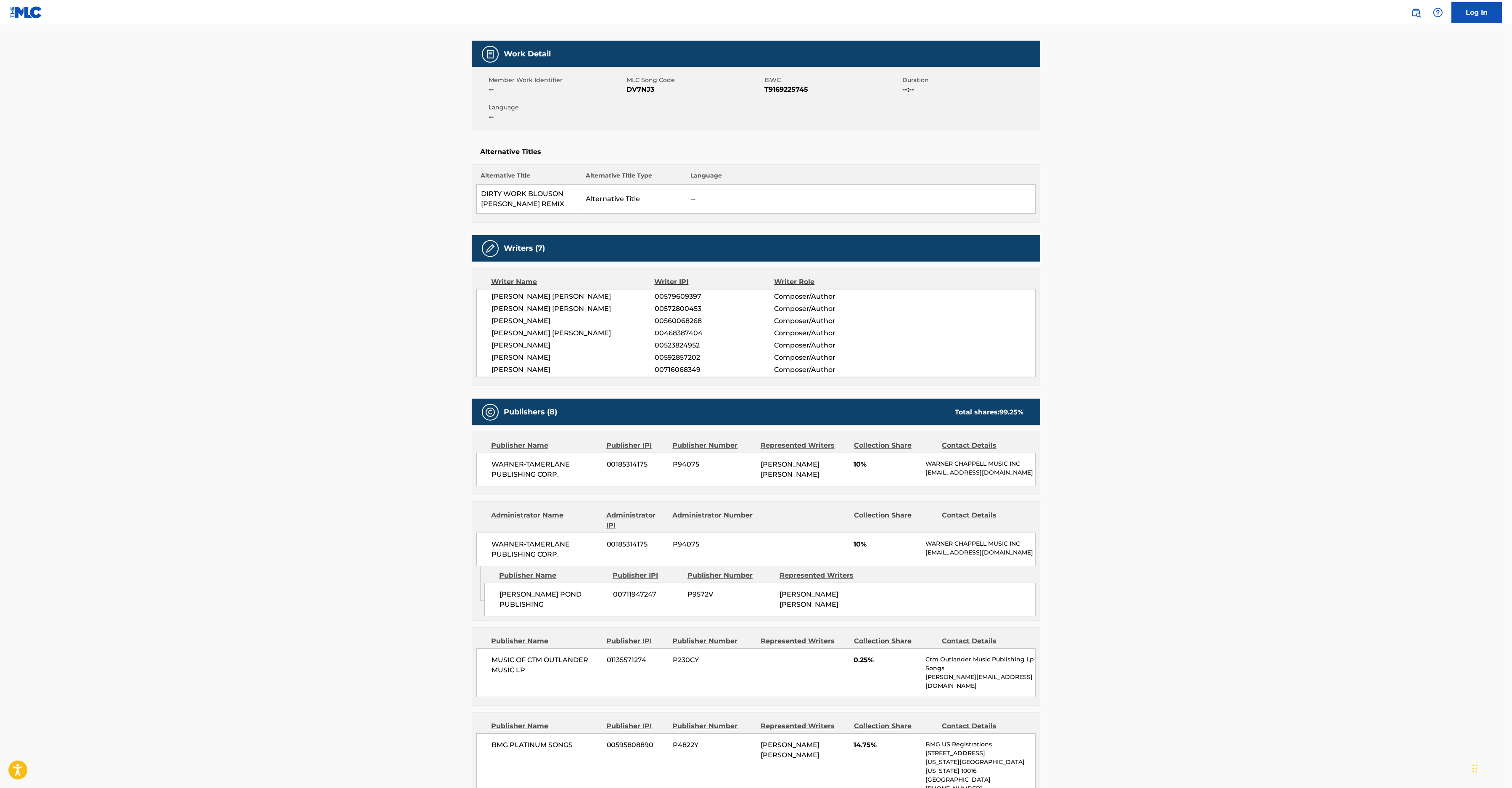
scroll to position [43, 0]
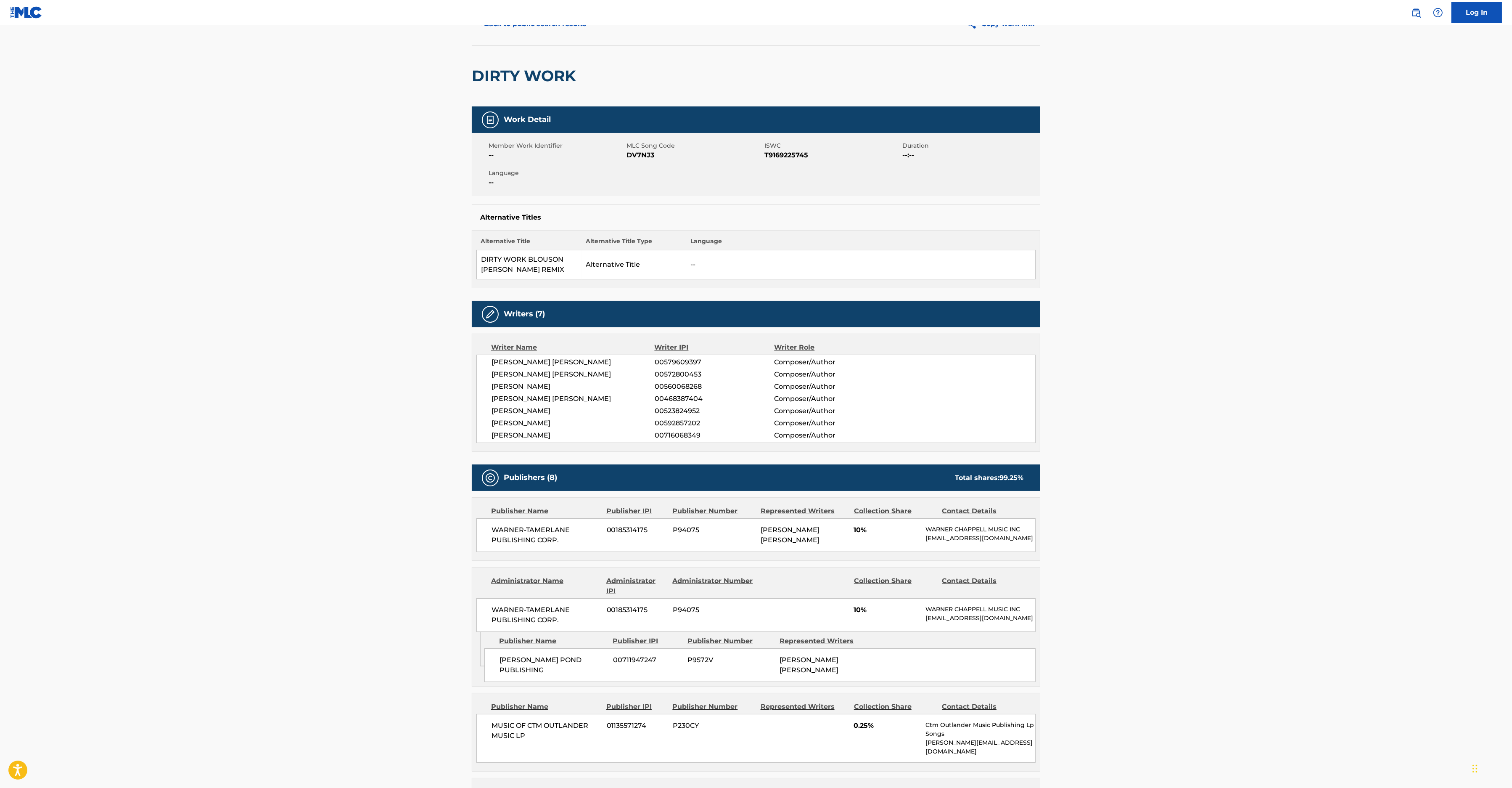
click at [638, 154] on span "DV7NJ3" at bounding box center [694, 155] width 136 height 10
copy span "DV7NJ3"
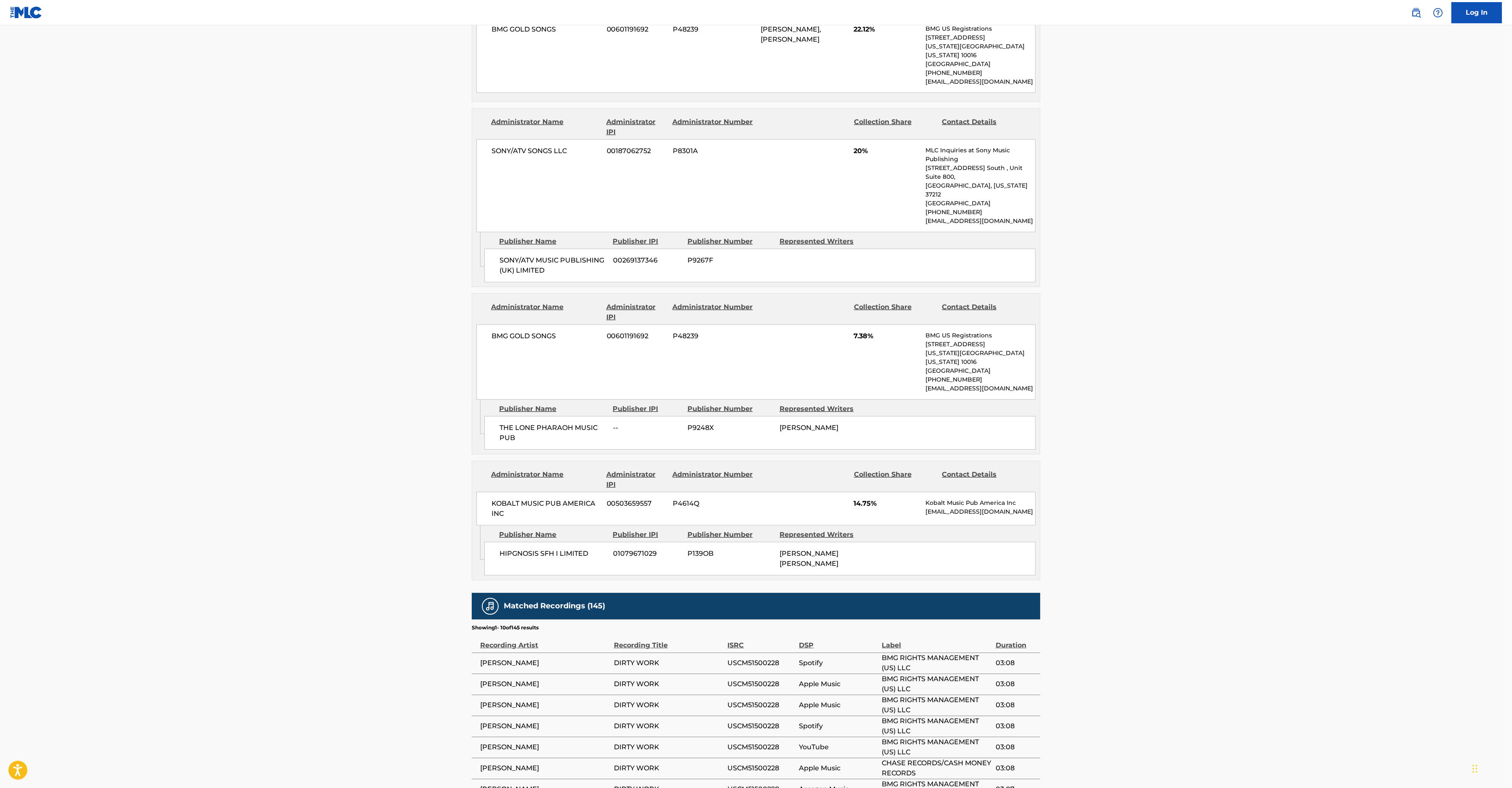
scroll to position [955, 0]
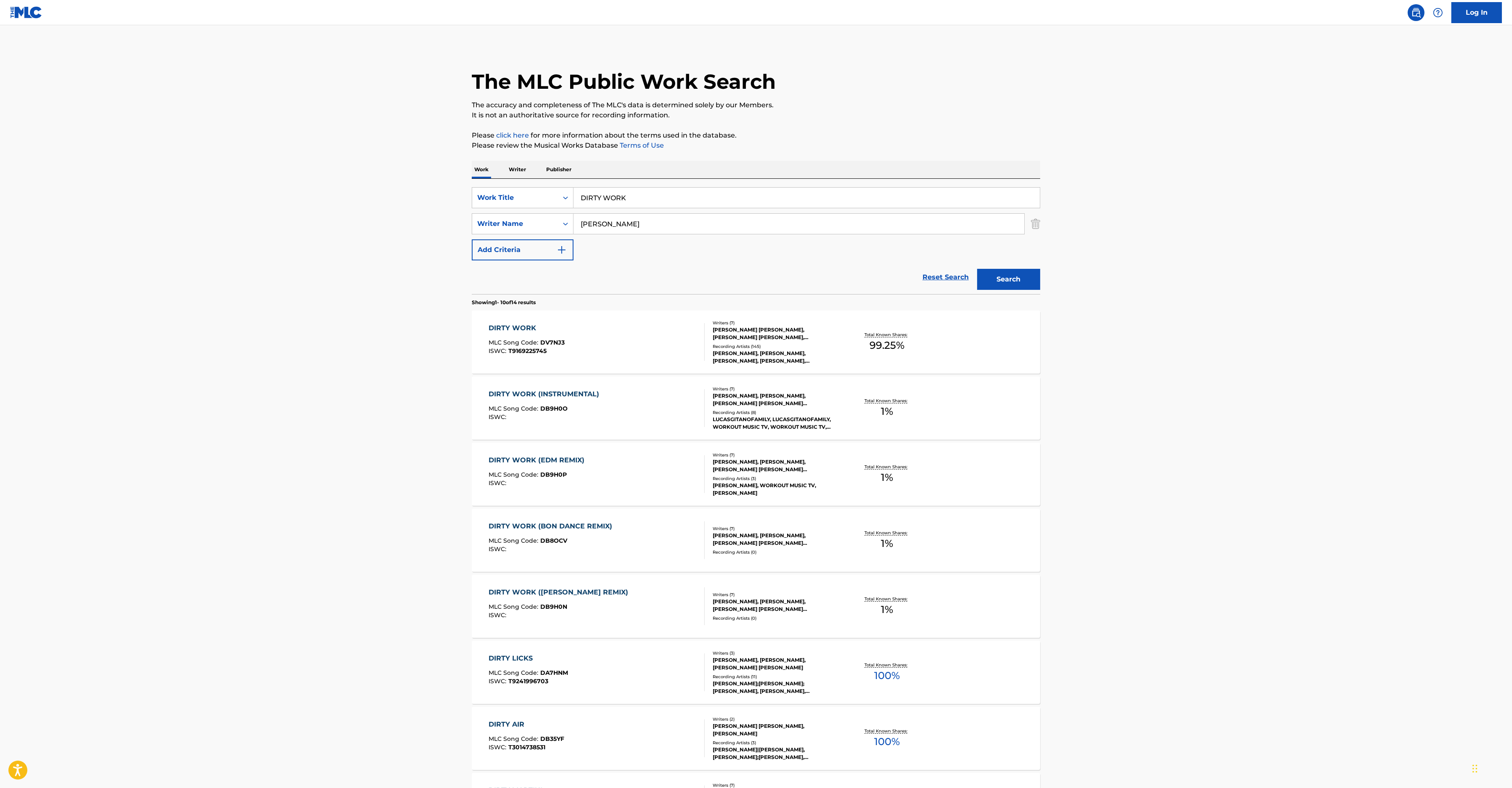
drag, startPoint x: 644, startPoint y: 197, endPoint x: 468, endPoint y: 209, distance: 176.4
click at [574, 208] on input "DIRTY WORK" at bounding box center [807, 197] width 466 height 20
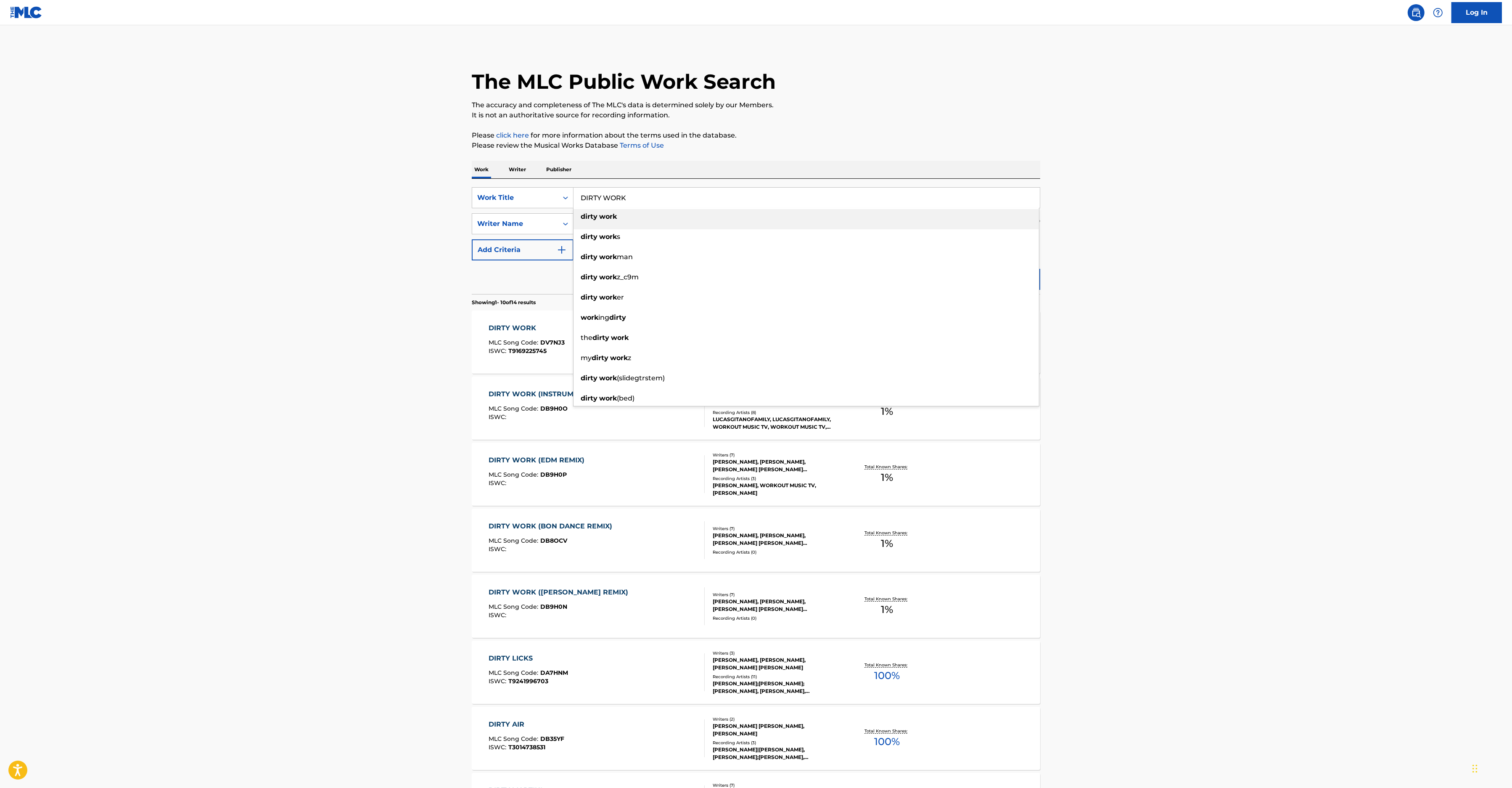
paste input "SAY YOU'RE JUST A FRIEND"
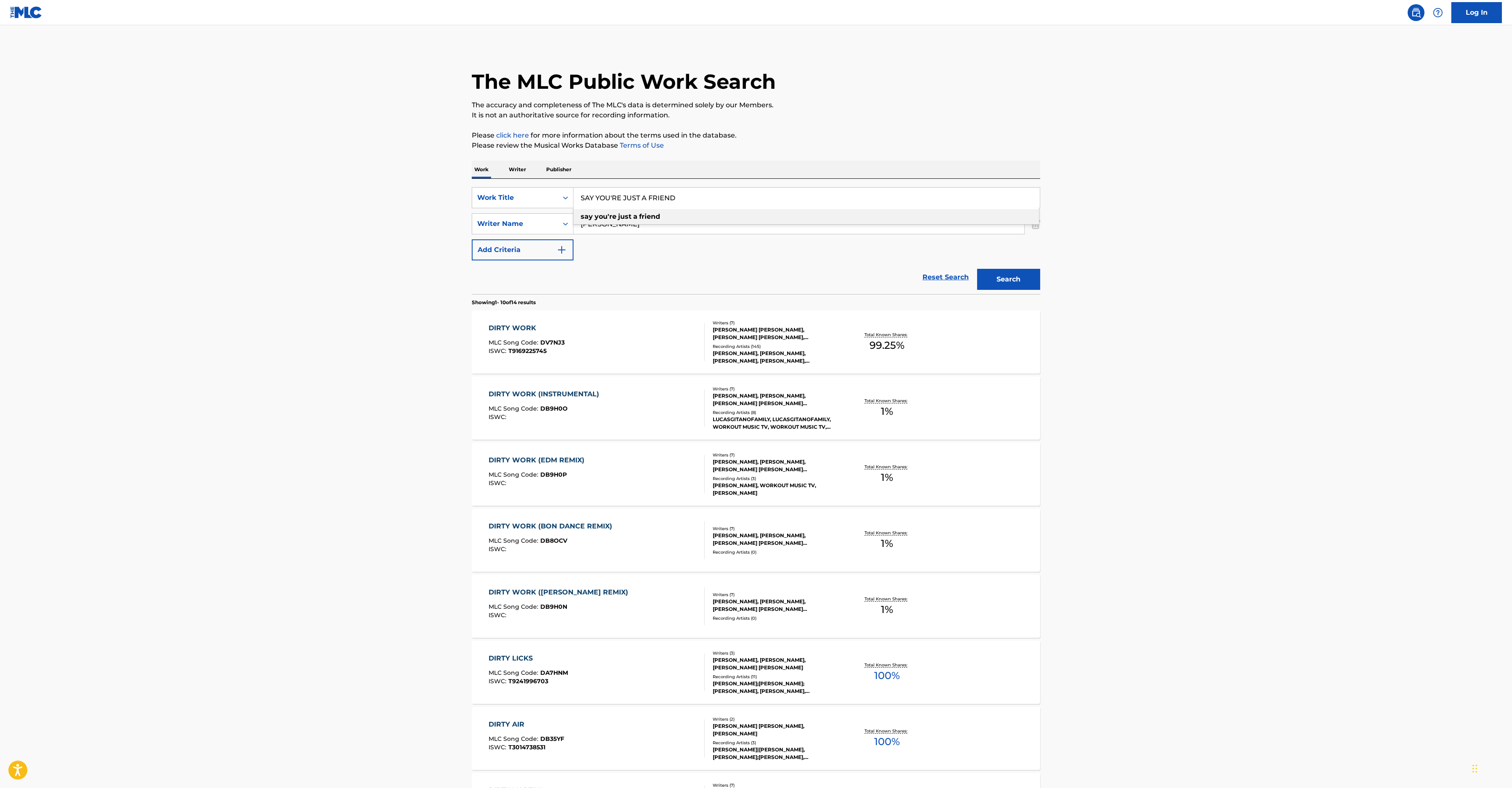
type input "SAY YOU'RE JUST A FRIEND"
click at [1162, 254] on main "The MLC Public Work Search The accuracy and completeness of The MLC's data is d…" at bounding box center [756, 520] width 1512 height 990
click at [1007, 280] on button "Search" at bounding box center [1009, 280] width 63 height 21
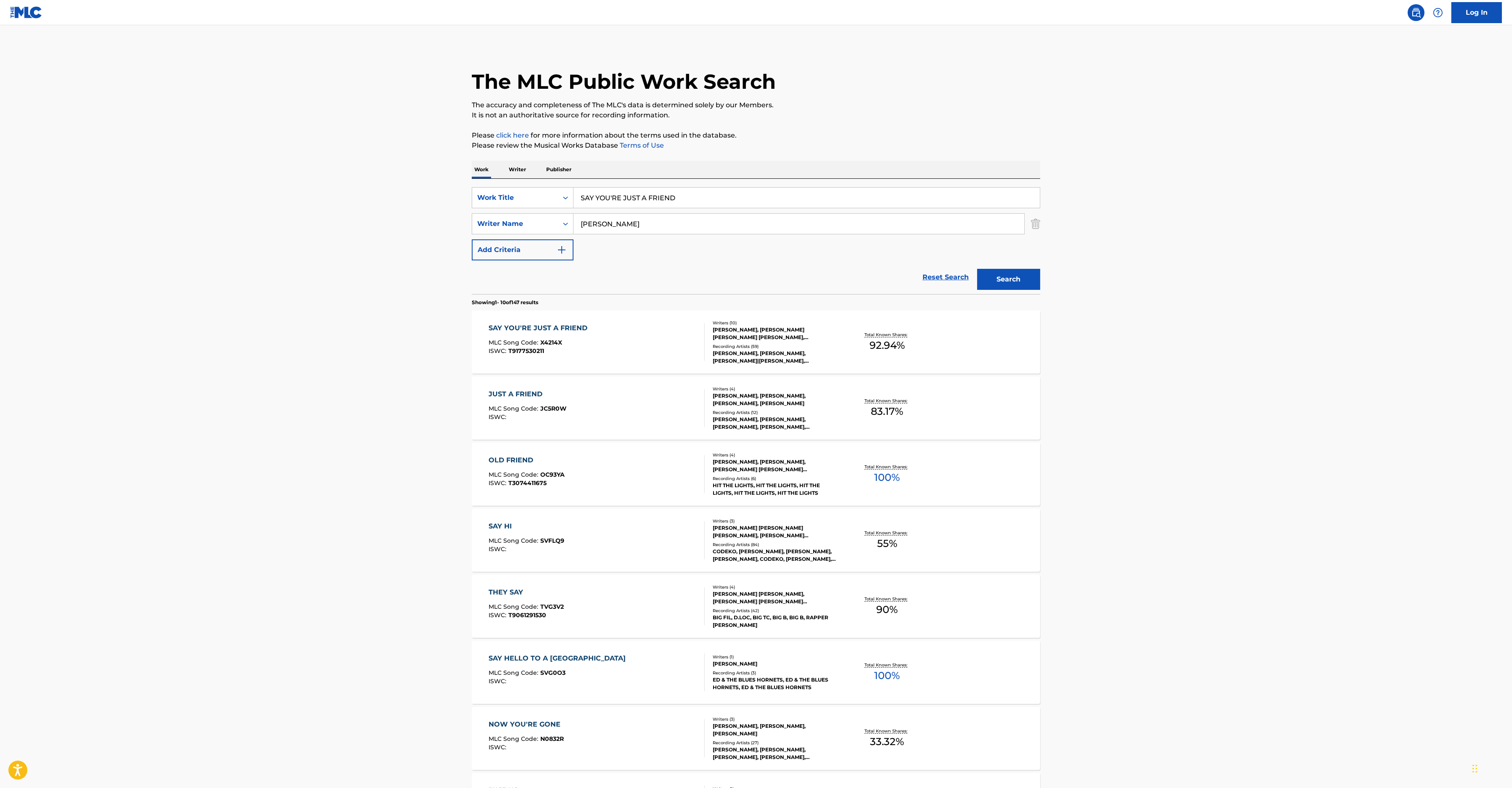
click at [662, 334] on div "SAY YOU'RE JUST A FRIEND MLC Song Code : X4214X ISWC : T9177530211" at bounding box center [597, 342] width 216 height 38
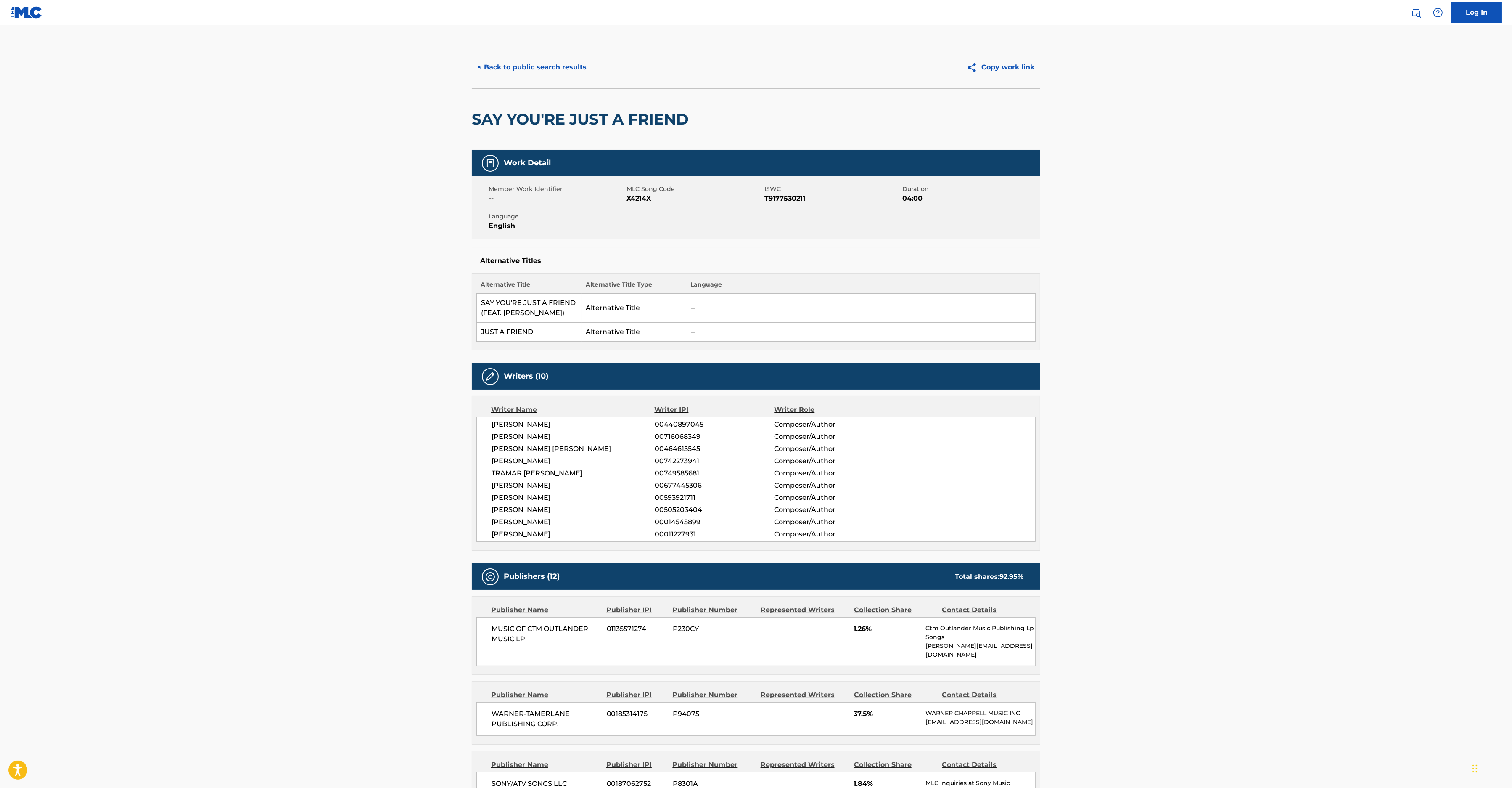
click at [632, 200] on span "X4214X" at bounding box center [694, 198] width 136 height 10
copy span "X4214X"
click at [561, 82] on div "< Back to public search results Copy work link" at bounding box center [756, 67] width 568 height 42
click at [544, 72] on button "< Back to public search results" at bounding box center [532, 68] width 120 height 21
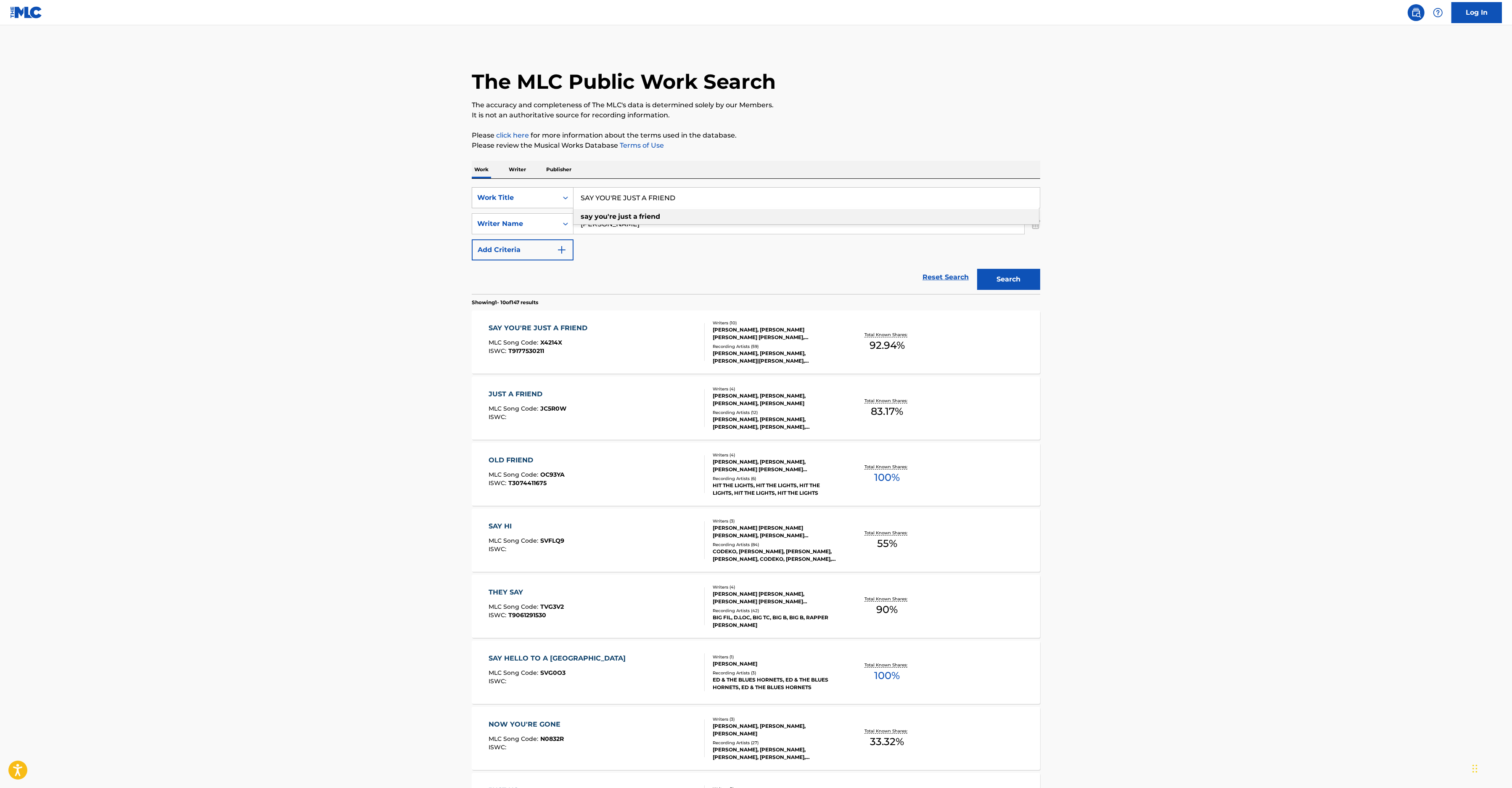
drag, startPoint x: 687, startPoint y: 197, endPoint x: 492, endPoint y: 191, distance: 195.1
click at [574, 189] on input "SAY YOU'RE JUST A FRIEND" at bounding box center [807, 197] width 466 height 20
paste input "HADOW"
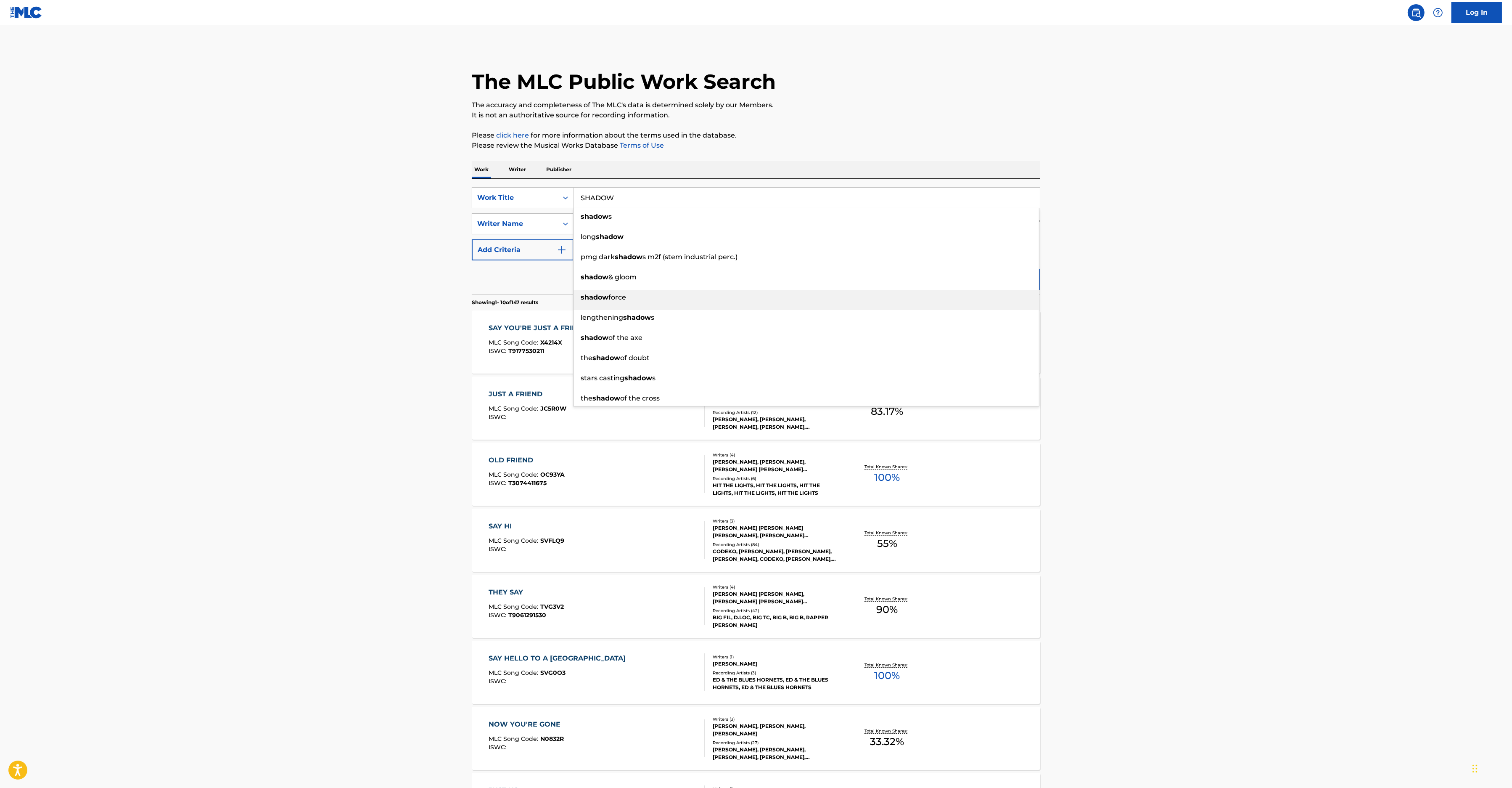
type input "SHADOW"
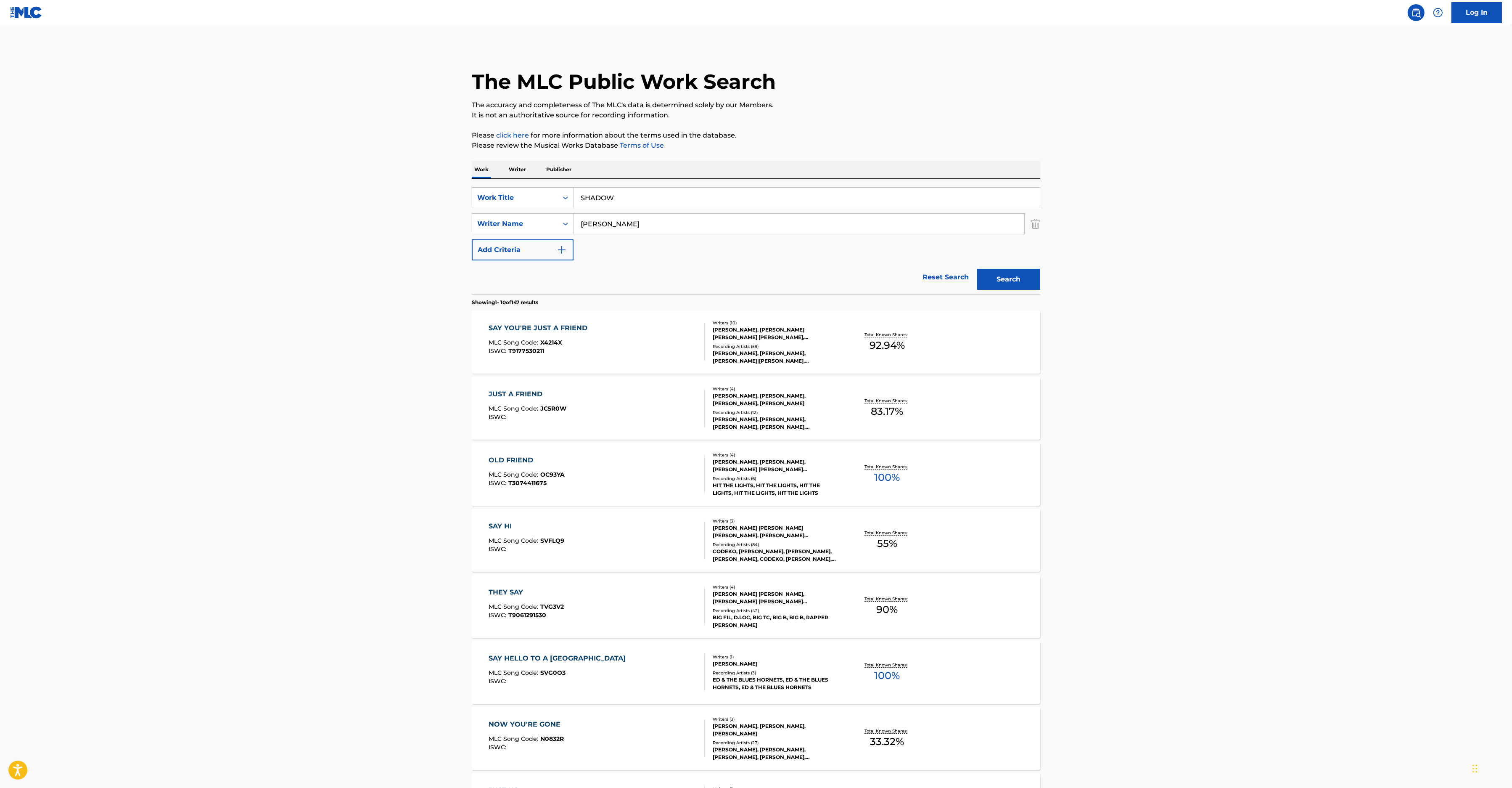
click at [1098, 313] on main "The MLC Public Work Search The accuracy and completeness of The MLC's data is d…" at bounding box center [756, 520] width 1512 height 990
click at [987, 275] on button "Search" at bounding box center [1009, 280] width 63 height 21
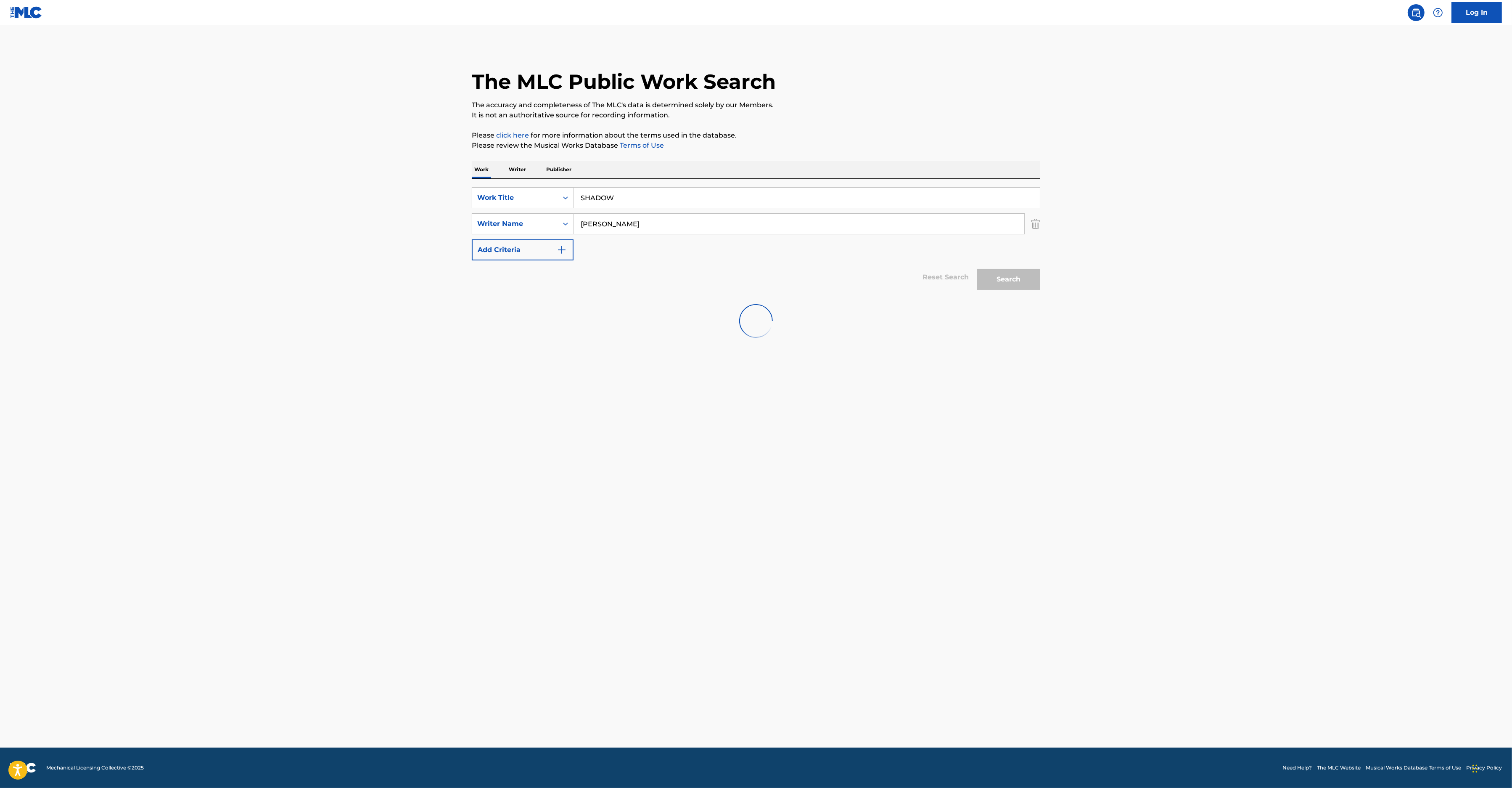
click at [655, 224] on input "[PERSON_NAME]" at bounding box center [799, 223] width 451 height 20
click at [580, 224] on input "[PERSON_NAME]" at bounding box center [799, 223] width 451 height 20
type input "[PERSON_NAME]"
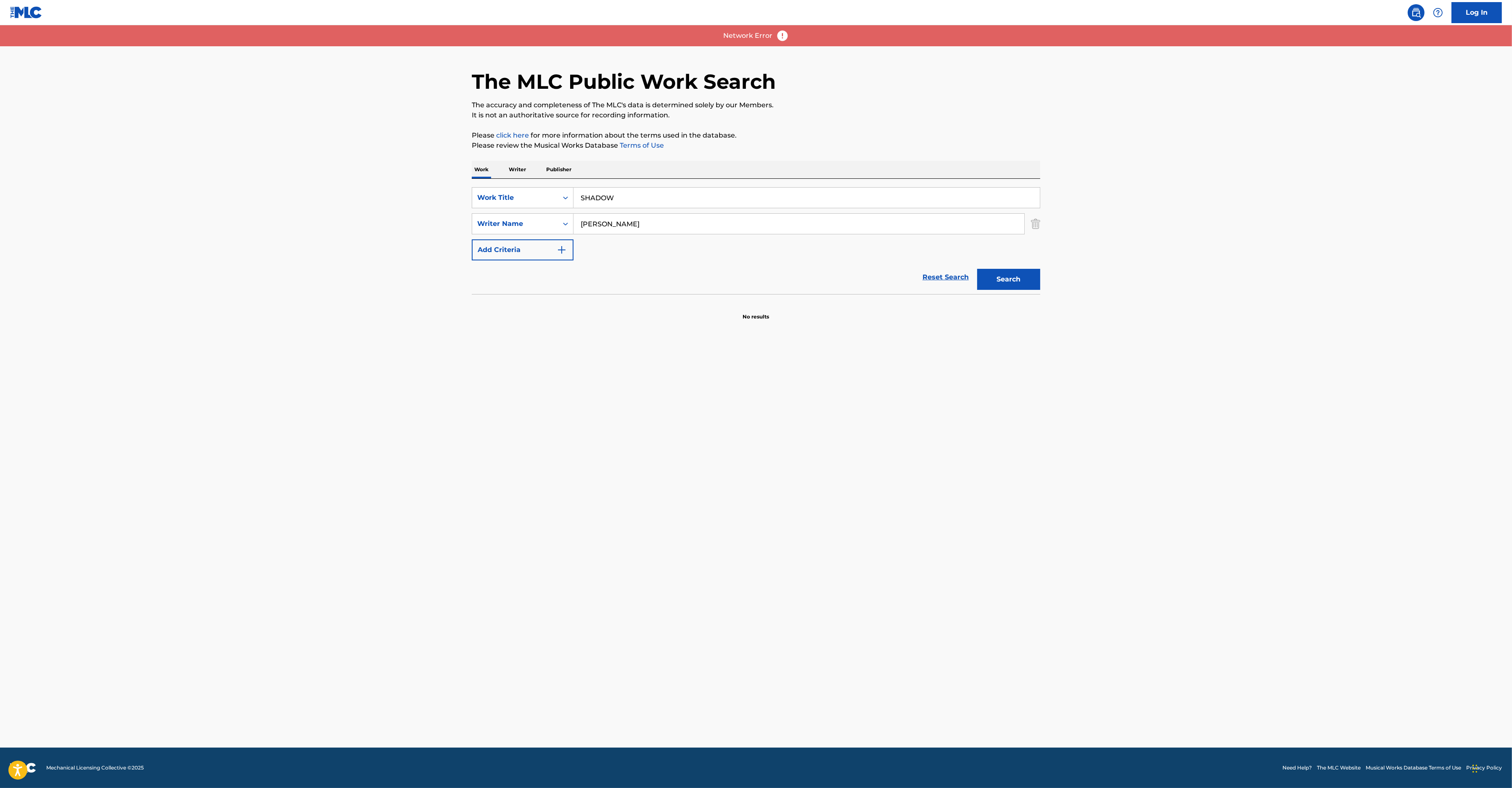
click at [477, 437] on main "The MLC Public Work Search The accuracy and completeness of The MLC's data is d…" at bounding box center [756, 386] width 1512 height 722
click at [677, 221] on input "[PERSON_NAME]" at bounding box center [799, 223] width 451 height 20
click at [986, 273] on button "Search" at bounding box center [1009, 280] width 63 height 21
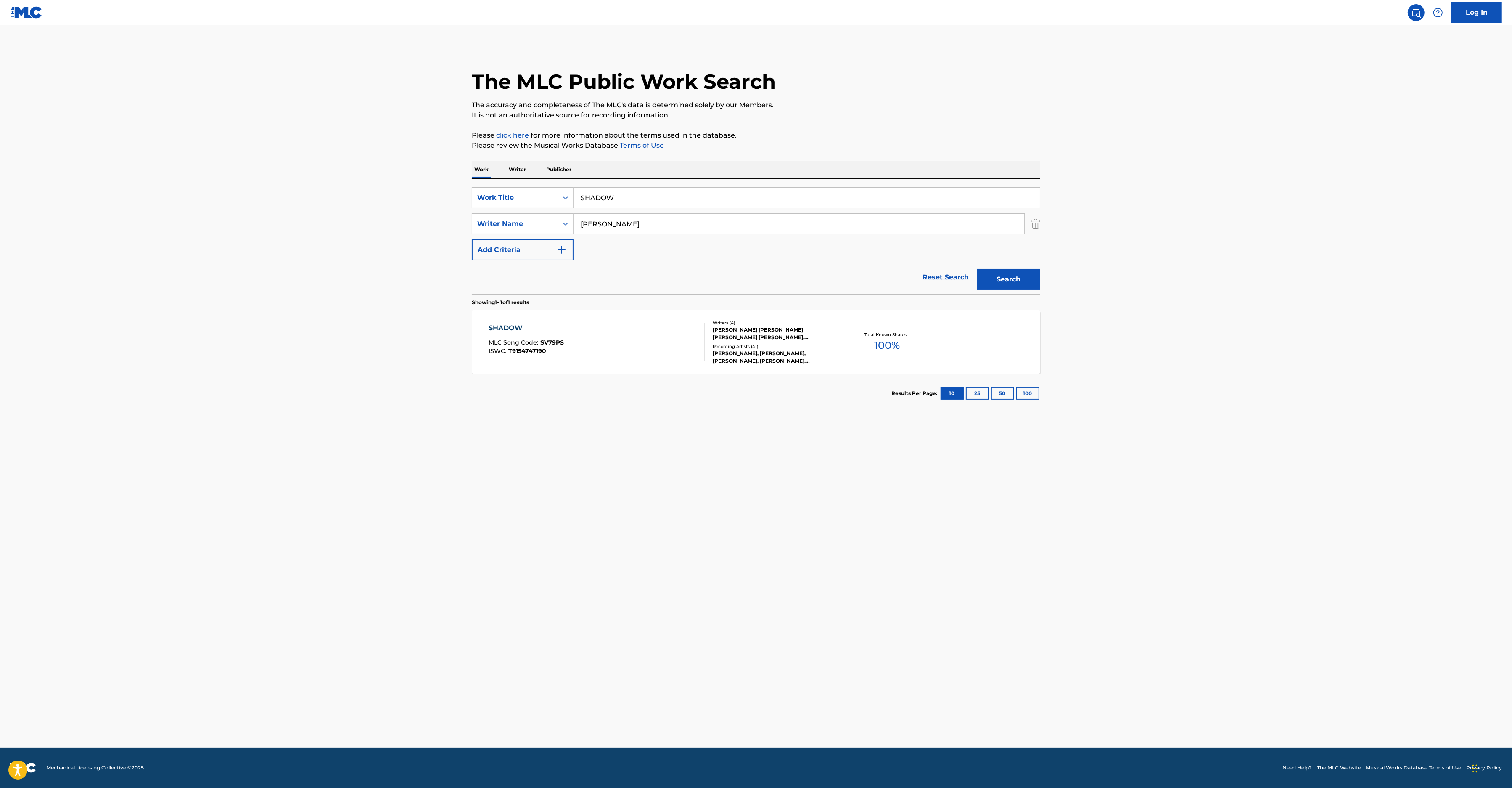
click at [576, 338] on div "SHADOW MLC Song Code : SV79PS ISWC : T9154747190" at bounding box center [597, 342] width 216 height 38
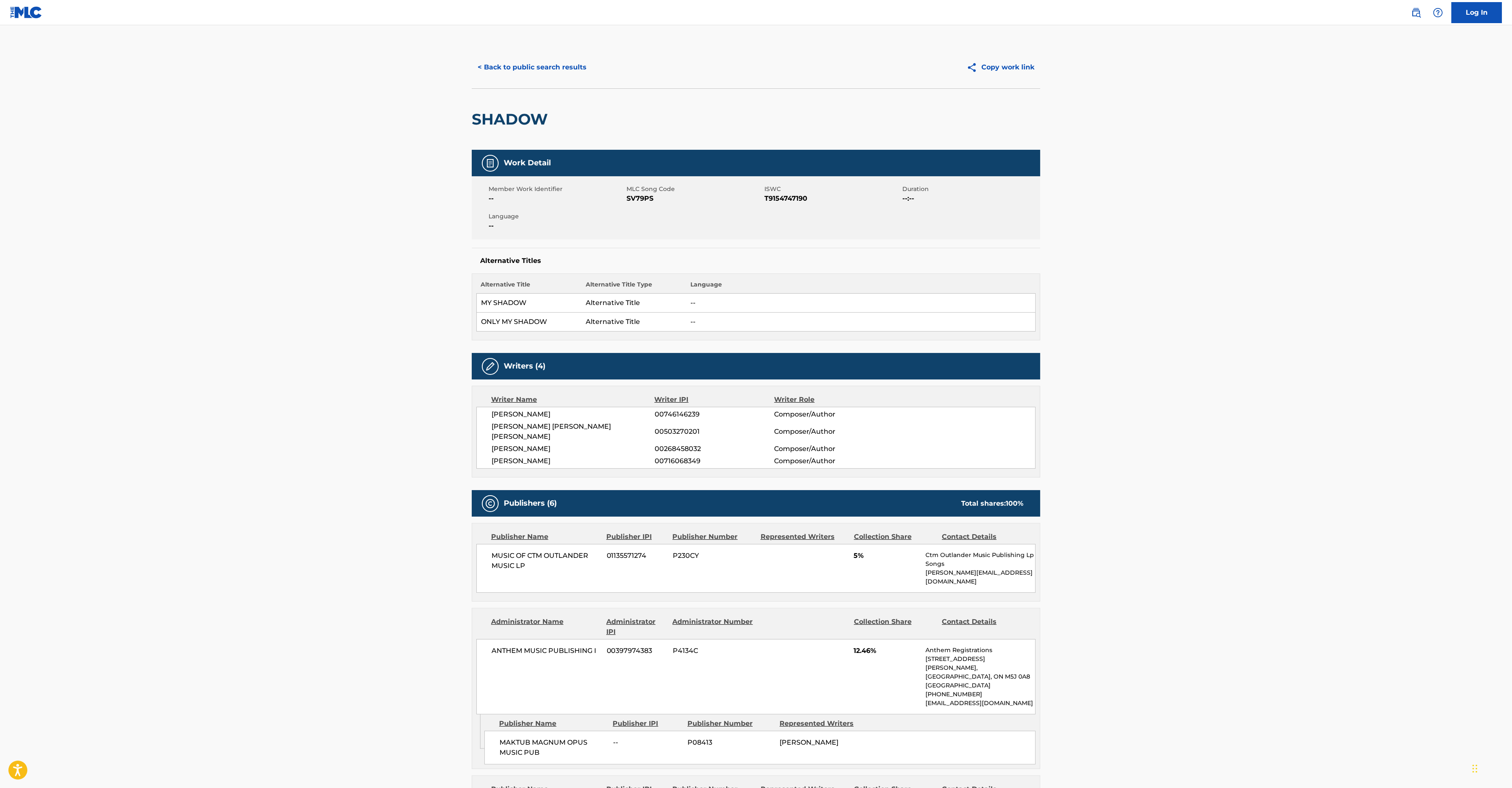
click at [651, 197] on span "SV79PS" at bounding box center [694, 198] width 136 height 10
